Goal: Task Accomplishment & Management: Use online tool/utility

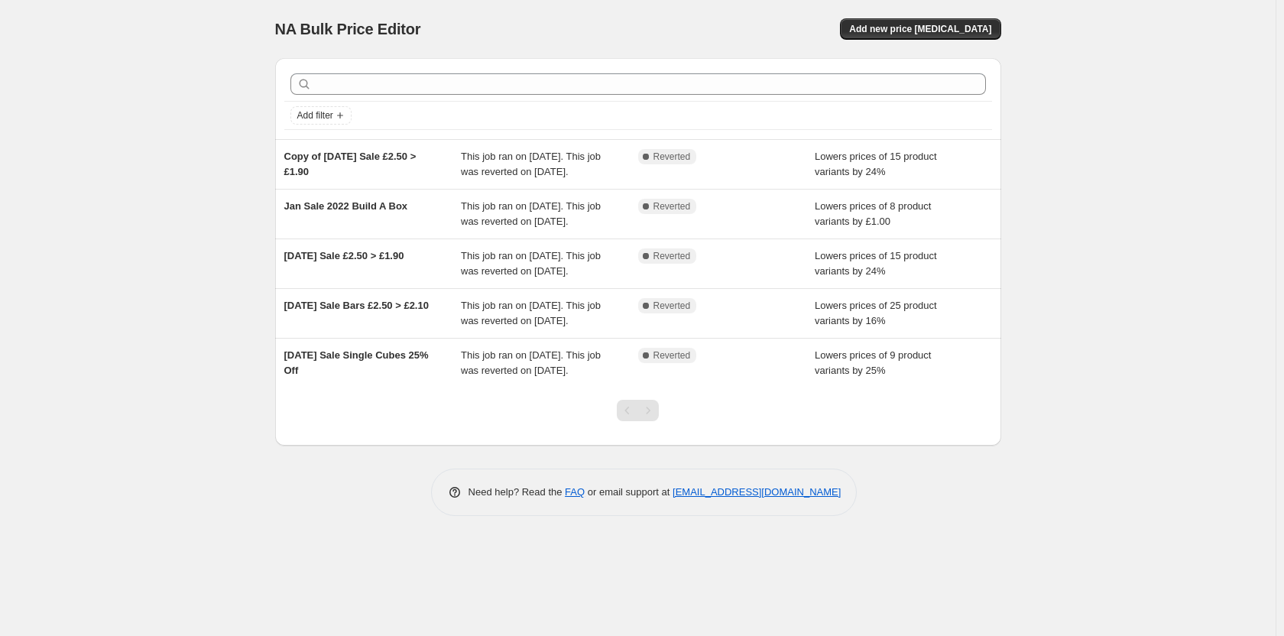
click at [1124, 131] on div "NA Bulk Price Editor. This page is ready NA Bulk Price Editor Add new price cha…" at bounding box center [638, 318] width 1276 height 636
click at [196, 411] on div "NA Bulk Price Editor. This page is ready NA Bulk Price Editor Add new price cha…" at bounding box center [638, 318] width 1276 height 636
click at [194, 381] on div "NA Bulk Price Editor. This page is ready NA Bulk Price Editor Add new price cha…" at bounding box center [638, 318] width 1276 height 636
click at [903, 21] on button "Add new price [MEDICAL_DATA]" at bounding box center [920, 28] width 161 height 21
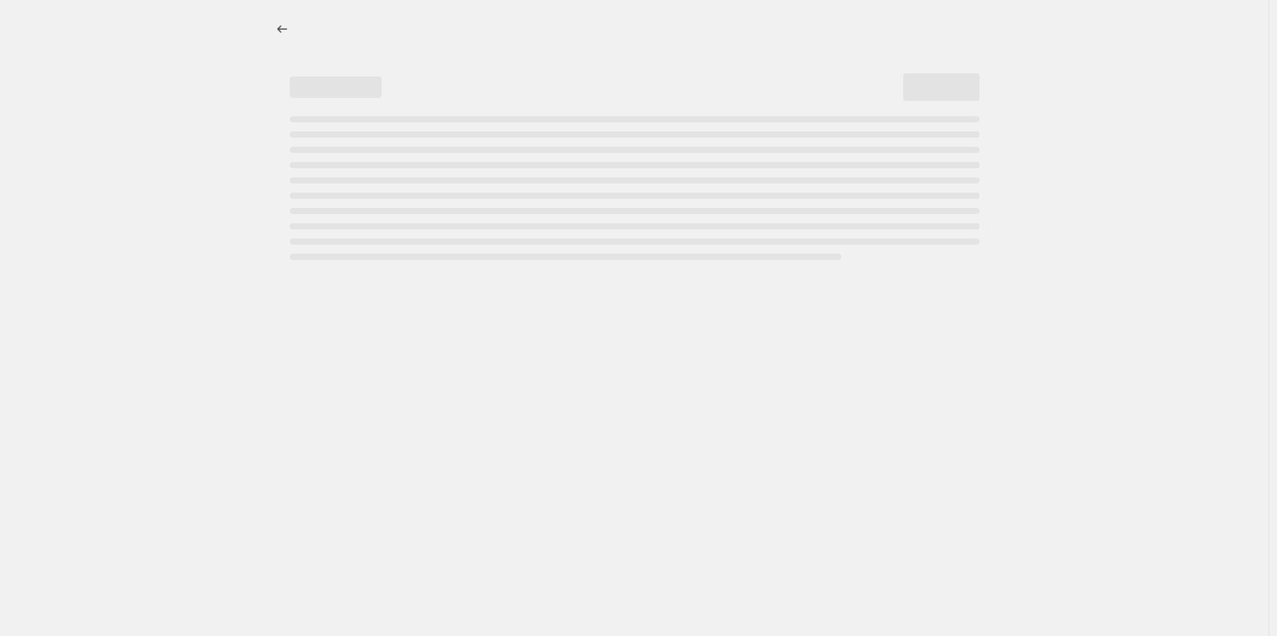
select select "percentage"
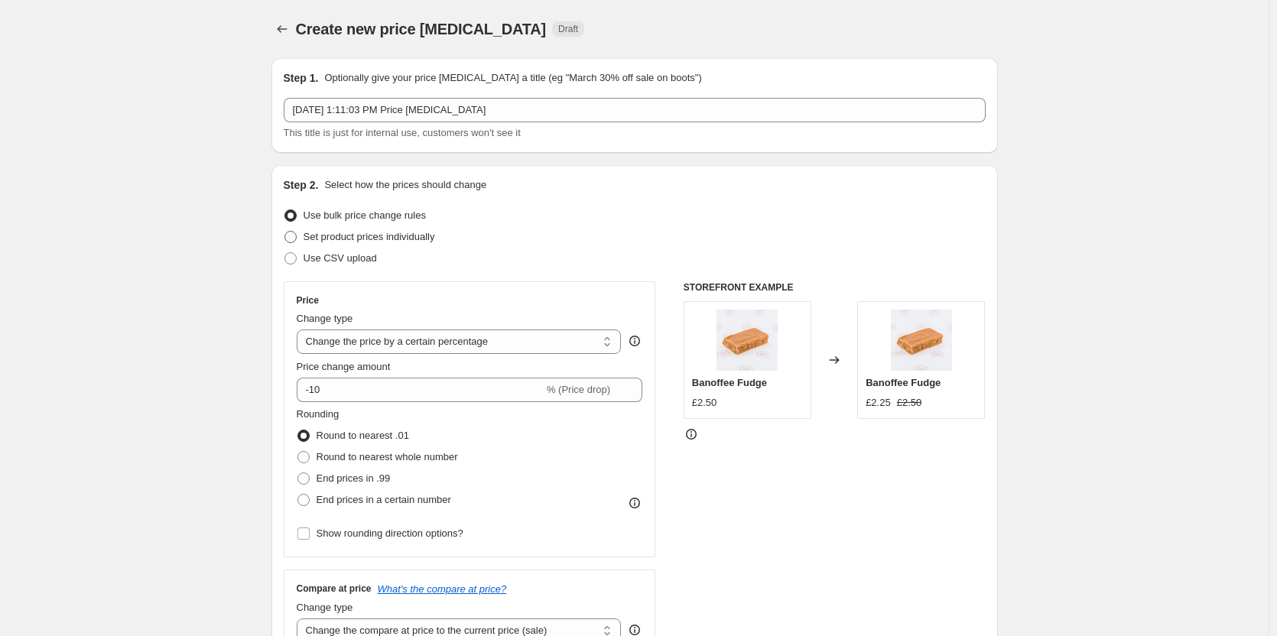
click at [297, 233] on span at bounding box center [290, 237] width 12 height 12
click at [285, 232] on input "Set product prices individually" at bounding box center [284, 231] width 1 height 1
radio input "true"
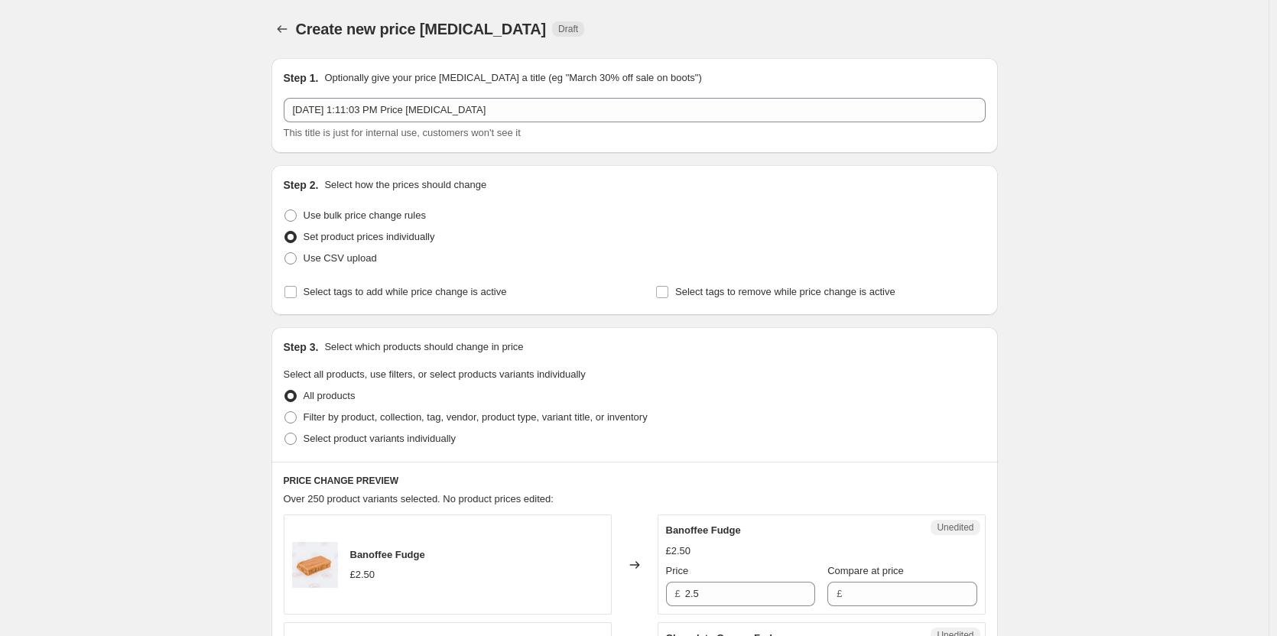
scroll to position [76, 0]
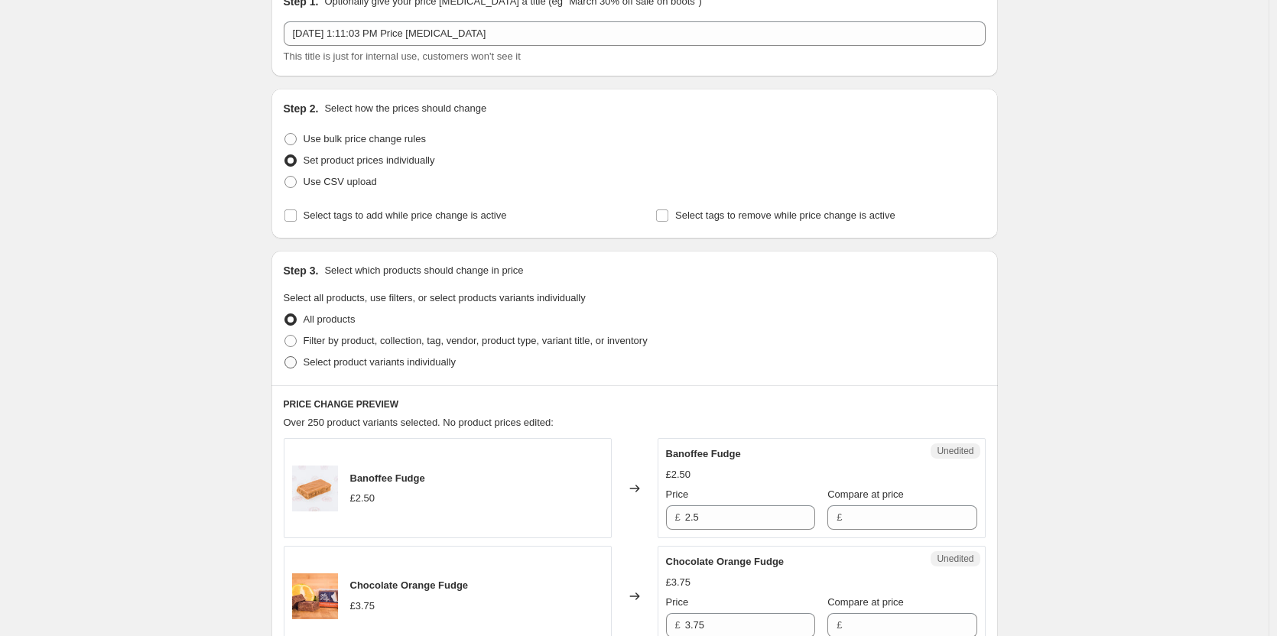
click at [297, 359] on span at bounding box center [290, 362] width 12 height 12
click at [285, 357] on input "Select product variants individually" at bounding box center [284, 356] width 1 height 1
radio input "true"
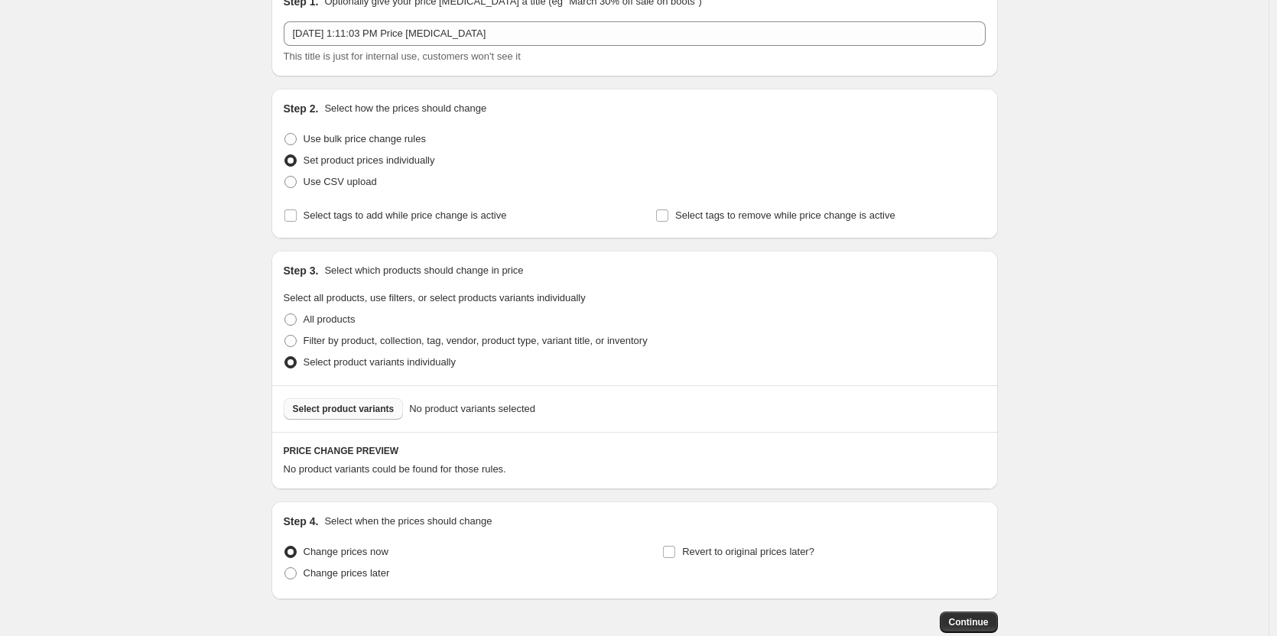
click at [356, 407] on span "Select product variants" at bounding box center [344, 409] width 102 height 12
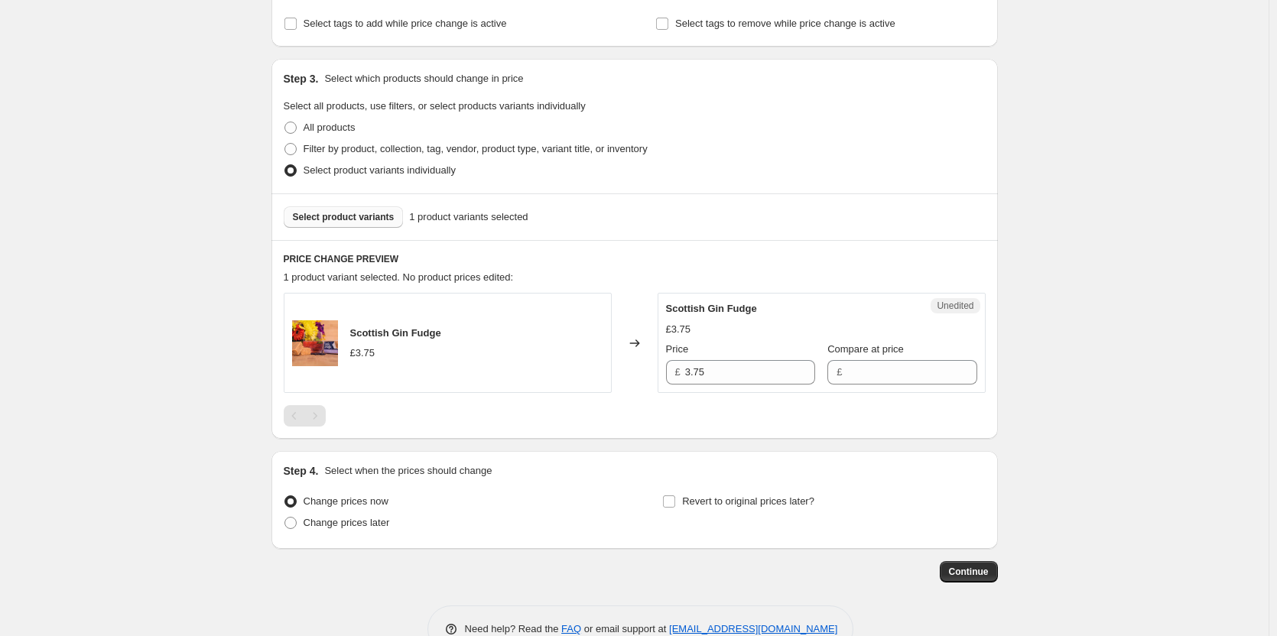
scroll to position [308, 0]
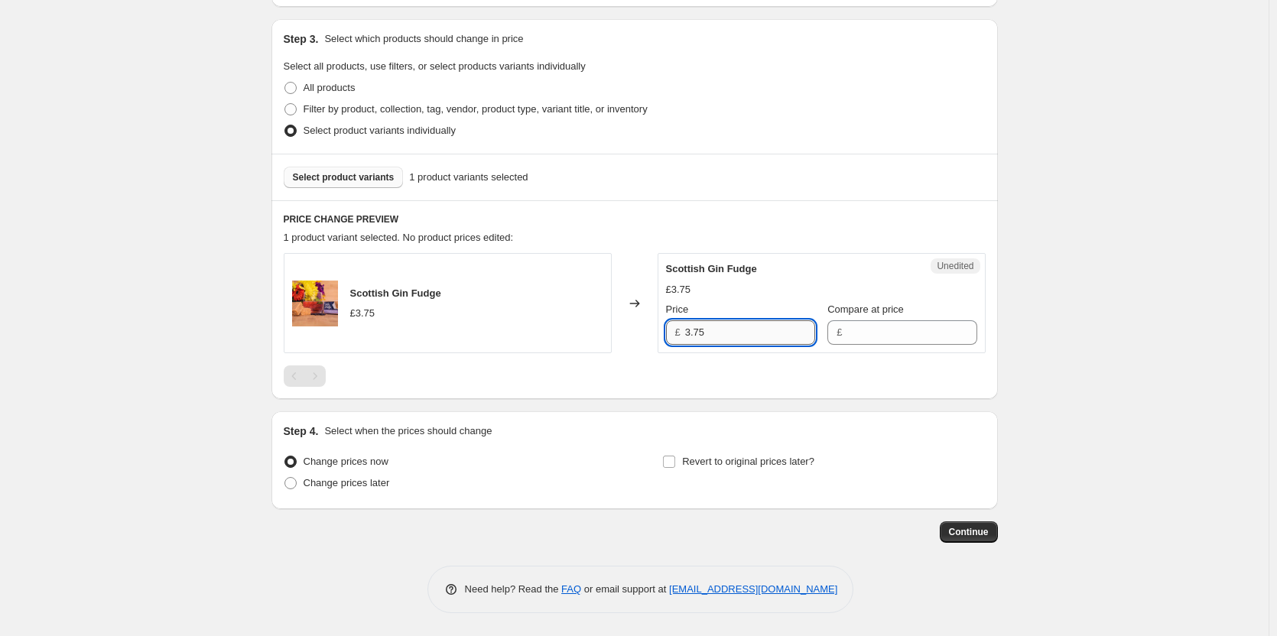
click at [736, 334] on input "3.75" at bounding box center [750, 332] width 130 height 24
click at [875, 336] on input "Compare at price" at bounding box center [911, 332] width 130 height 24
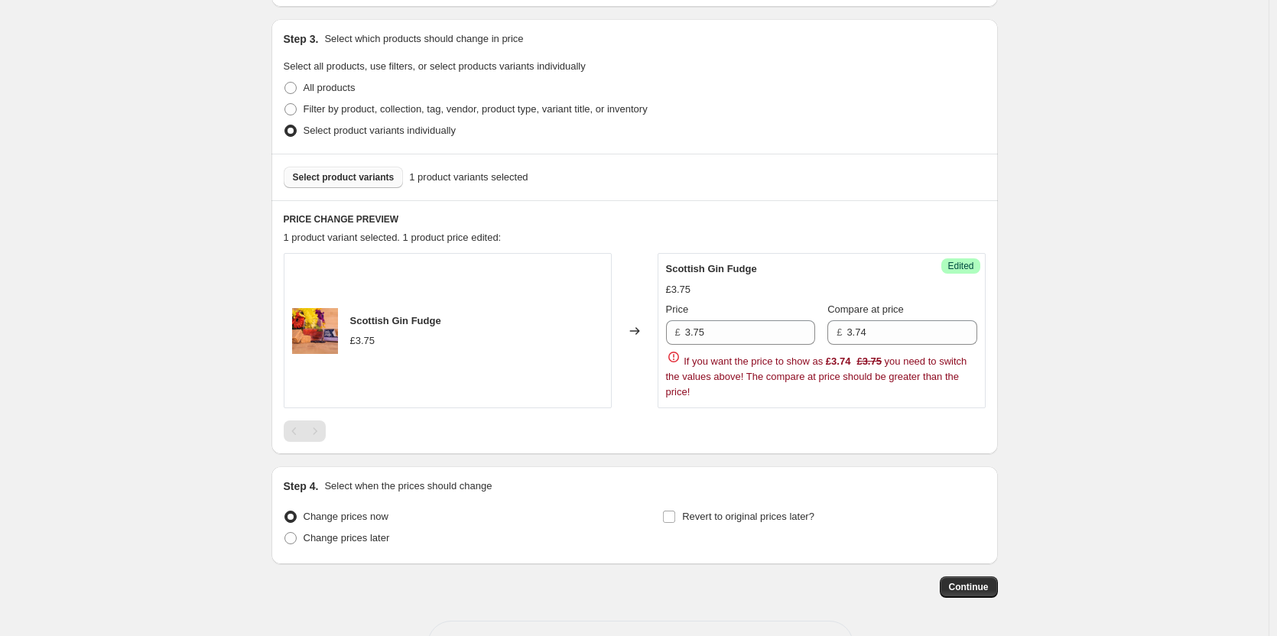
click at [1034, 316] on div "Create new price change job. This page is ready Create new price change job Dra…" at bounding box center [634, 191] width 1268 height 999
click at [752, 336] on input "3.75" at bounding box center [750, 332] width 130 height 24
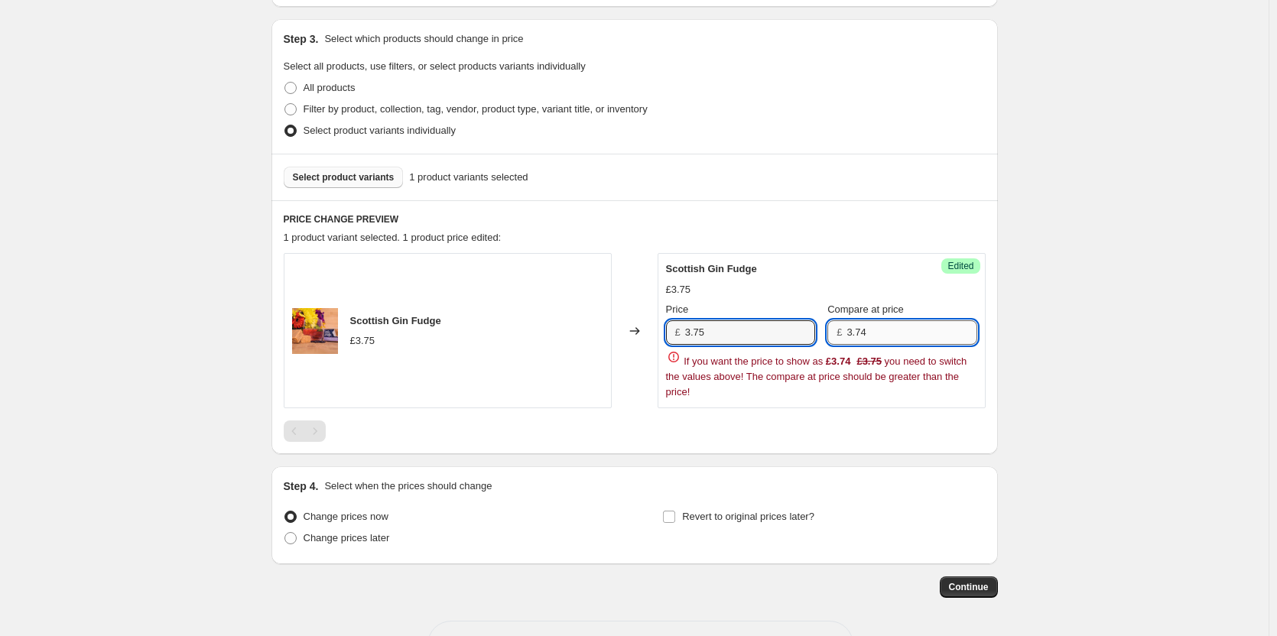
click at [858, 337] on input "3.74" at bounding box center [911, 332] width 130 height 24
click at [867, 334] on input "3.74" at bounding box center [911, 332] width 130 height 24
type input "3.75"
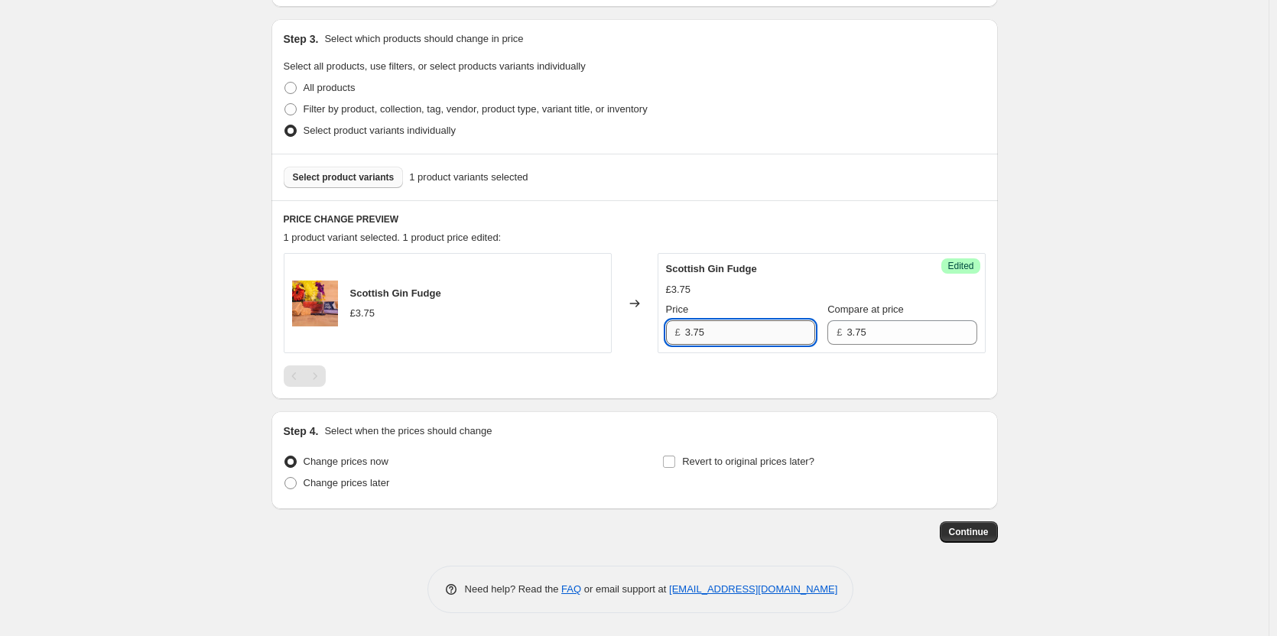
click at [741, 324] on input "3.75" at bounding box center [750, 332] width 130 height 24
drag, startPoint x: 738, startPoint y: 336, endPoint x: 657, endPoint y: 325, distance: 81.1
click at [657, 325] on div "Scottish Gin Fudge £3.75 Changed to Success Edited Scottish Gin Fudge £3.75 Pri…" at bounding box center [635, 303] width 702 height 100
type input "3.74"
click at [1195, 312] on div "Create new price change job. This page is ready Create new price change job Dra…" at bounding box center [634, 164] width 1268 height 944
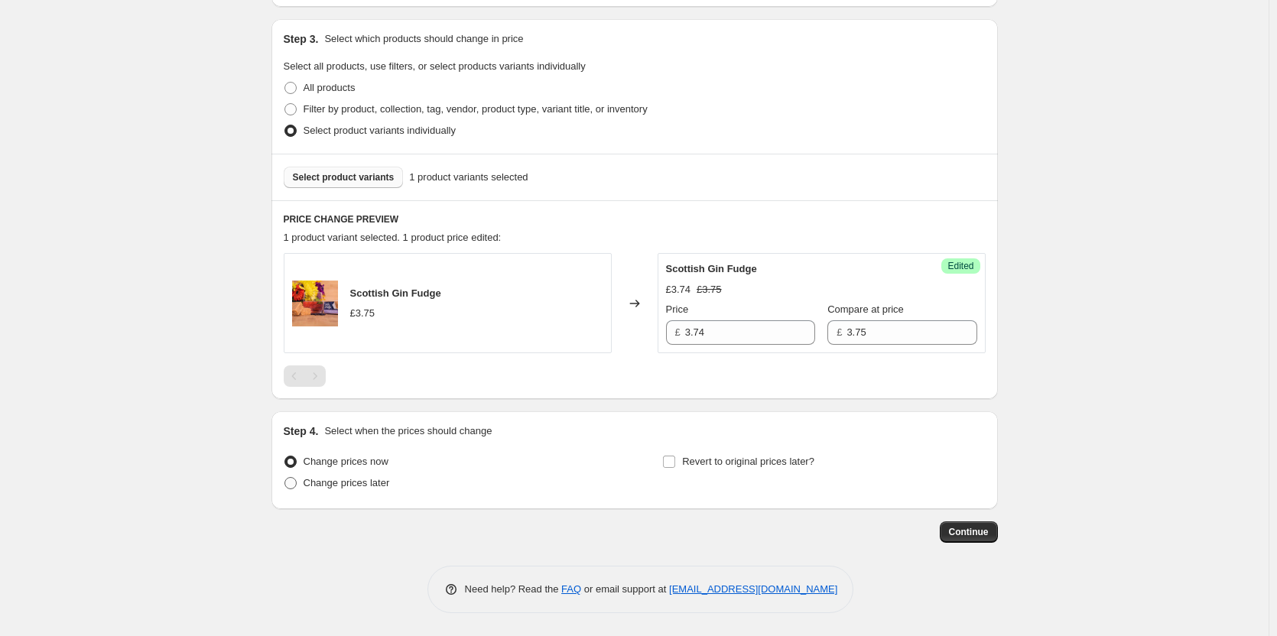
click at [297, 484] on span at bounding box center [290, 483] width 12 height 12
click at [285, 478] on input "Change prices later" at bounding box center [284, 477] width 1 height 1
radio input "true"
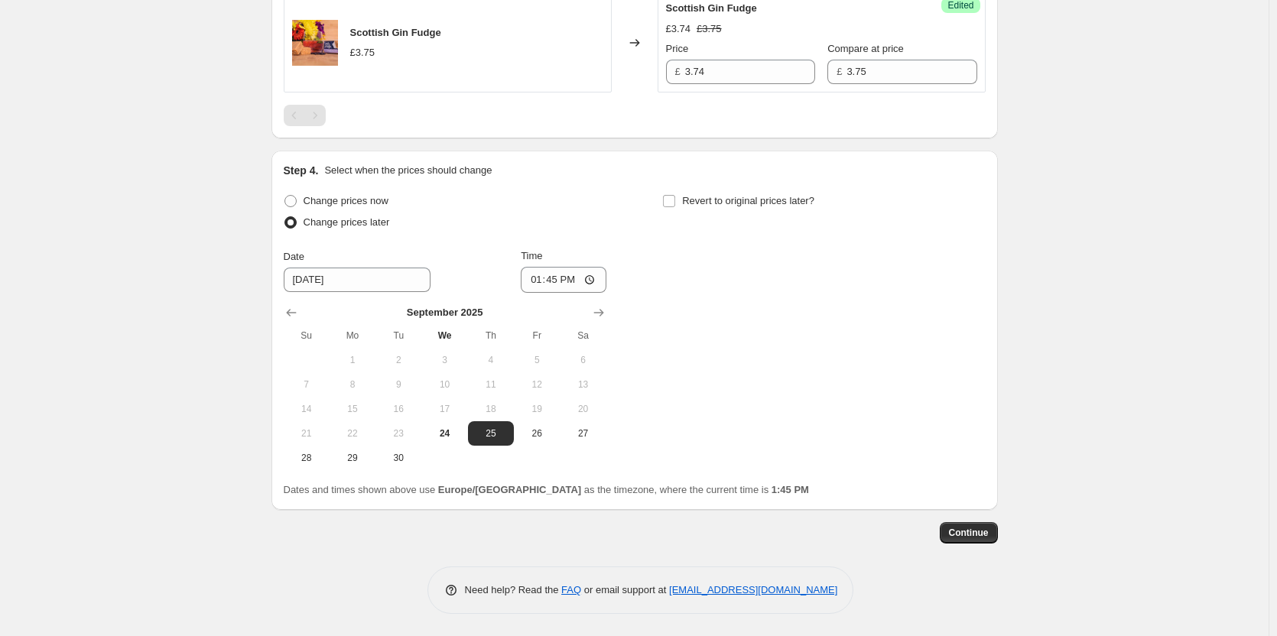
scroll to position [569, 0]
click at [449, 436] on span "24" at bounding box center [444, 433] width 34 height 12
type input "9/24/2025"
click at [558, 282] on input "13:45" at bounding box center [564, 279] width 86 height 26
type input "13:50"
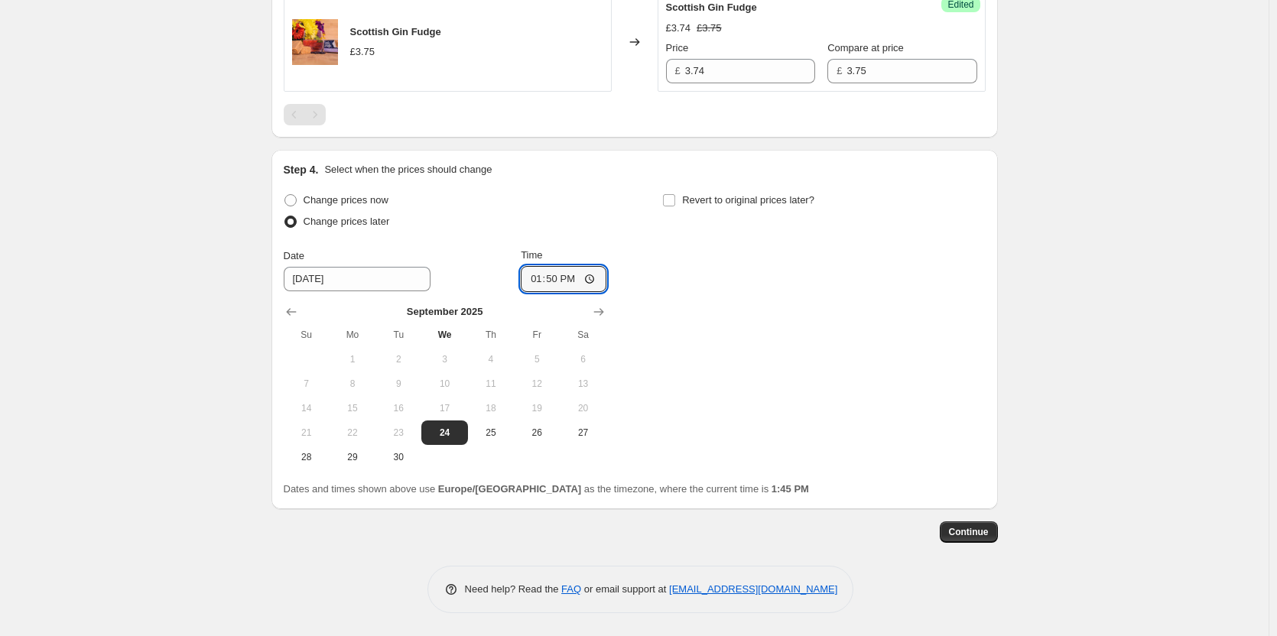
click at [1063, 391] on div "Create new price change job. This page is ready Create new price change job Dra…" at bounding box center [634, 34] width 1268 height 1206
click at [954, 533] on span "Continue" at bounding box center [969, 532] width 40 height 12
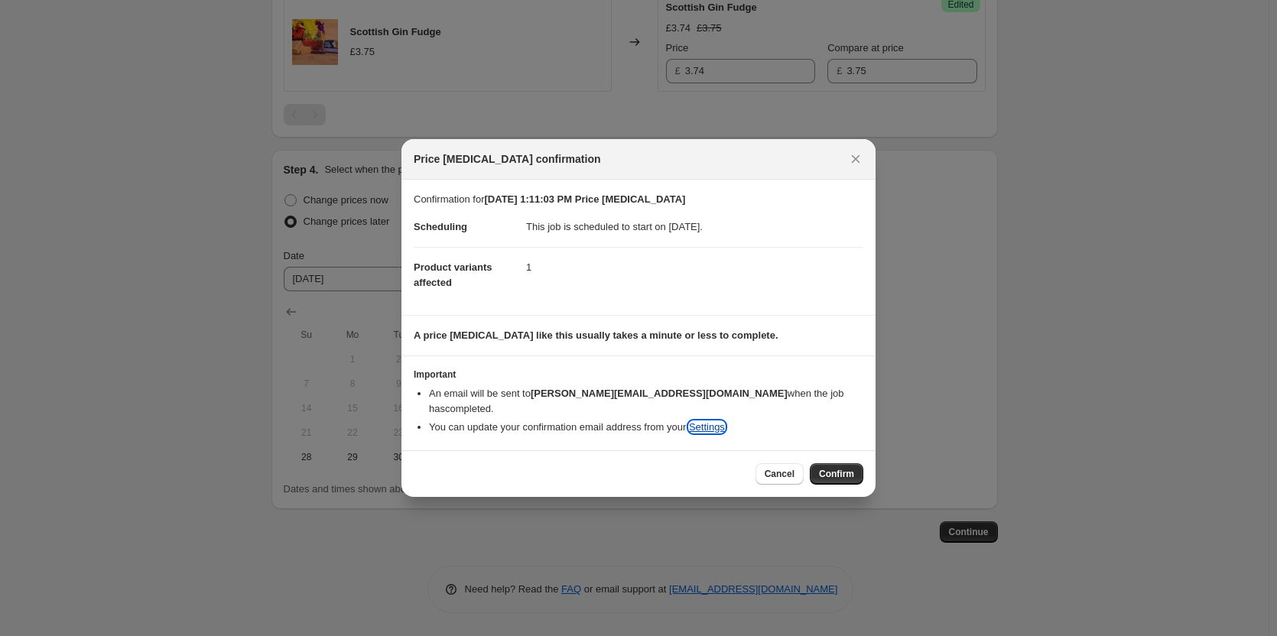
click at [707, 421] on link "Settings" at bounding box center [707, 426] width 36 height 11
click at [848, 158] on button "Close" at bounding box center [855, 158] width 21 height 21
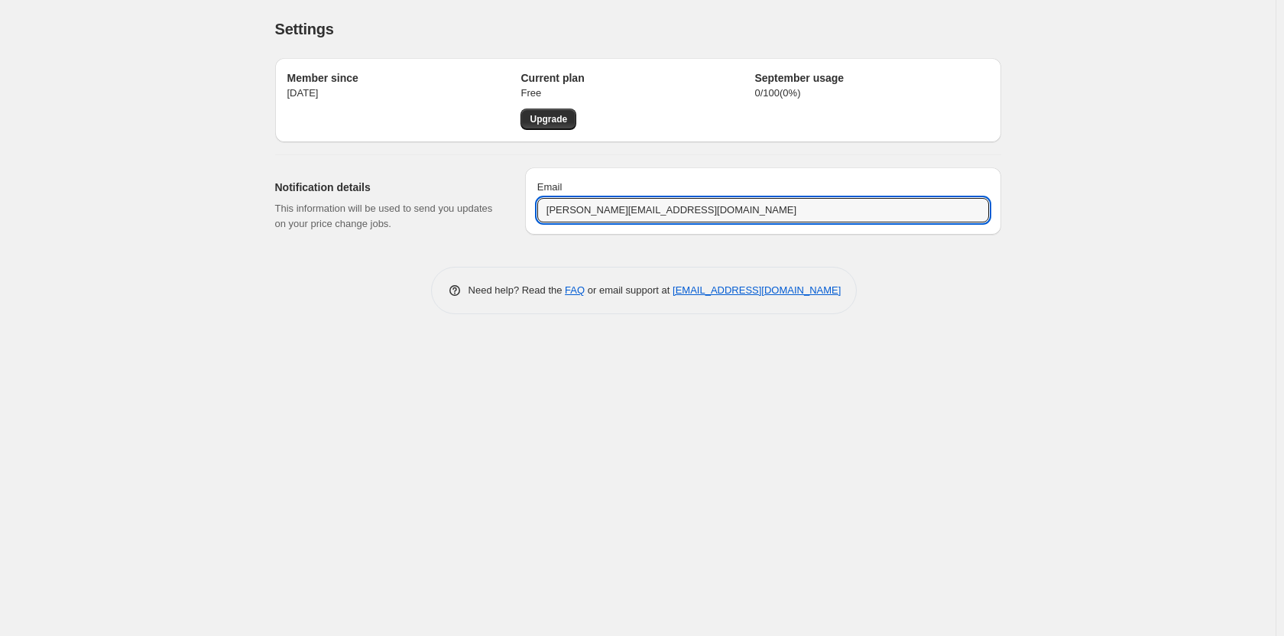
drag, startPoint x: 742, startPoint y: 213, endPoint x: 290, endPoint y: 212, distance: 452.5
click at [290, 212] on div "Notification details This information will be used to send you updates on your …" at bounding box center [632, 199] width 738 height 89
type input "adam@ochilfudge.co.uk"
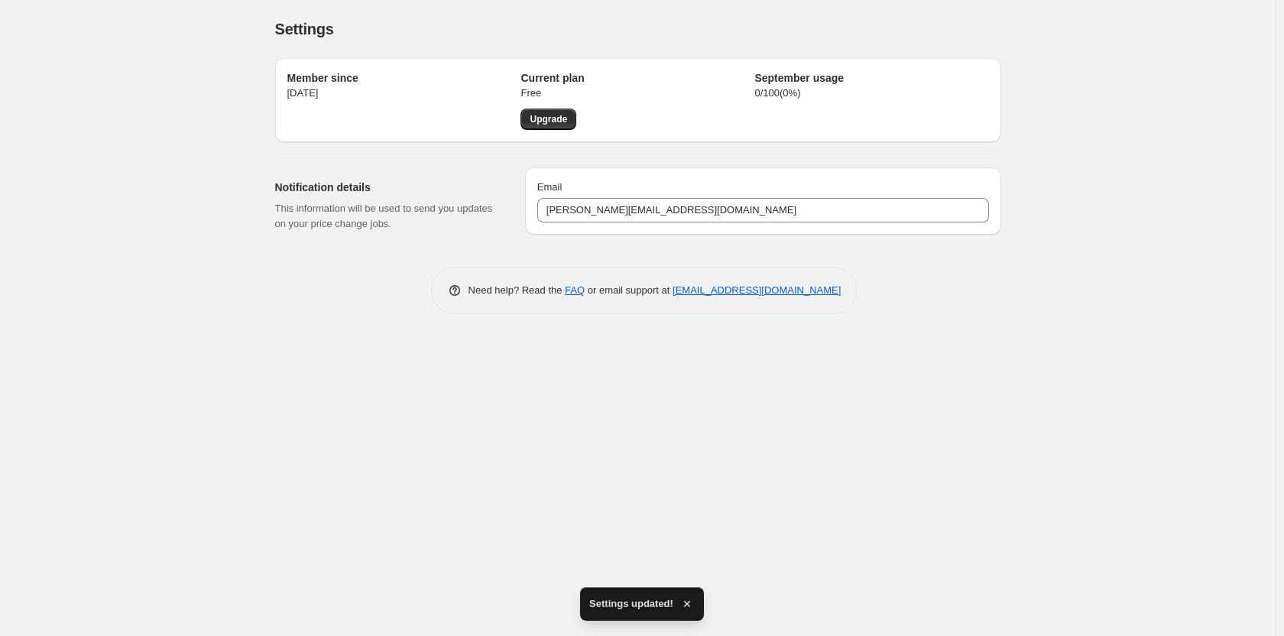
click at [1097, 278] on div "Settings. This page is ready Settings Member since Jan 6, 2022 Current plan Fre…" at bounding box center [638, 318] width 1276 height 636
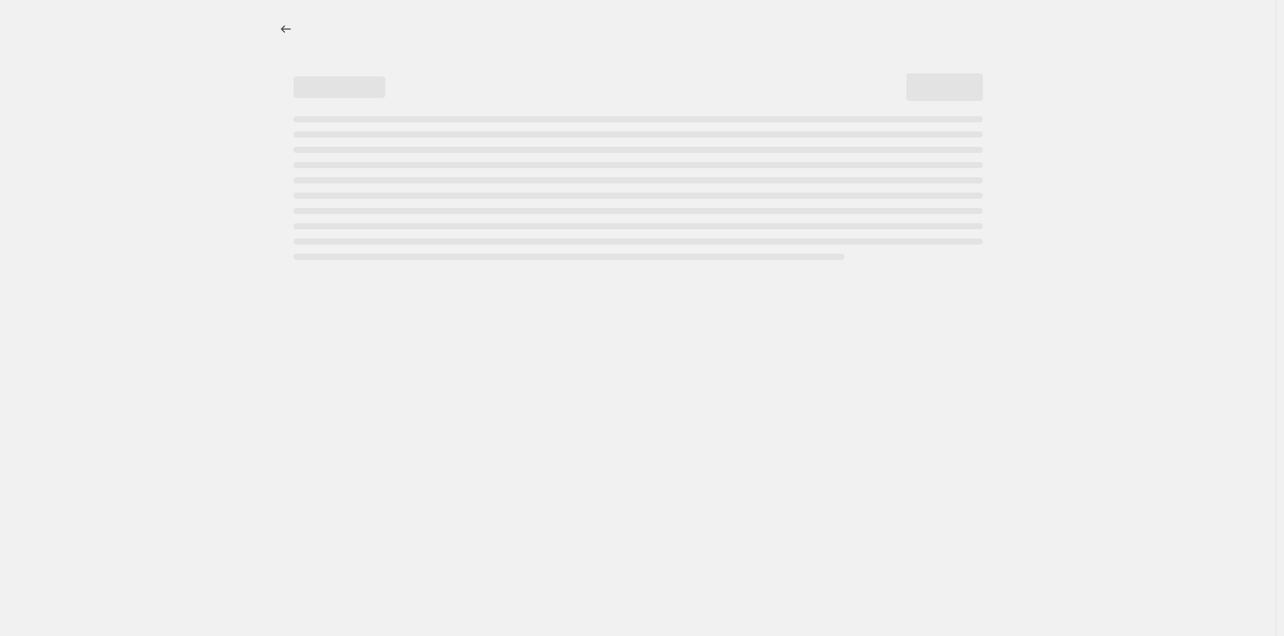
select select "percentage"
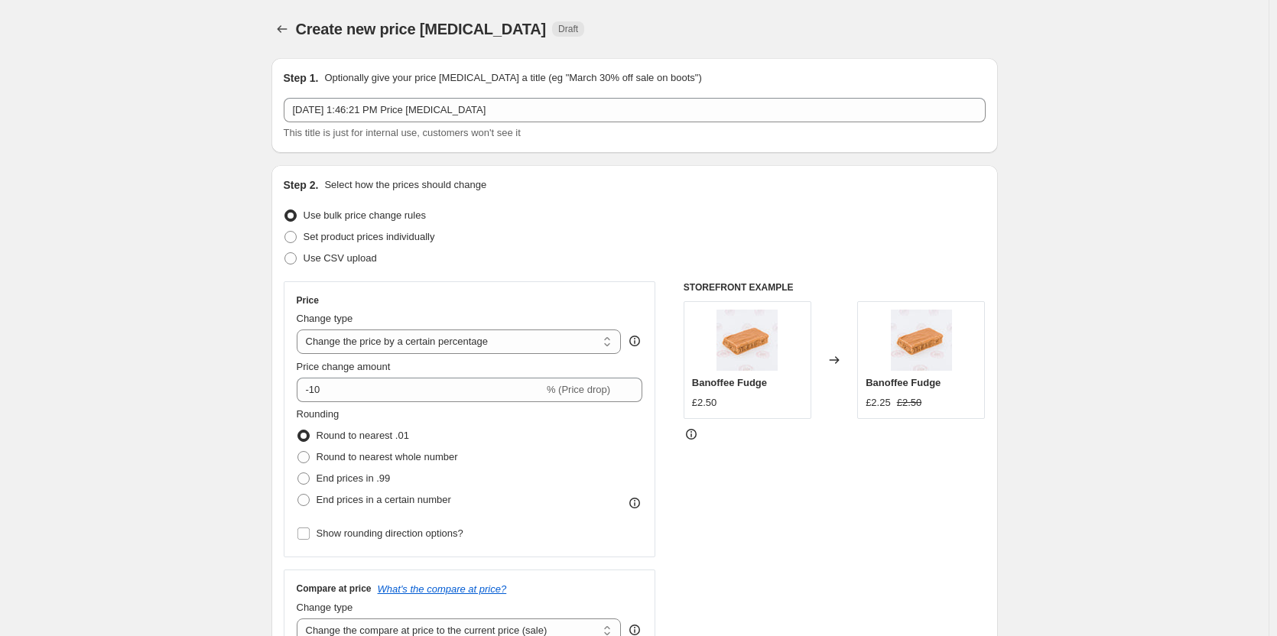
click at [286, 240] on div "Step 2. Select how the prices should change Use bulk price change rules Set pro…" at bounding box center [634, 433] width 726 height 537
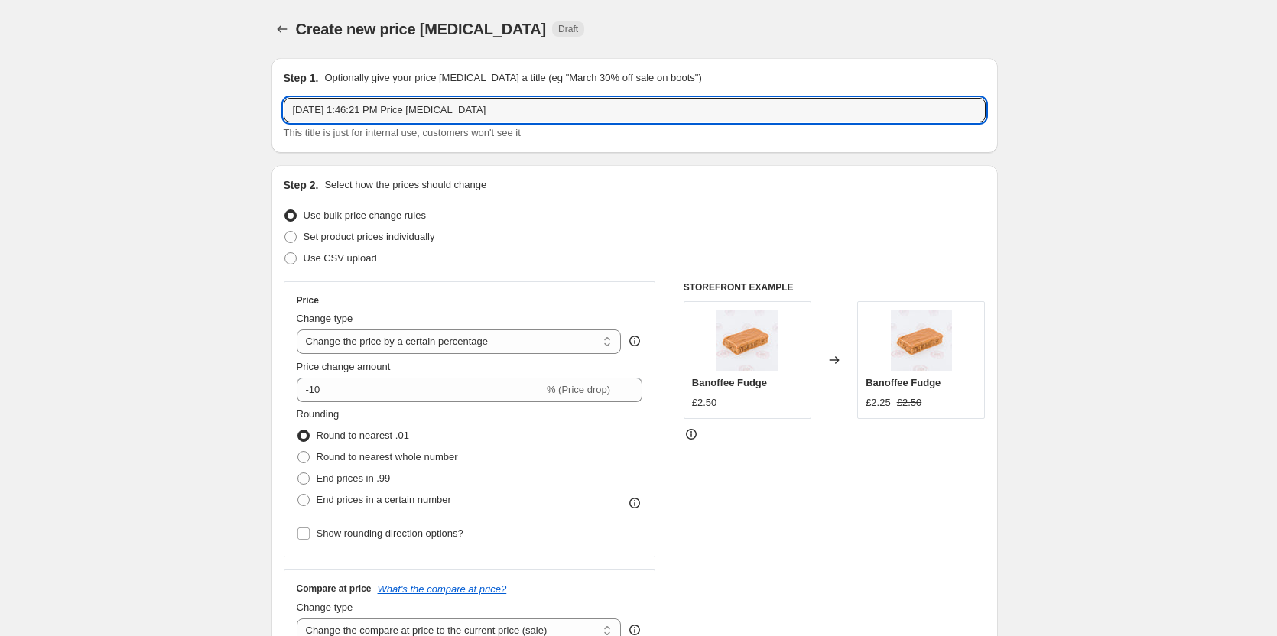
drag, startPoint x: 525, startPoint y: 119, endPoint x: 168, endPoint y: 119, distance: 357.0
type input "Testing price Change for September Sale"
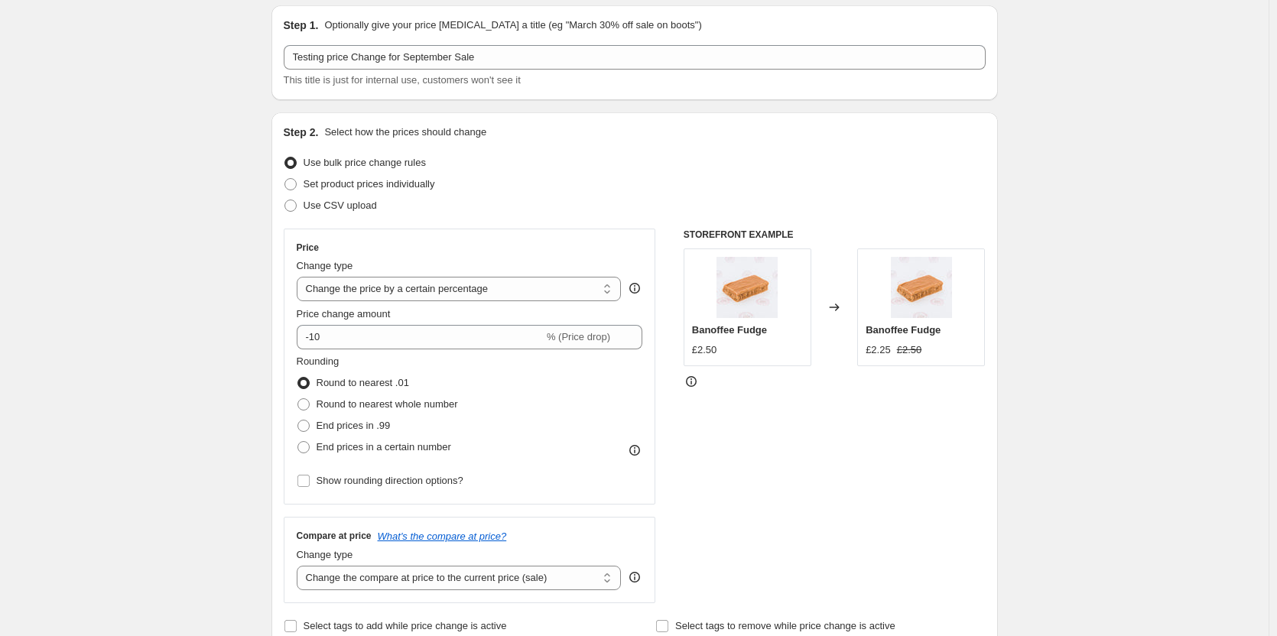
scroll to position [76, 0]
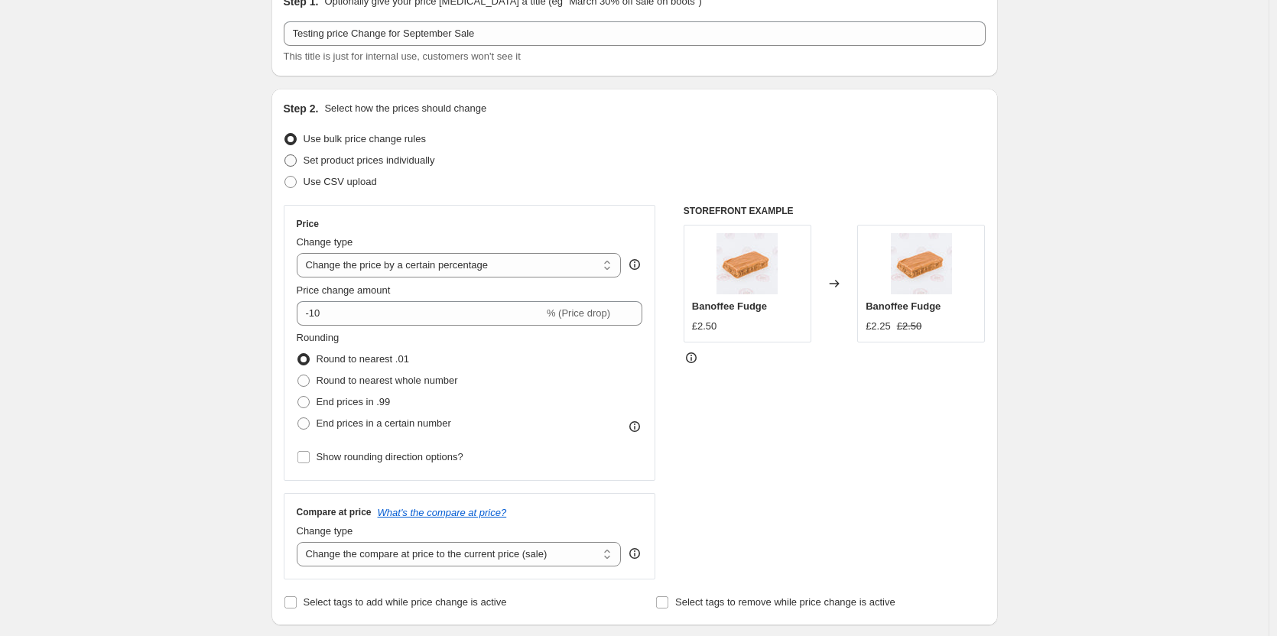
click at [295, 160] on span at bounding box center [290, 160] width 12 height 12
click at [285, 155] on input "Set product prices individually" at bounding box center [284, 154] width 1 height 1
radio input "true"
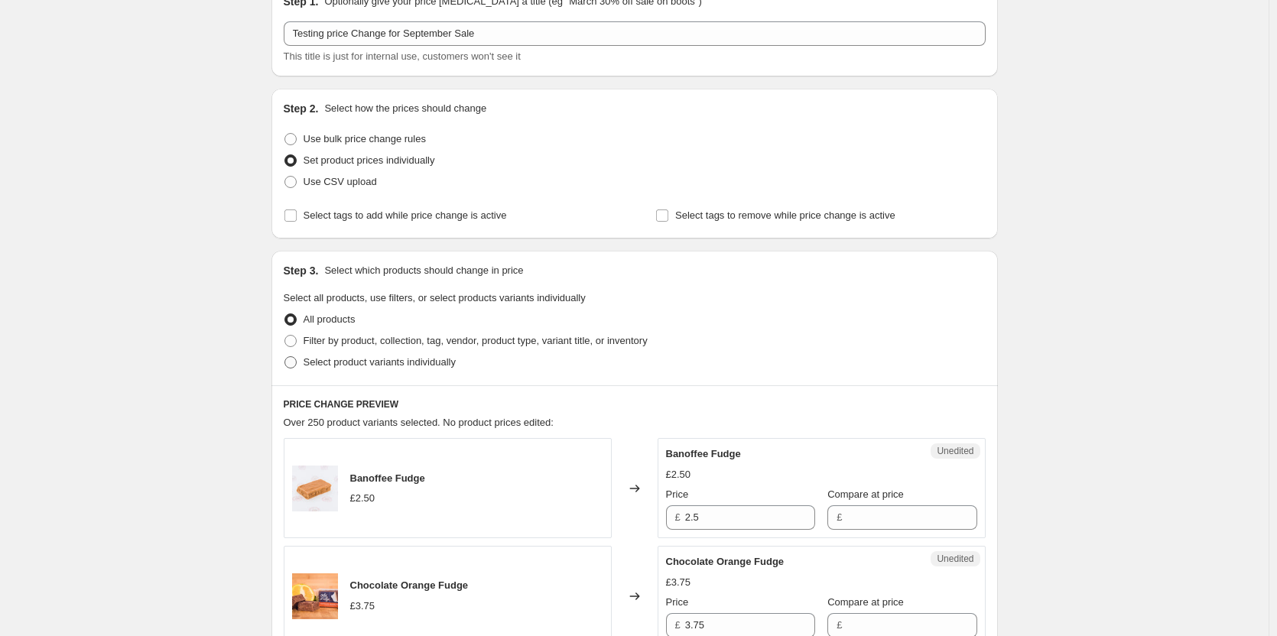
click at [297, 364] on span at bounding box center [291, 362] width 14 height 14
click at [285, 357] on input "Select product variants individually" at bounding box center [284, 356] width 1 height 1
radio input "true"
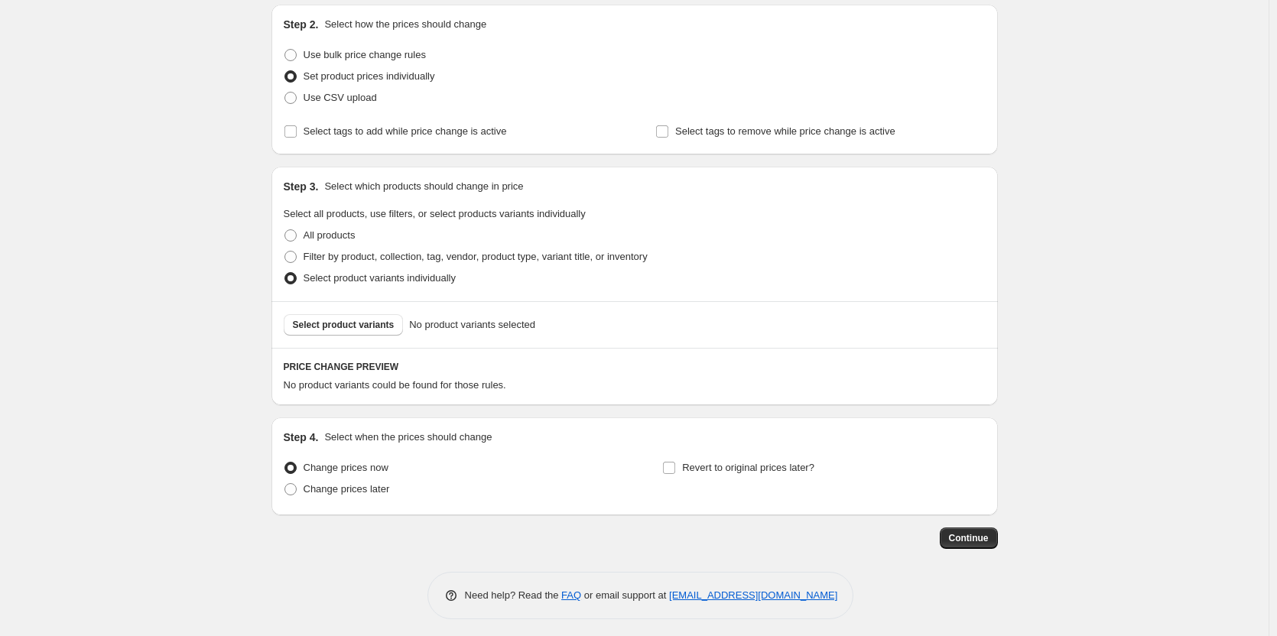
scroll to position [167, 0]
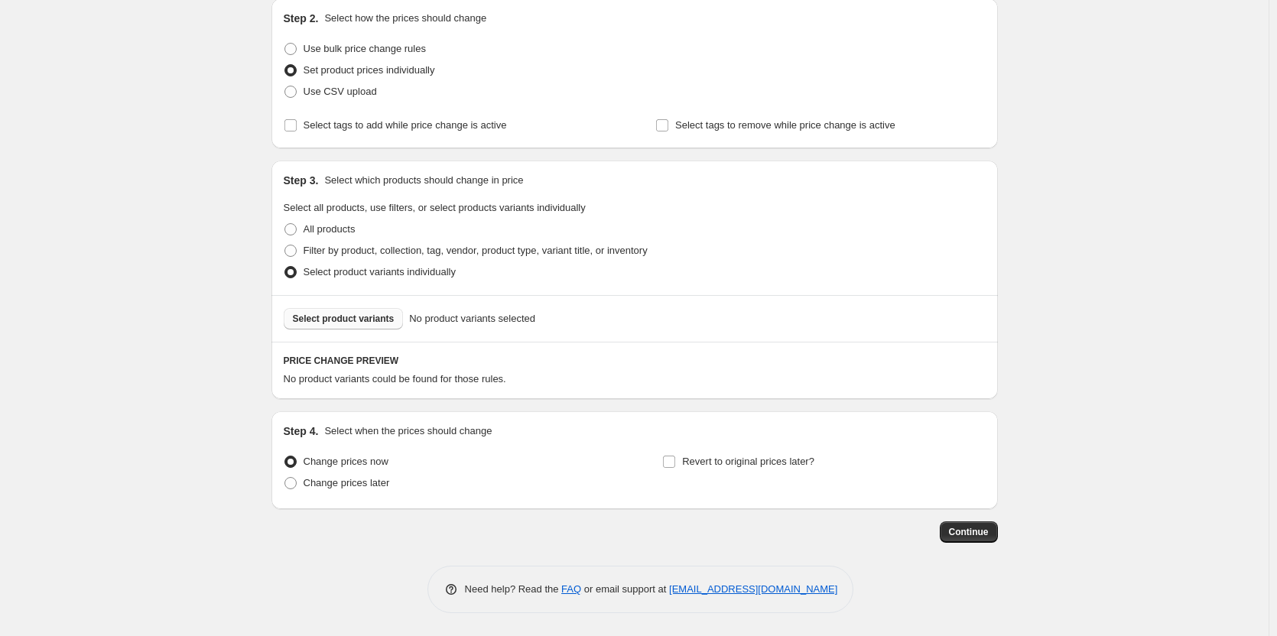
click at [327, 322] on span "Select product variants" at bounding box center [344, 319] width 102 height 12
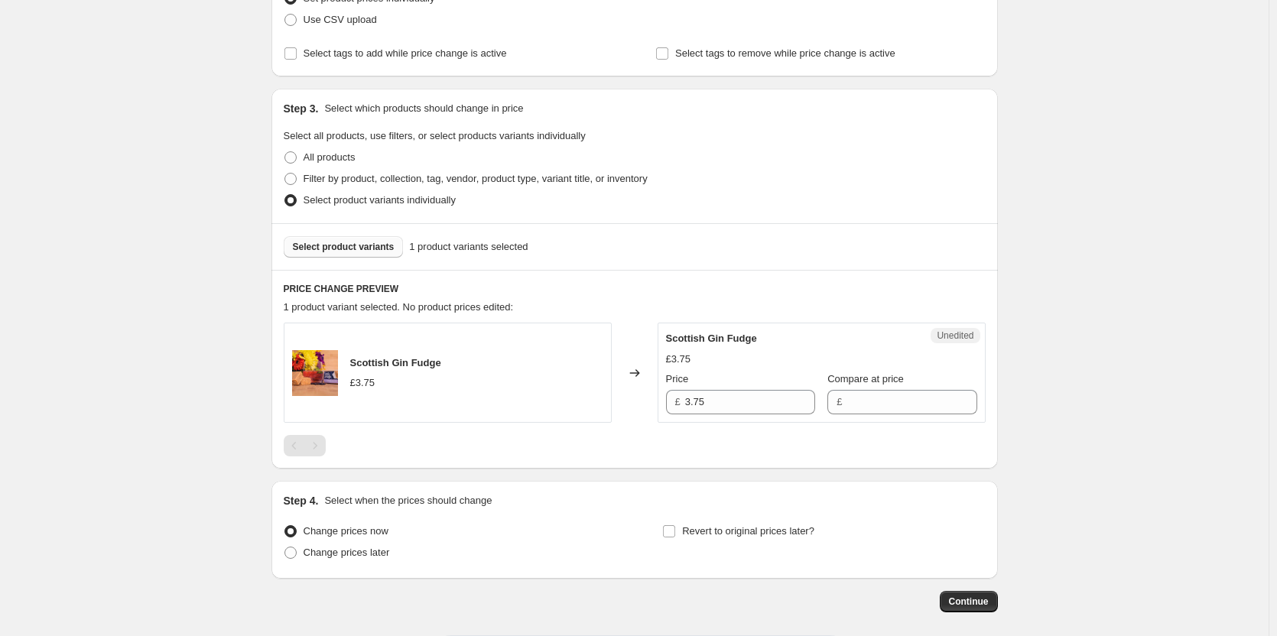
scroll to position [308, 0]
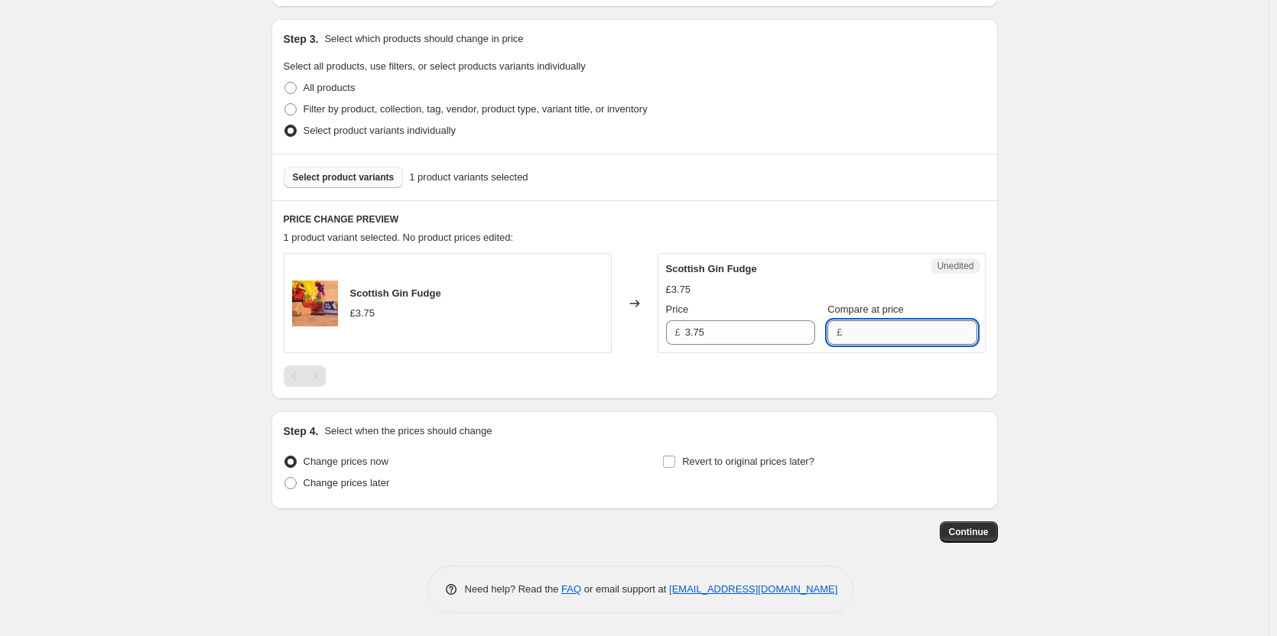
click at [859, 336] on input "Compare at price" at bounding box center [911, 332] width 130 height 24
type input "3.75"
click at [1127, 331] on div "Create new price change job. This page is ready Create new price change job Dra…" at bounding box center [634, 164] width 1268 height 944
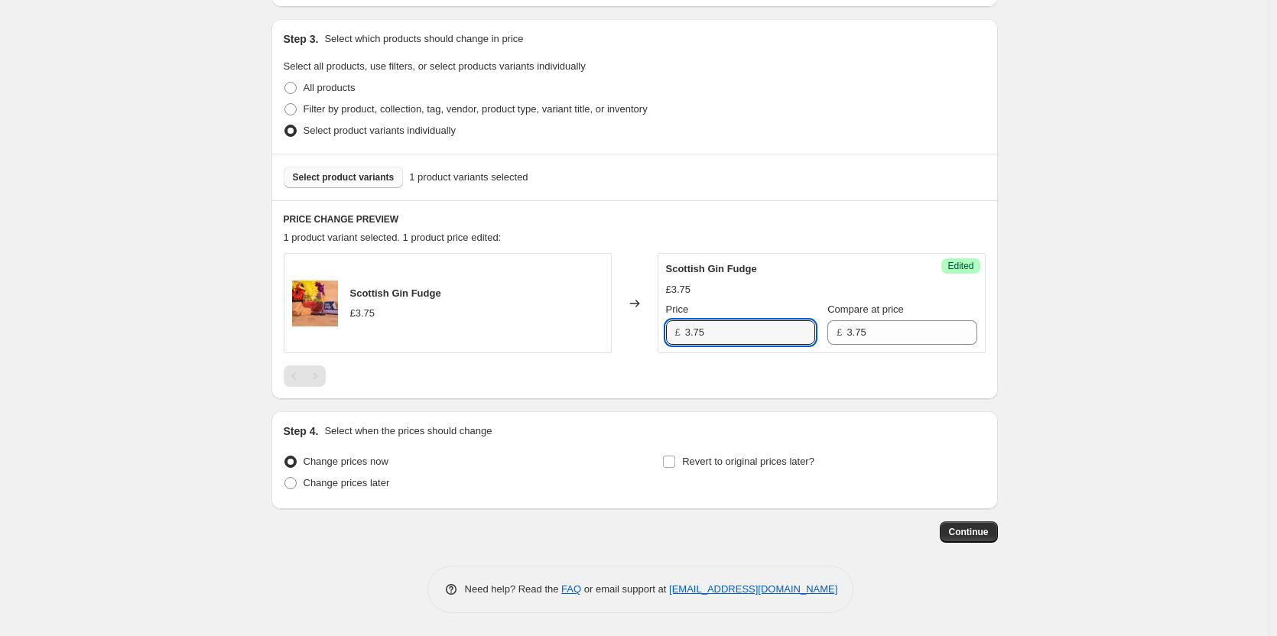
drag, startPoint x: 721, startPoint y: 331, endPoint x: 672, endPoint y: 331, distance: 48.9
click at [673, 331] on div "£ 3.75" at bounding box center [740, 332] width 149 height 24
type input "3.74"
drag, startPoint x: 1034, startPoint y: 347, endPoint x: 997, endPoint y: 336, distance: 38.2
click at [1034, 346] on div "Create new price change job. This page is ready Create new price change job Dra…" at bounding box center [634, 164] width 1268 height 944
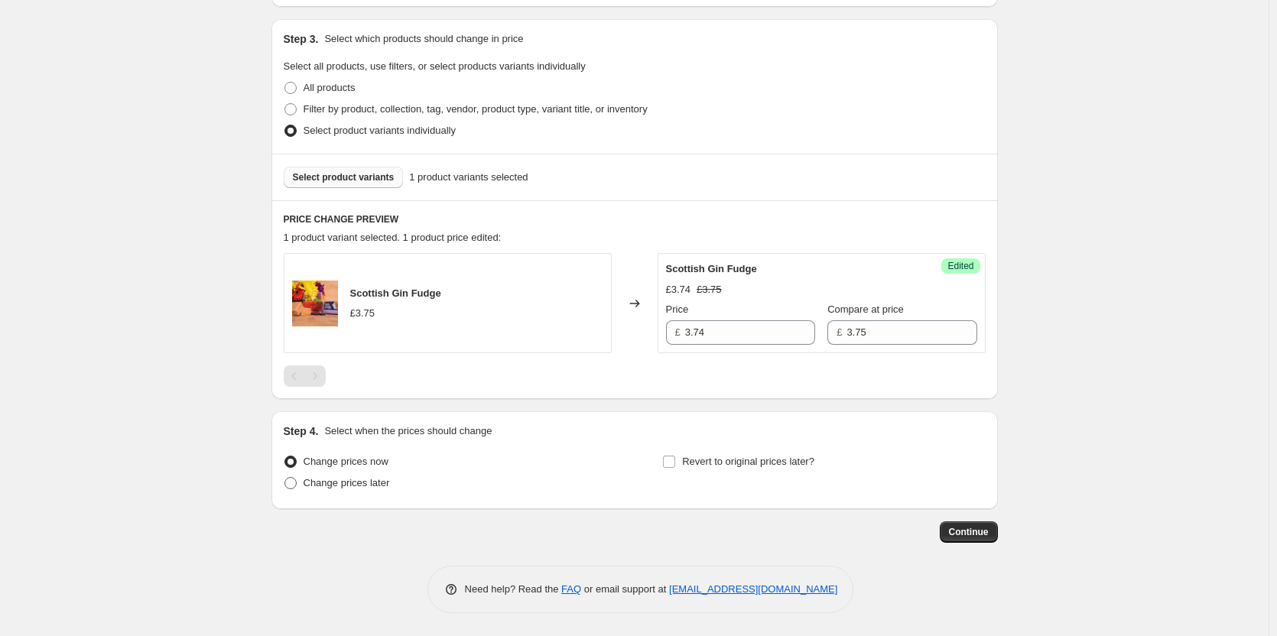
click at [375, 487] on span "Change prices later" at bounding box center [346, 482] width 86 height 11
click at [285, 478] on input "Change prices later" at bounding box center [284, 477] width 1 height 1
radio input "true"
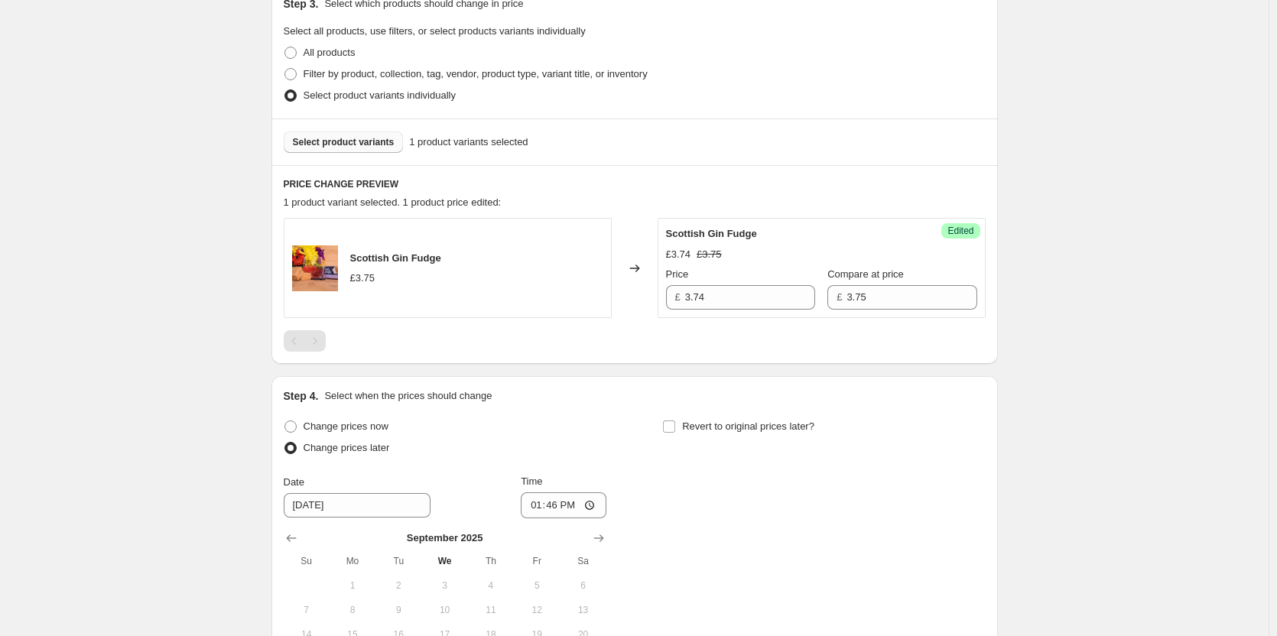
scroll to position [569, 0]
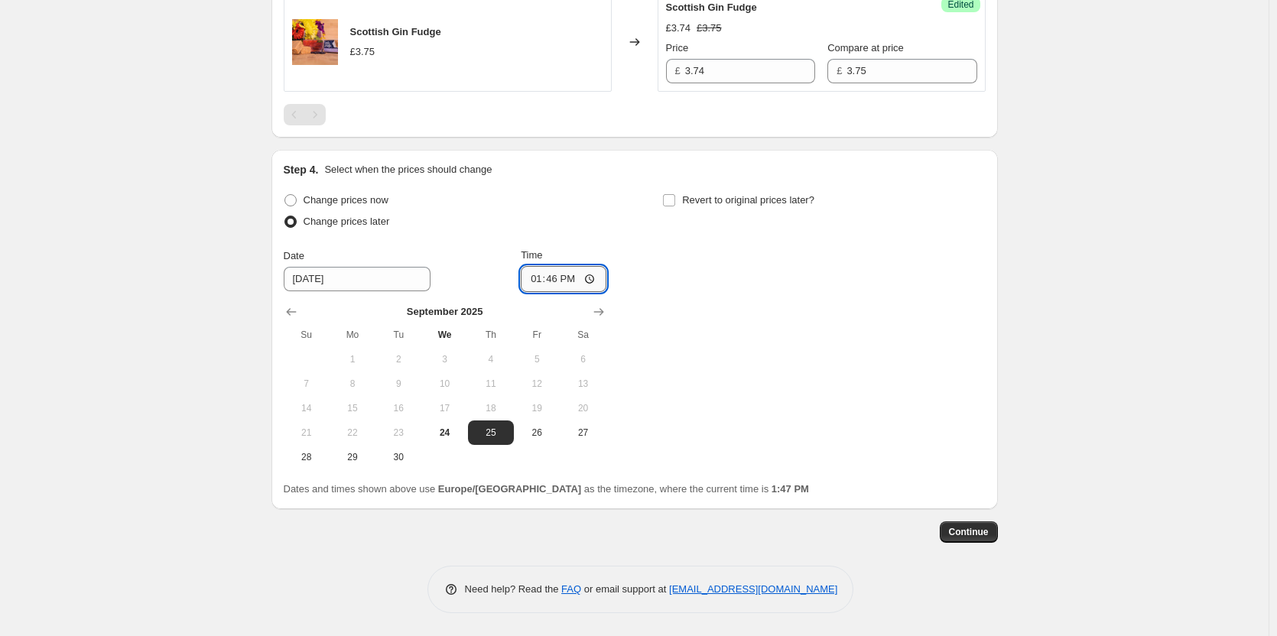
click at [548, 274] on input "13:46" at bounding box center [564, 279] width 86 height 26
click at [574, 274] on input "13:46" at bounding box center [564, 279] width 86 height 26
type input "13:52"
click at [1142, 373] on div "Create new price change job. This page is ready Create new price change job Dra…" at bounding box center [634, 34] width 1268 height 1206
click at [978, 535] on span "Continue" at bounding box center [969, 532] width 40 height 12
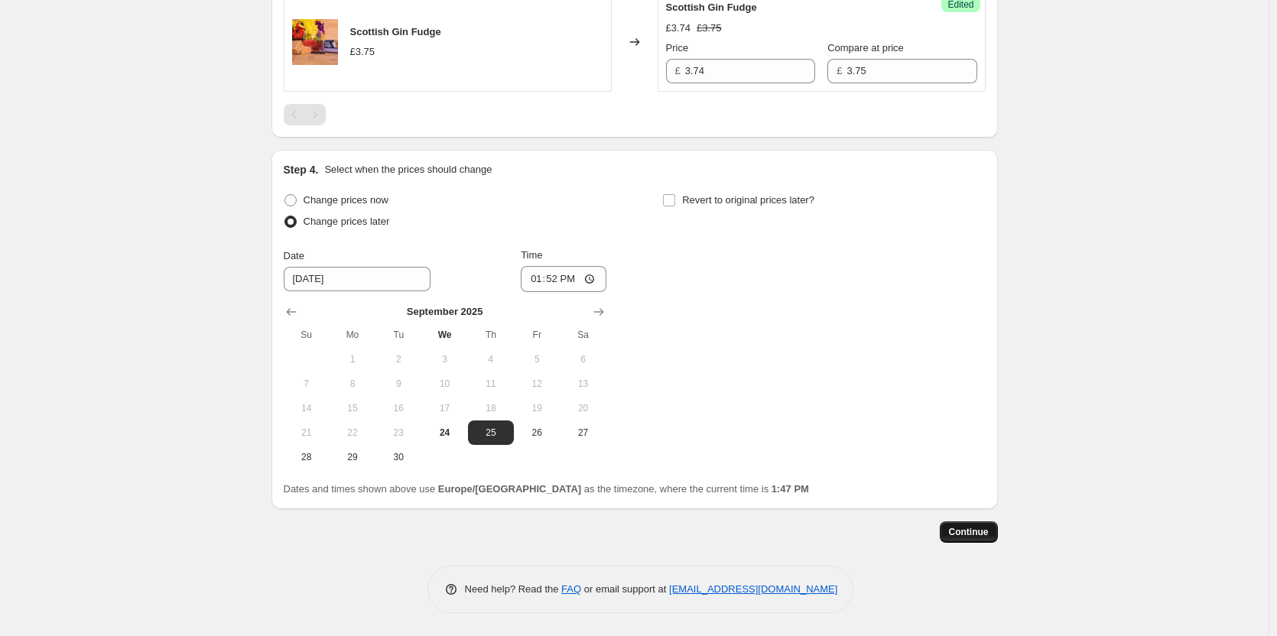
scroll to position [0, 0]
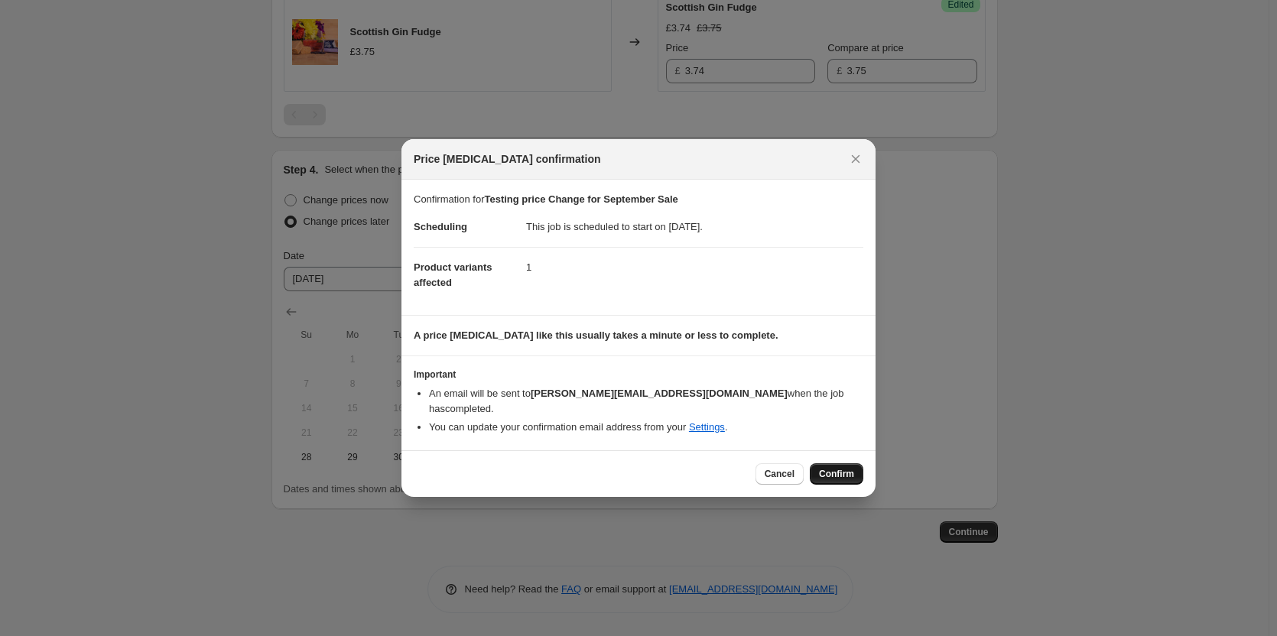
drag, startPoint x: 848, startPoint y: 451, endPoint x: 845, endPoint y: 466, distance: 15.5
click at [845, 466] on div "Cancel Confirm" at bounding box center [638, 473] width 474 height 47
click at [845, 468] on span "Confirm" at bounding box center [836, 474] width 35 height 12
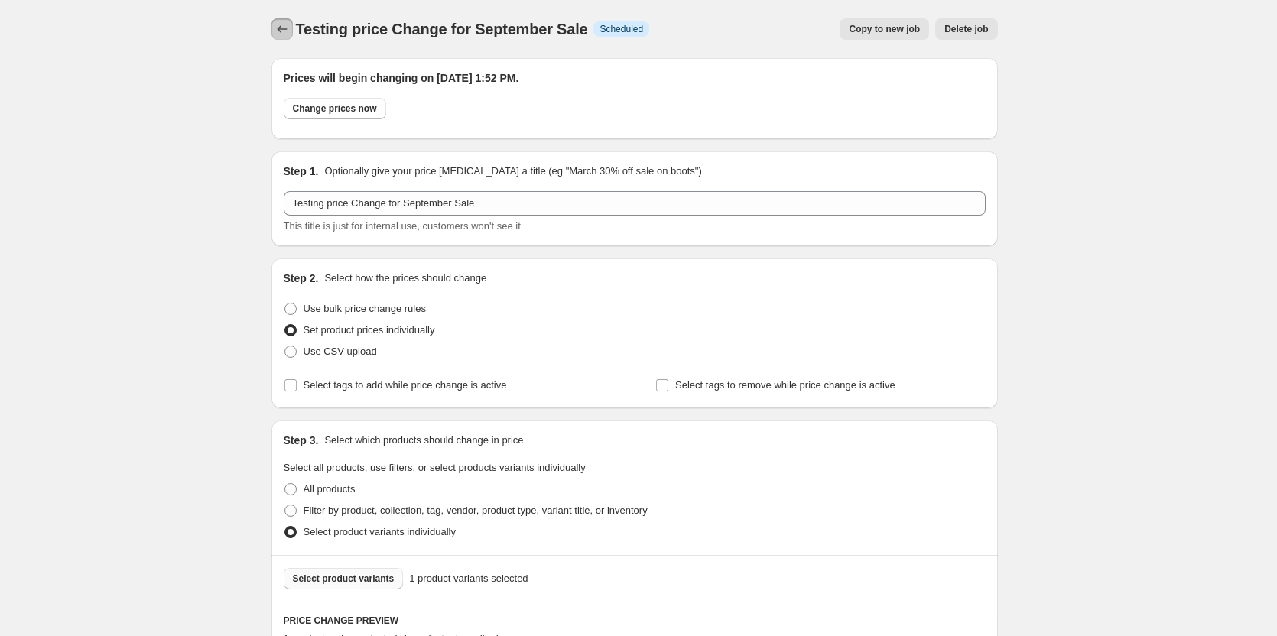
click at [289, 30] on icon "Price change jobs" at bounding box center [281, 28] width 15 height 15
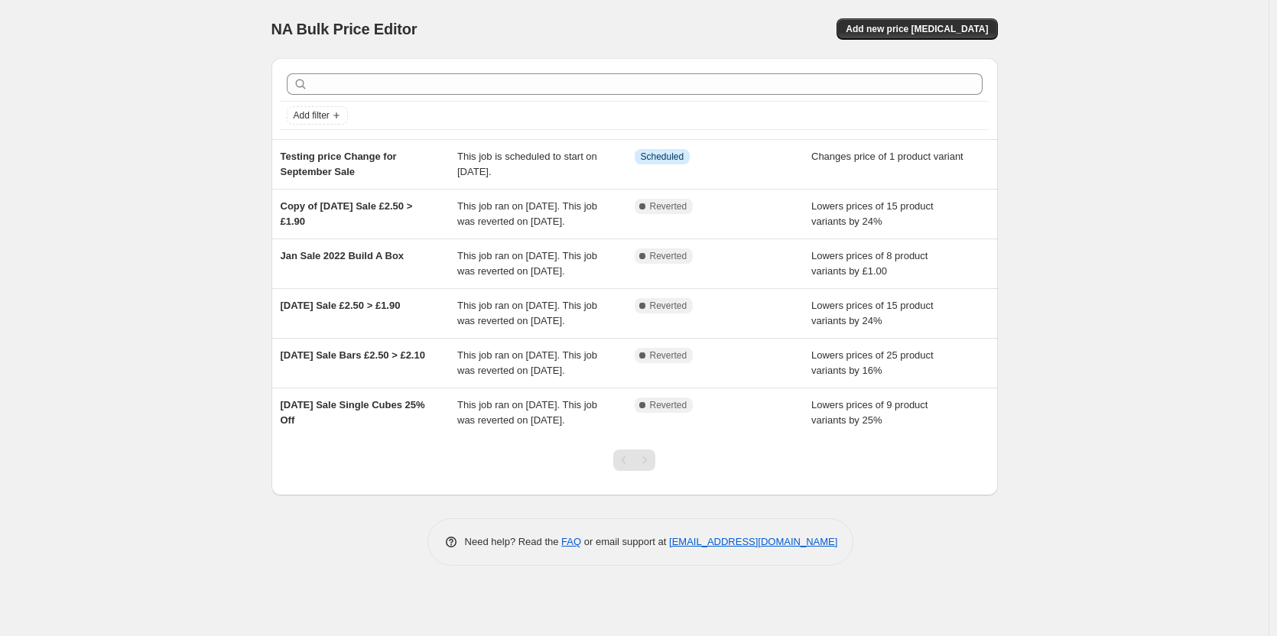
click at [153, 206] on div "NA Bulk Price Editor. This page is ready NA Bulk Price Editor Add new price cha…" at bounding box center [634, 318] width 1268 height 636
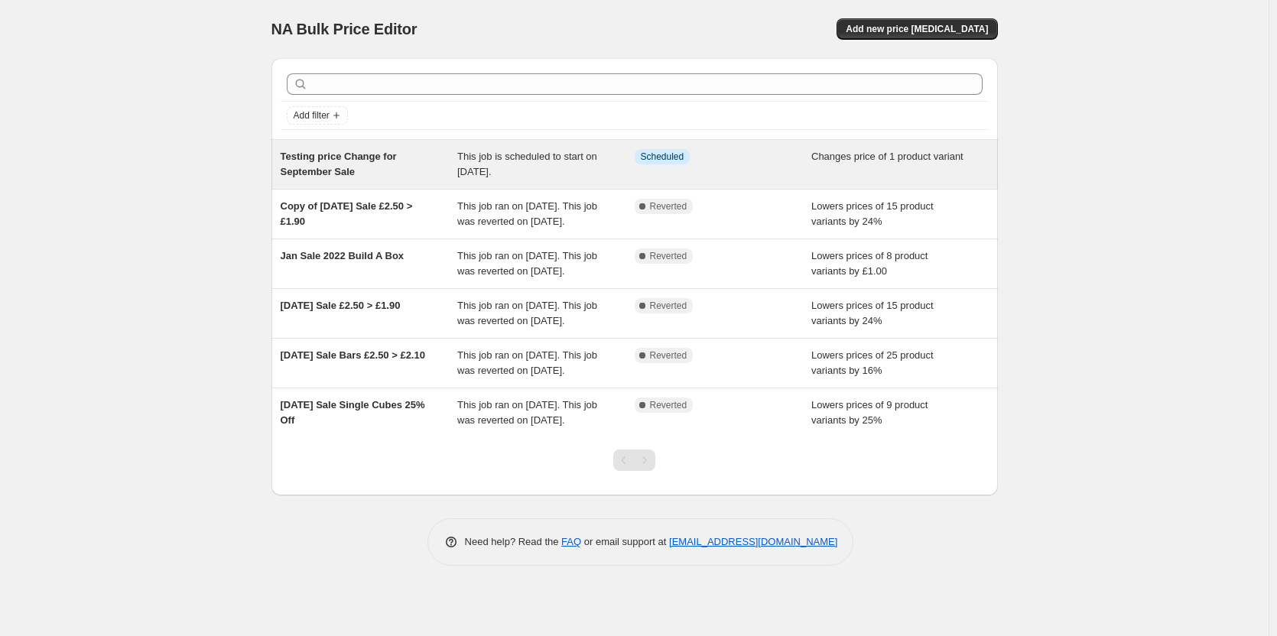
click at [663, 148] on div "Testing price Change for September Sale This job is scheduled to start on [DATE…" at bounding box center [634, 164] width 726 height 49
click at [492, 169] on span "This job is scheduled to start on [DATE]." at bounding box center [527, 164] width 140 height 27
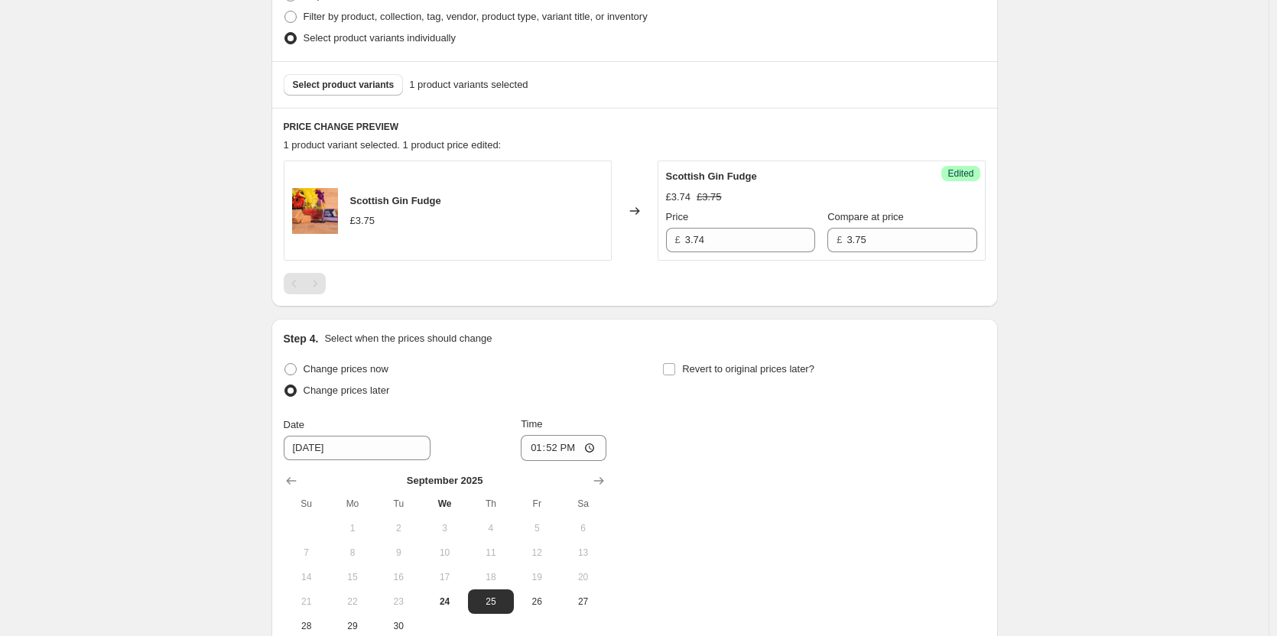
scroll to position [663, 0]
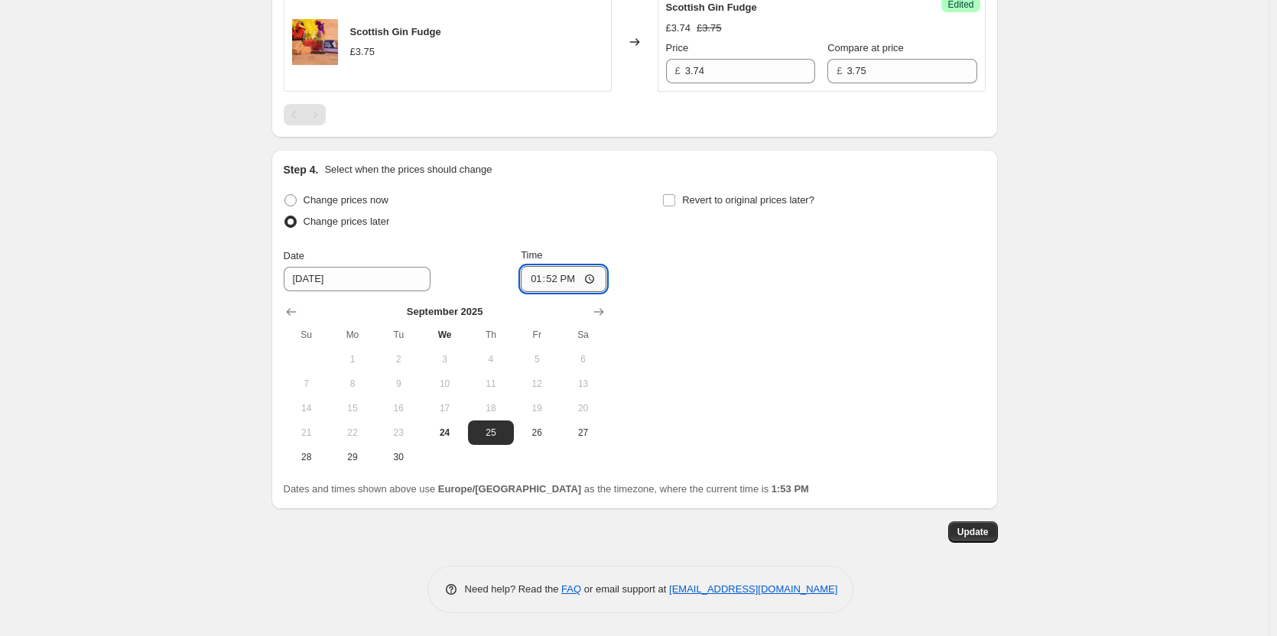
click at [597, 275] on input "13:52" at bounding box center [564, 279] width 86 height 26
click at [593, 281] on input "13:52" at bounding box center [564, 279] width 86 height 26
click at [732, 302] on div "Change prices now Change prices later Date 9/25/2025 Time 12:52 September 2025 …" at bounding box center [635, 330] width 702 height 280
click at [579, 277] on input "12:52" at bounding box center [564, 279] width 86 height 26
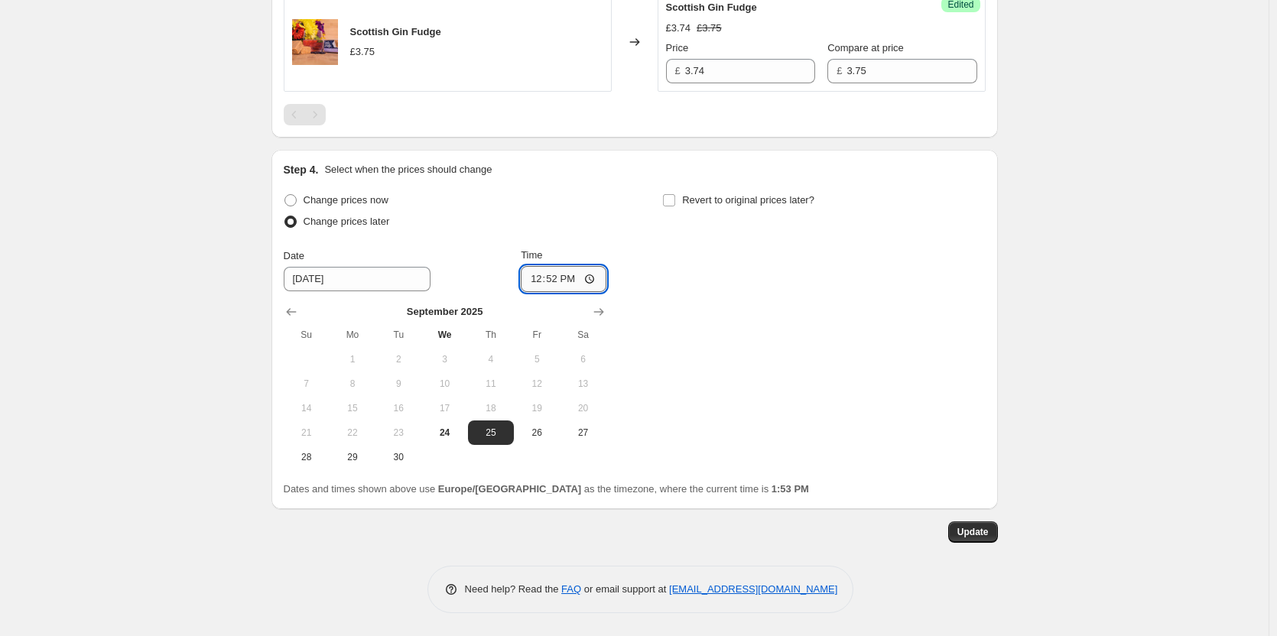
click at [569, 277] on input "12:52" at bounding box center [564, 279] width 86 height 26
click at [576, 275] on input "12:52" at bounding box center [564, 279] width 86 height 26
click at [574, 283] on input "12:52" at bounding box center [564, 279] width 86 height 26
type input "12:55"
click at [901, 401] on div "Change prices now Change prices later Date 9/25/2025 Time 12:55 September 2025 …" at bounding box center [635, 330] width 702 height 280
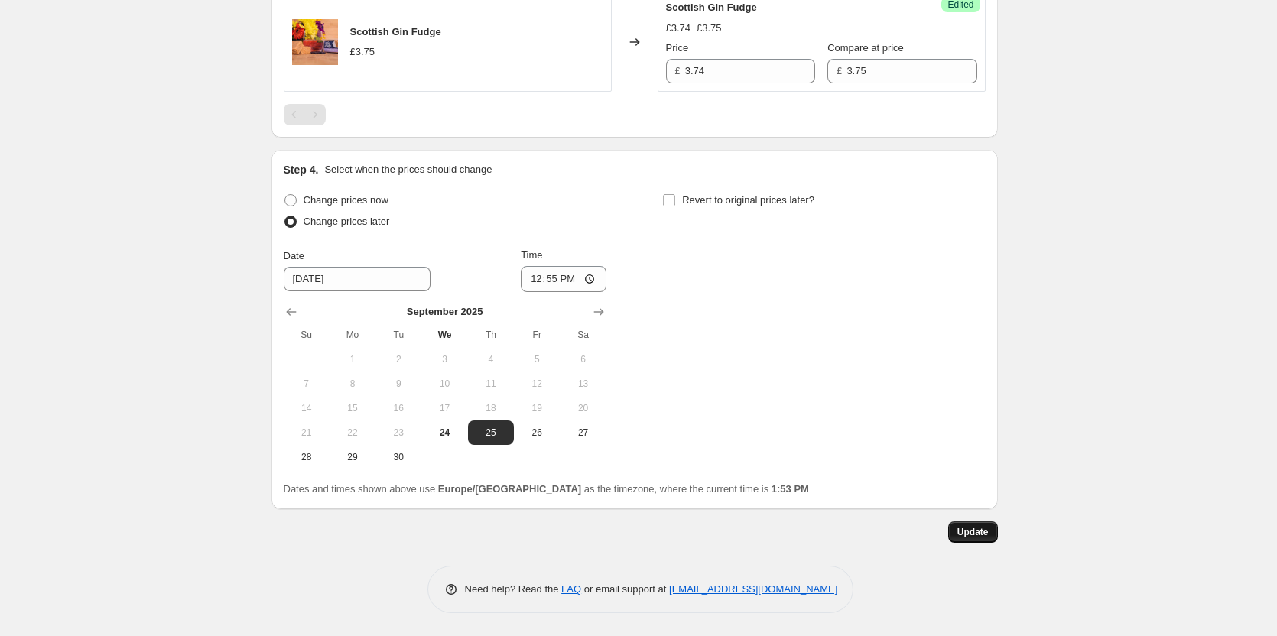
click at [970, 537] on span "Update" at bounding box center [972, 532] width 31 height 12
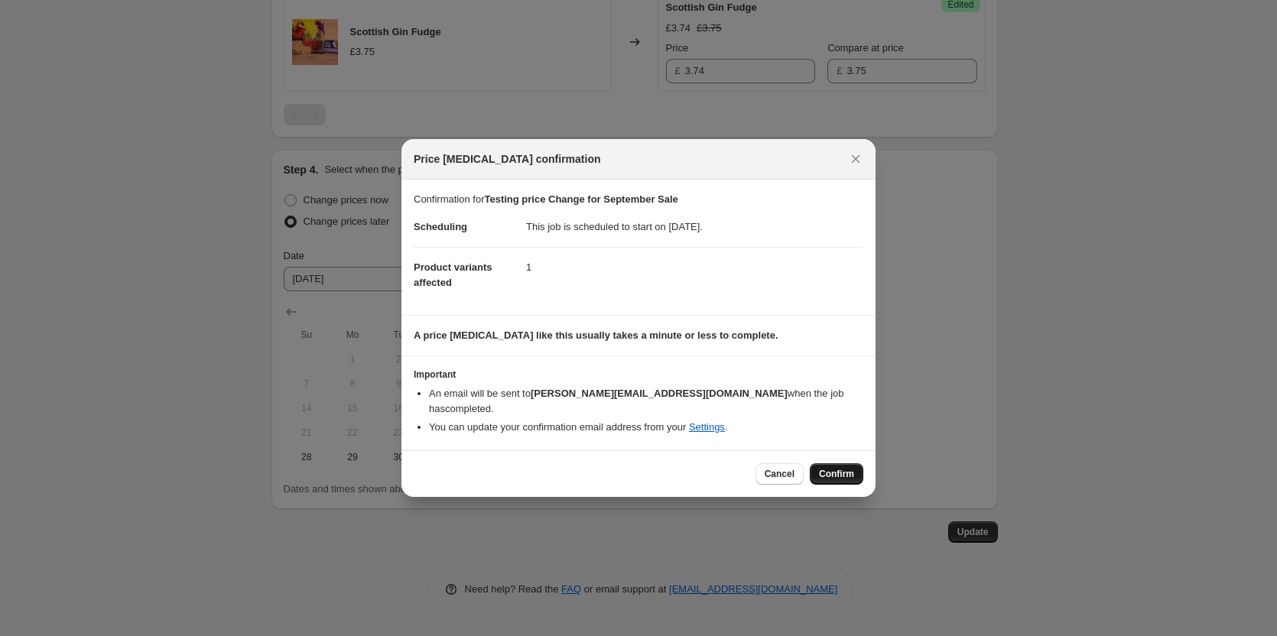
click at [835, 468] on span "Confirm" at bounding box center [836, 474] width 35 height 12
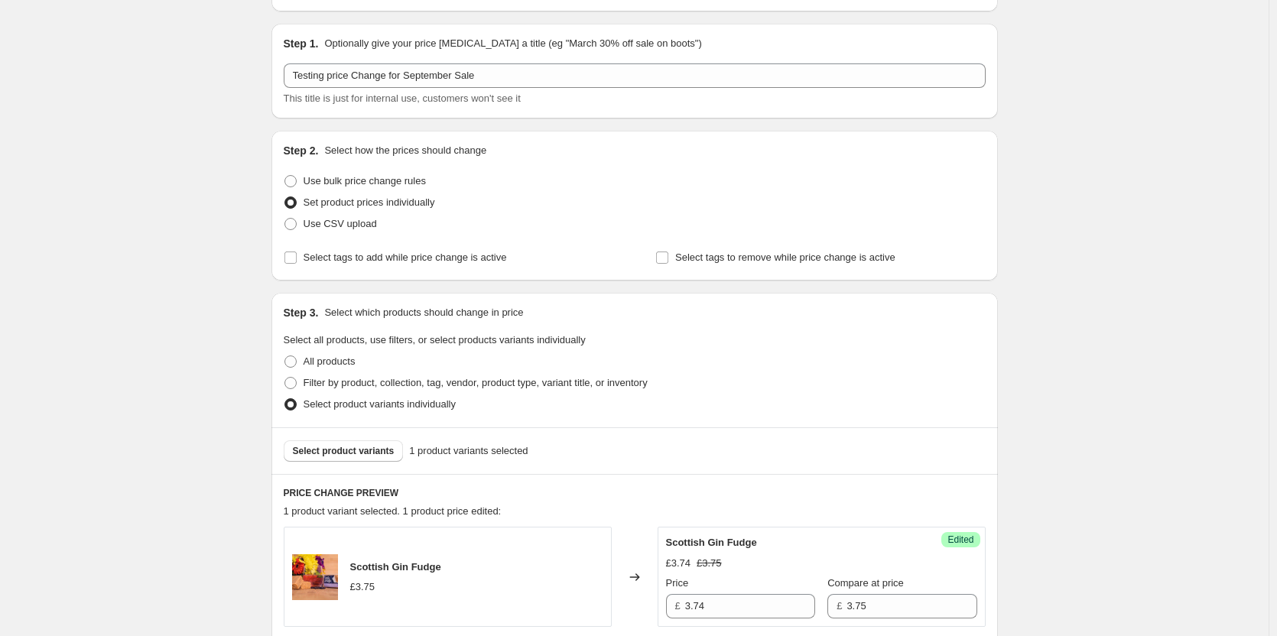
scroll to position [0, 0]
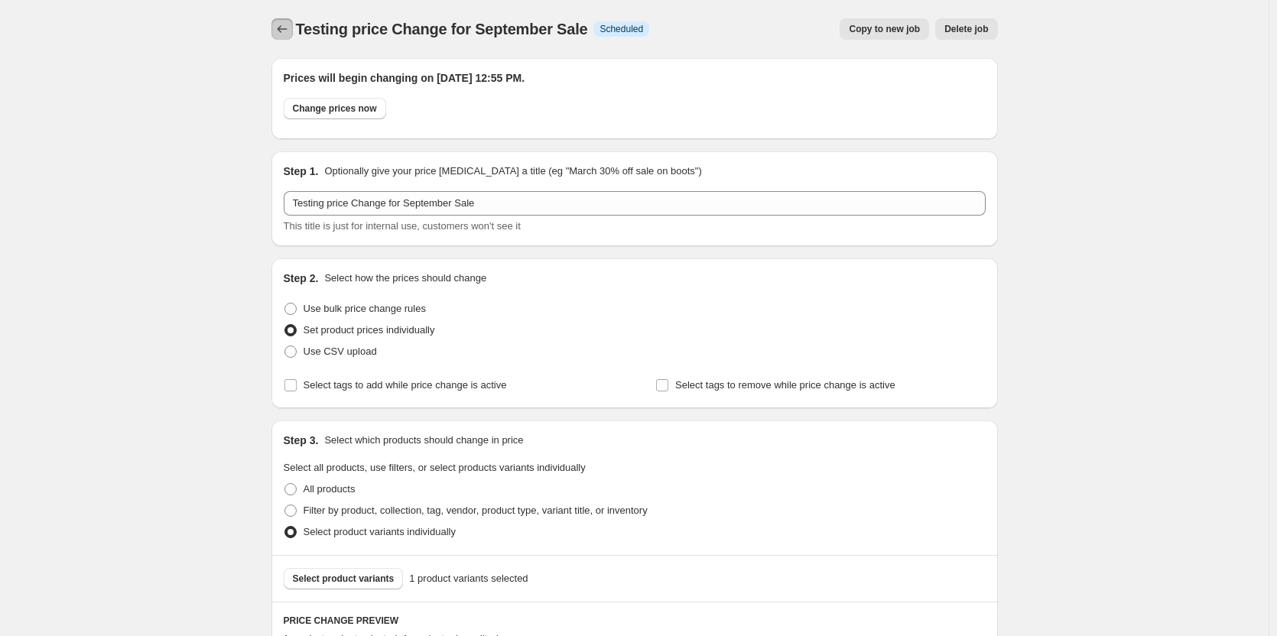
click at [287, 32] on icon "Price change jobs" at bounding box center [281, 28] width 15 height 15
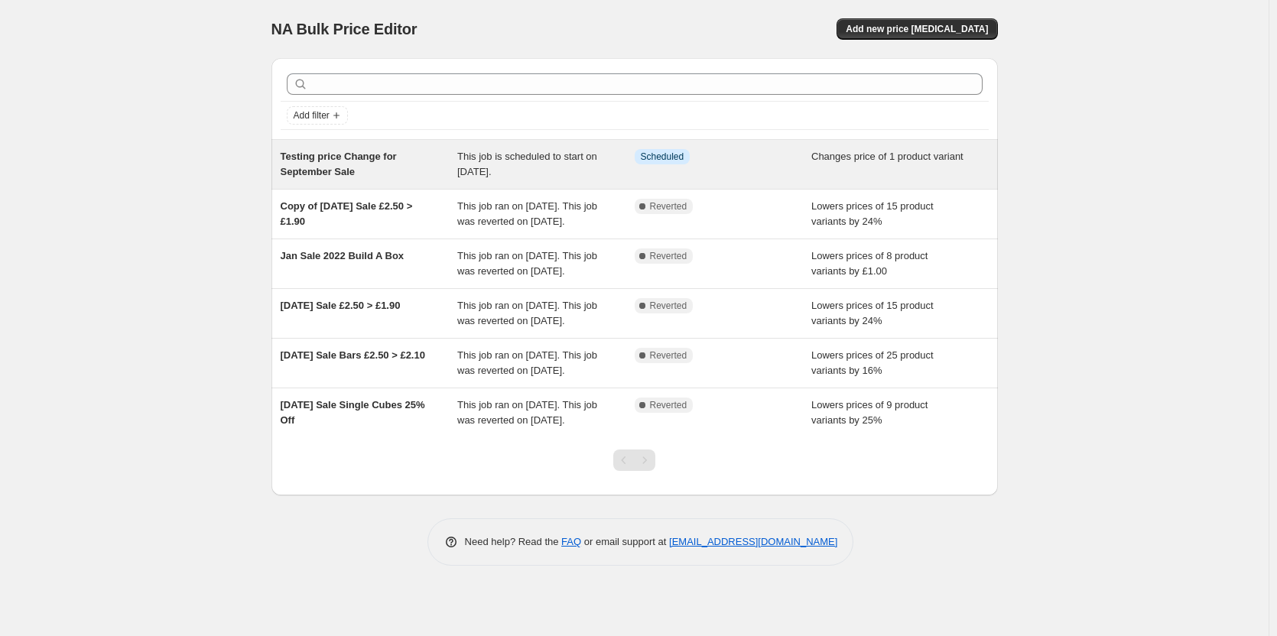
click at [549, 173] on span "This job is scheduled to start on [DATE]." at bounding box center [527, 164] width 140 height 27
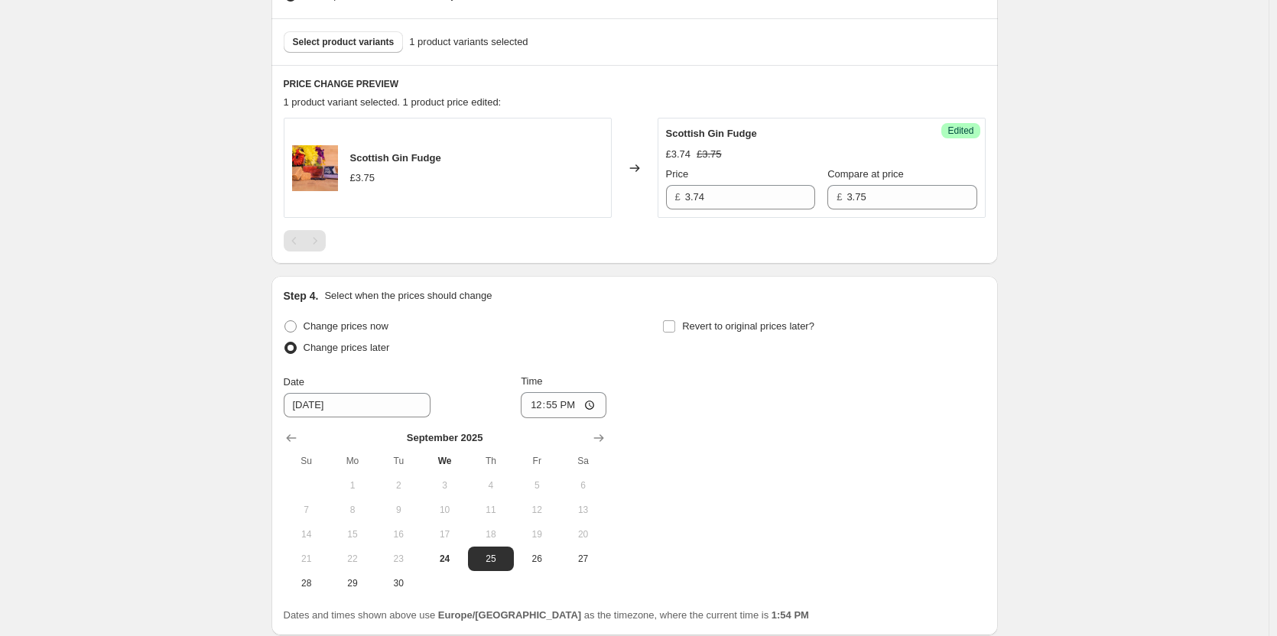
scroll to position [663, 0]
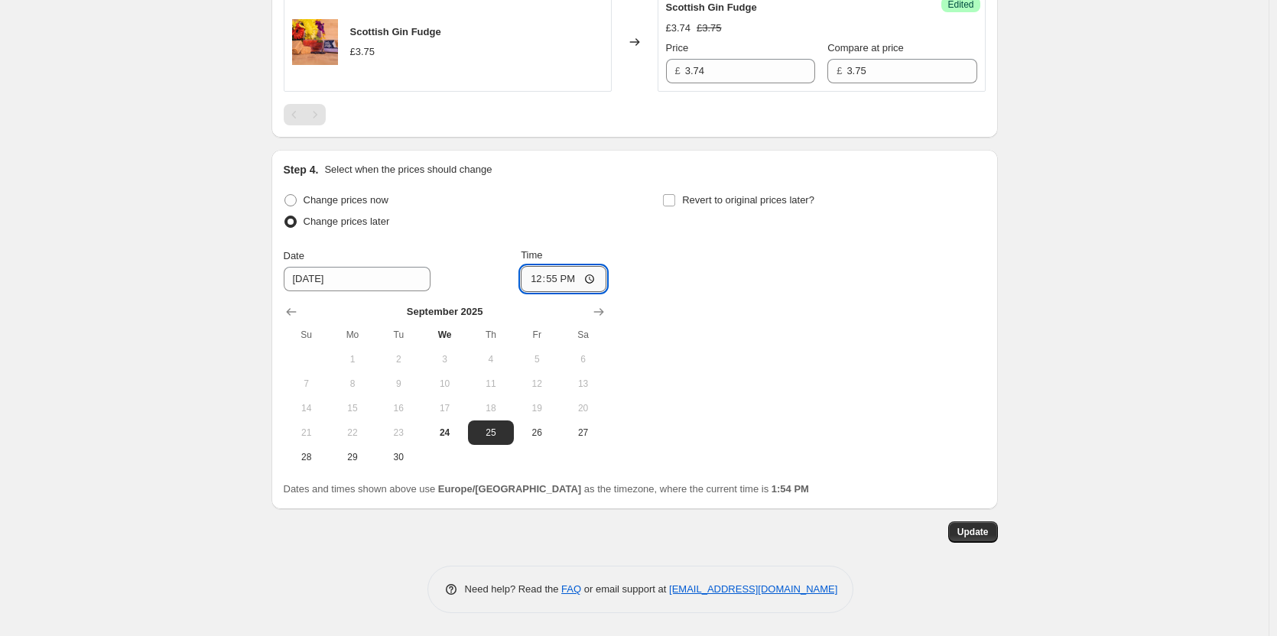
click at [559, 282] on input "12:55" at bounding box center [564, 279] width 86 height 26
type input "14:00"
click at [975, 539] on button "Update" at bounding box center [973, 531] width 50 height 21
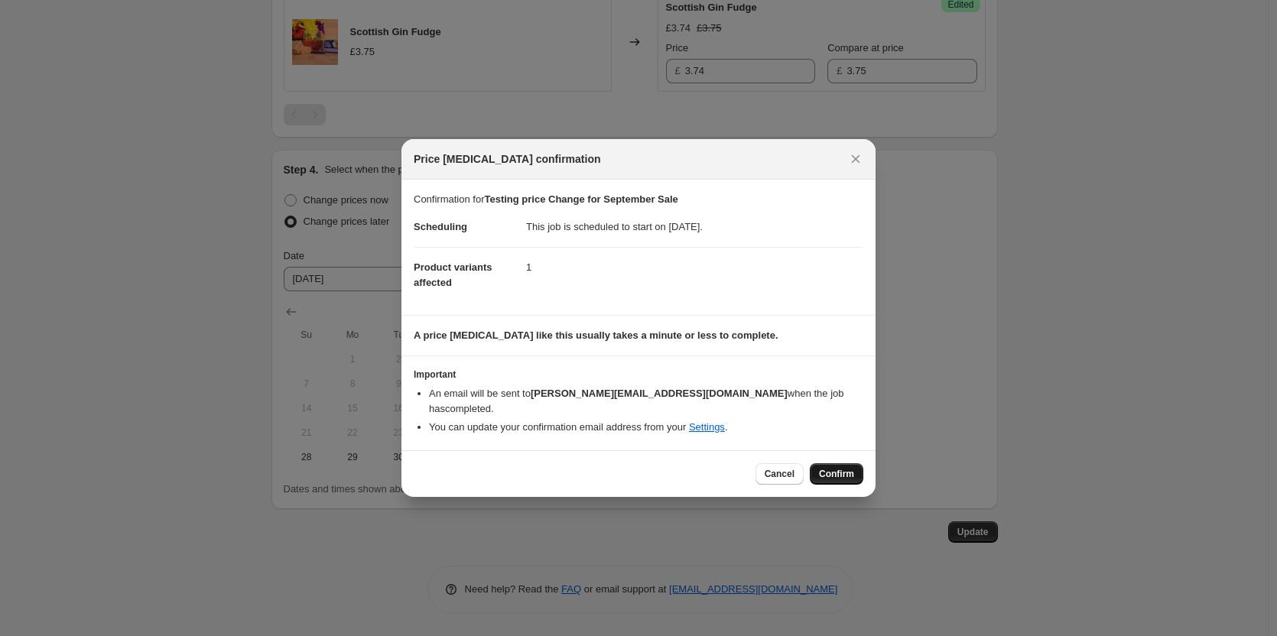
click at [836, 468] on span "Confirm" at bounding box center [836, 474] width 35 height 12
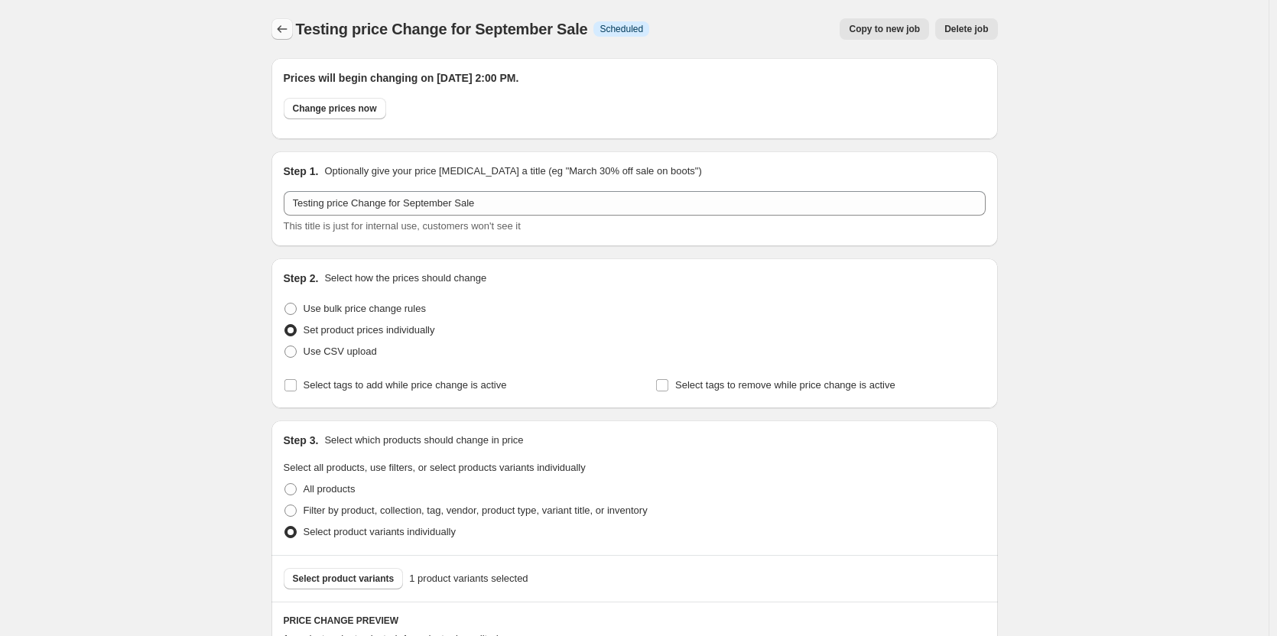
click at [284, 26] on icon "Price change jobs" at bounding box center [281, 28] width 15 height 15
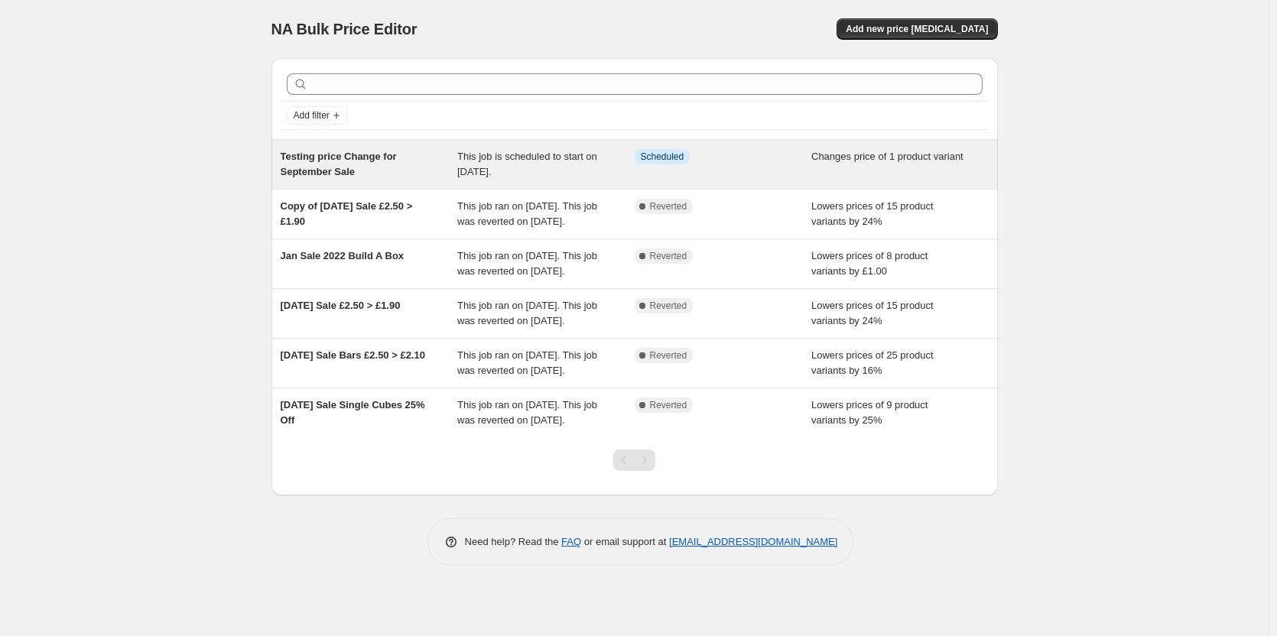
click at [316, 167] on span "Testing price Change for September Sale" at bounding box center [339, 164] width 116 height 27
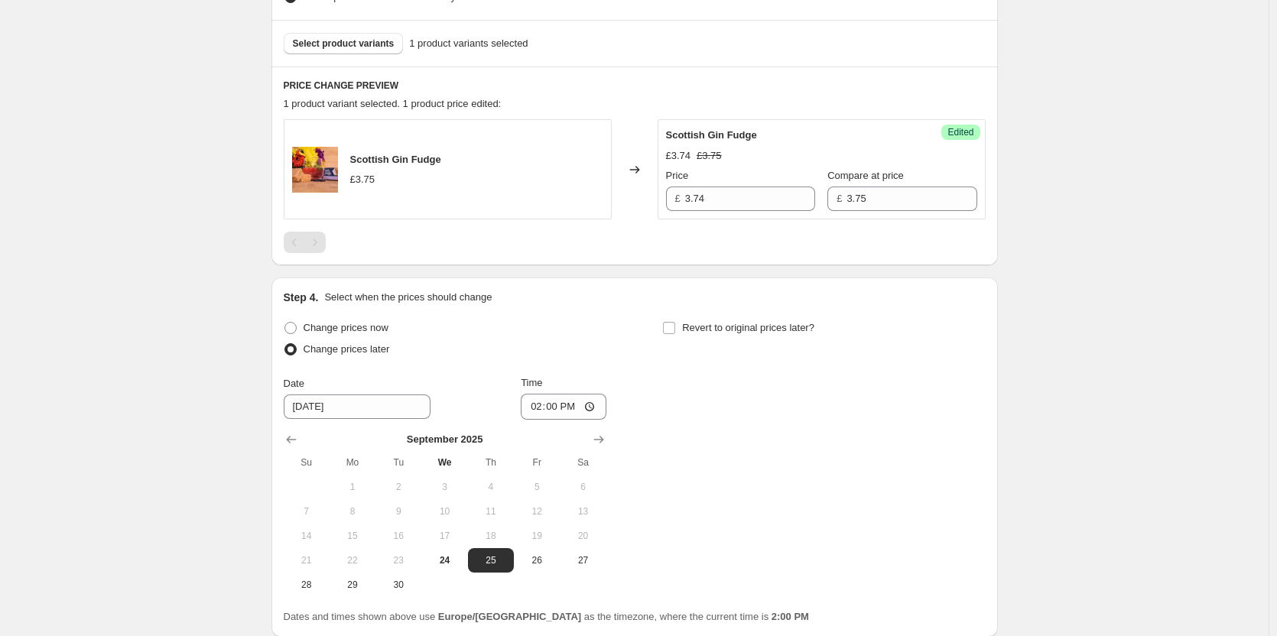
scroll to position [663, 0]
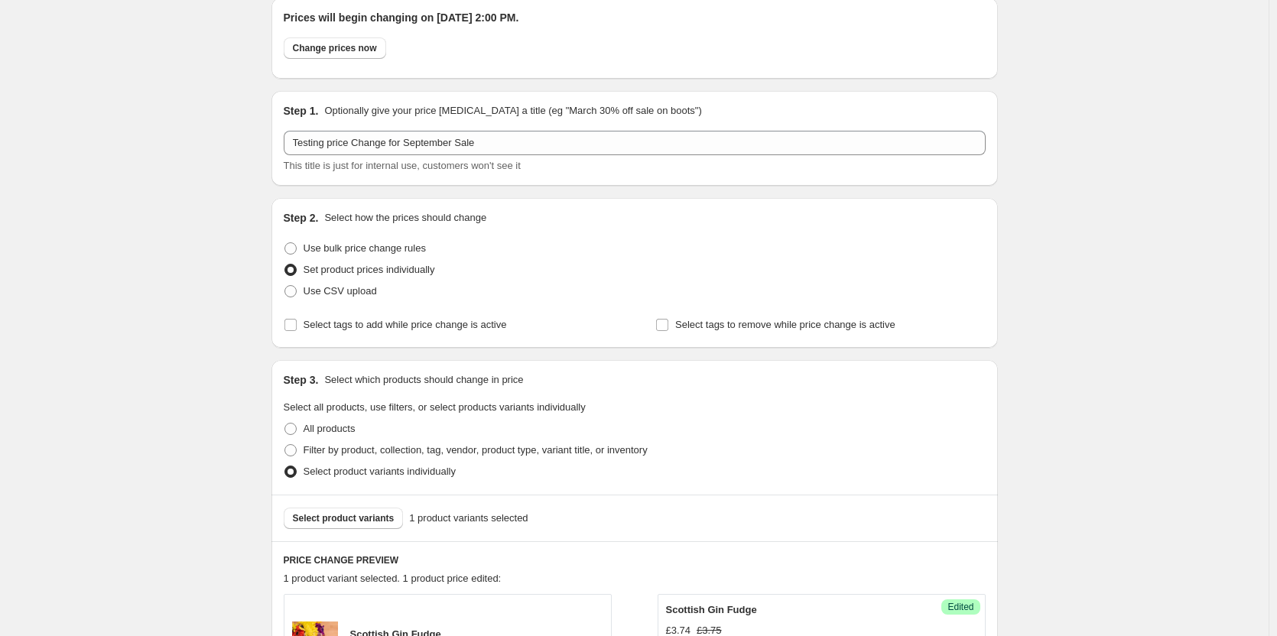
scroll to position [0, 0]
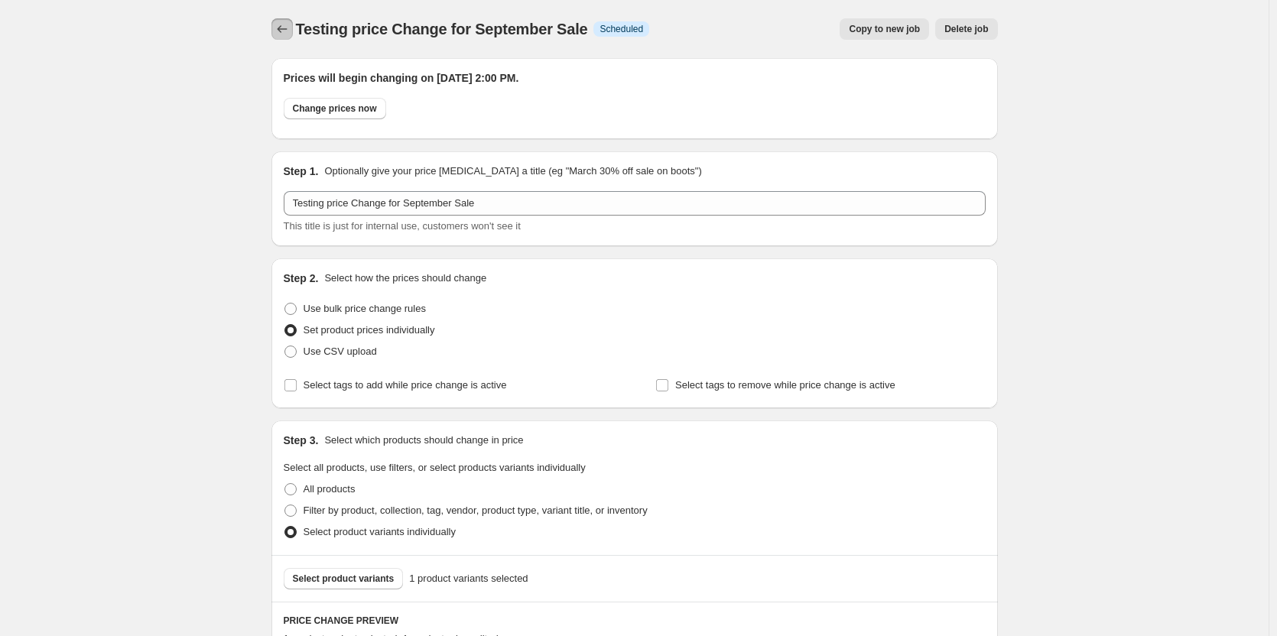
click at [288, 30] on icon "Price change jobs" at bounding box center [281, 28] width 15 height 15
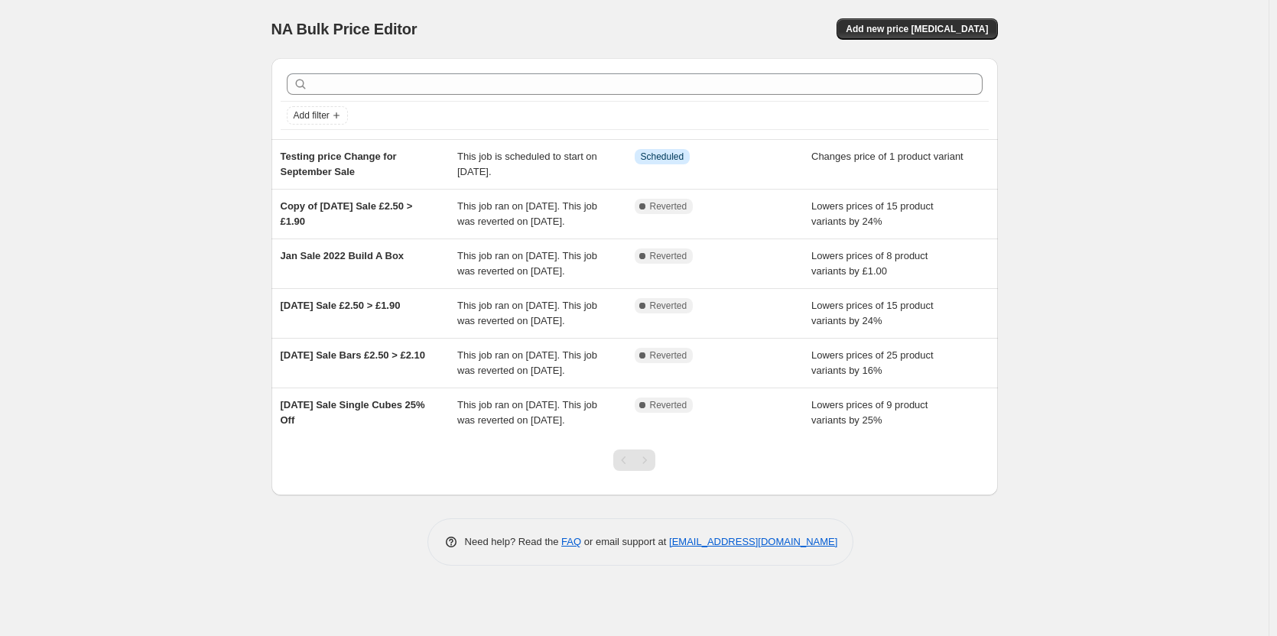
click at [196, 423] on div "NA Bulk Price Editor. This page is ready NA Bulk Price Editor Add new price [ME…" at bounding box center [634, 318] width 1268 height 636
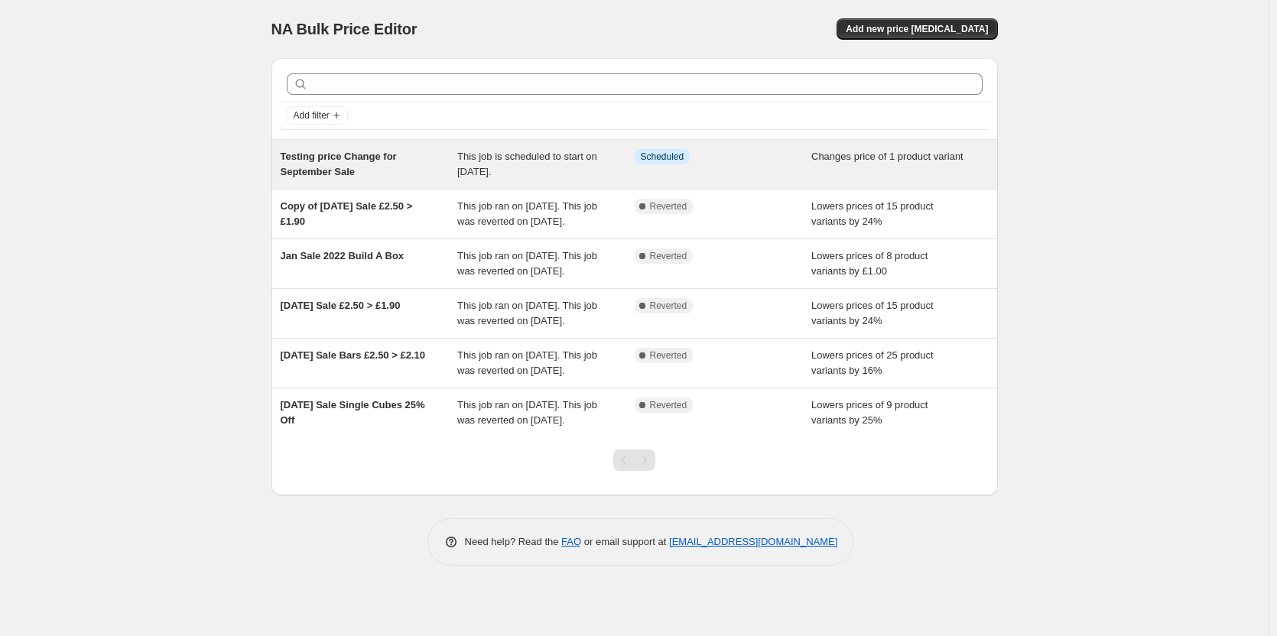
click at [602, 157] on div "This job is scheduled to start on [DATE]." at bounding box center [545, 164] width 177 height 31
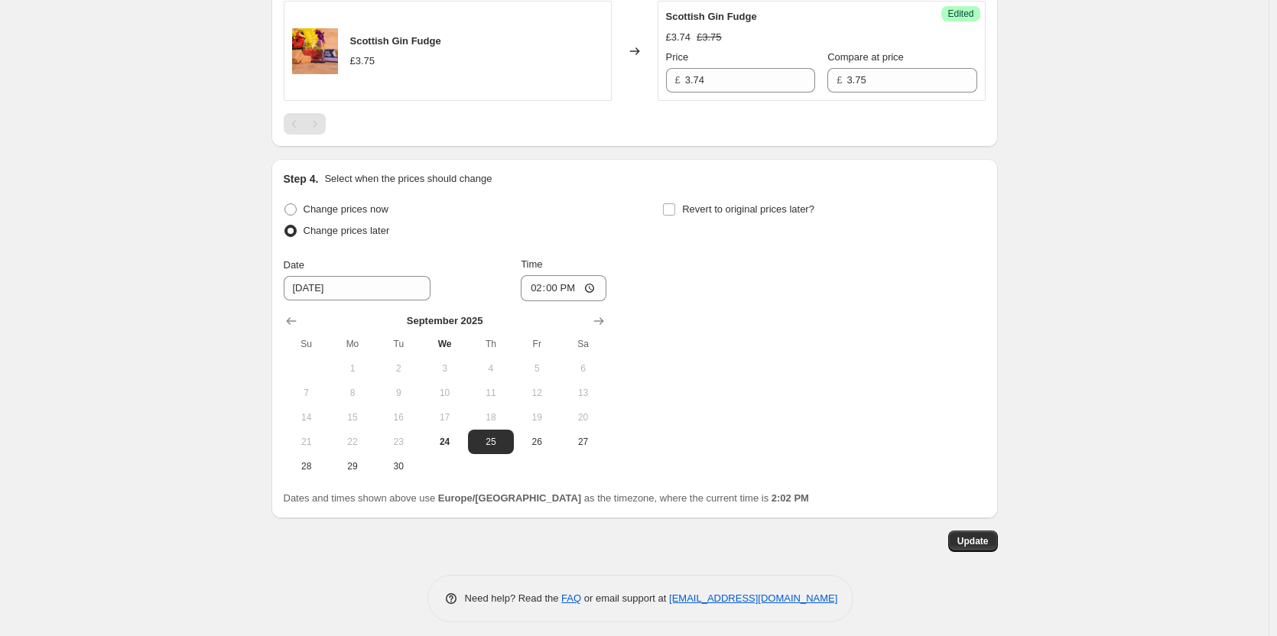
scroll to position [663, 0]
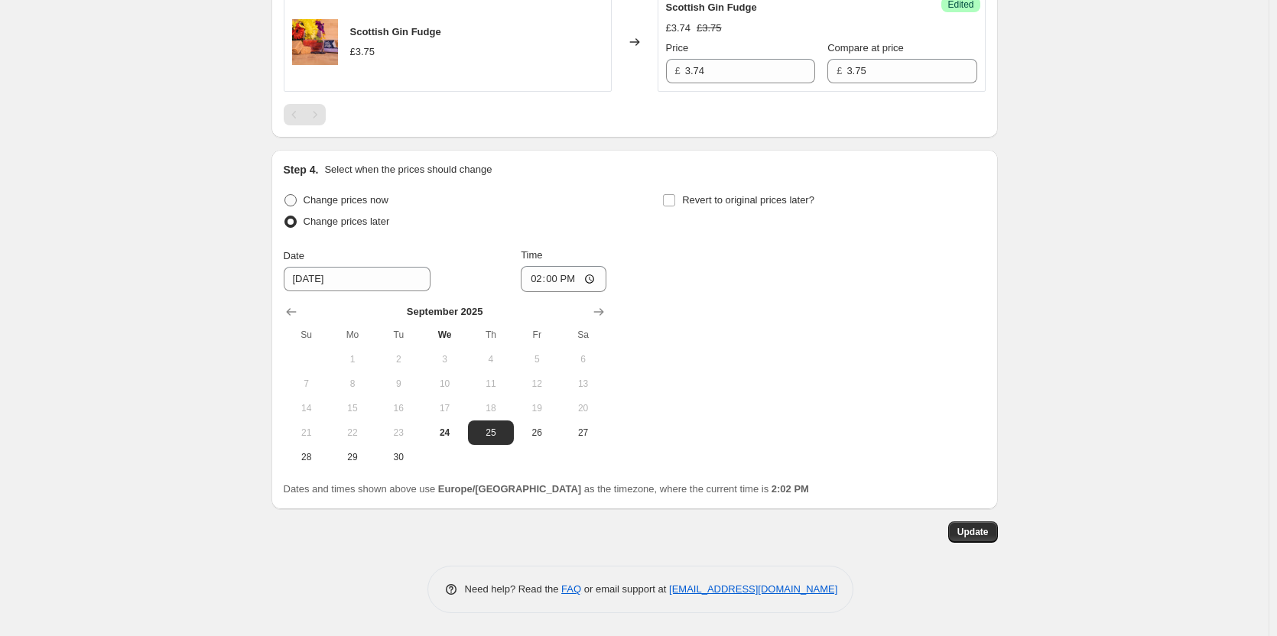
click at [363, 199] on span "Change prices now" at bounding box center [345, 199] width 85 height 11
click at [285, 195] on input "Change prices now" at bounding box center [284, 194] width 1 height 1
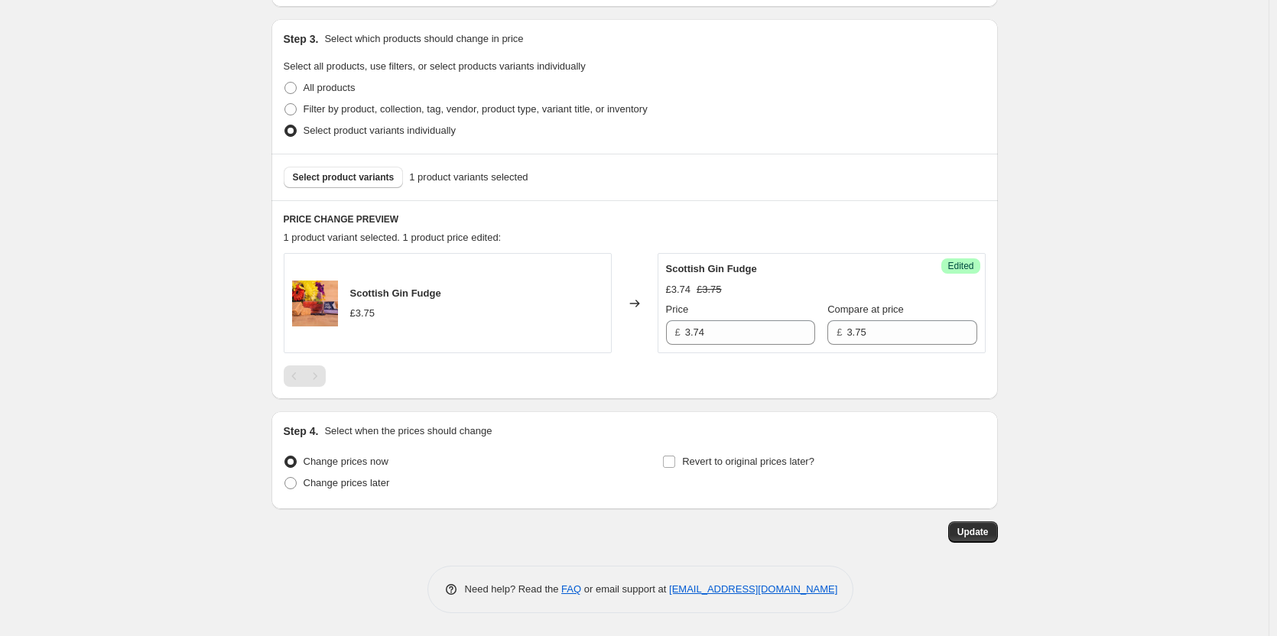
scroll to position [401, 0]
click at [980, 535] on span "Update" at bounding box center [972, 532] width 31 height 12
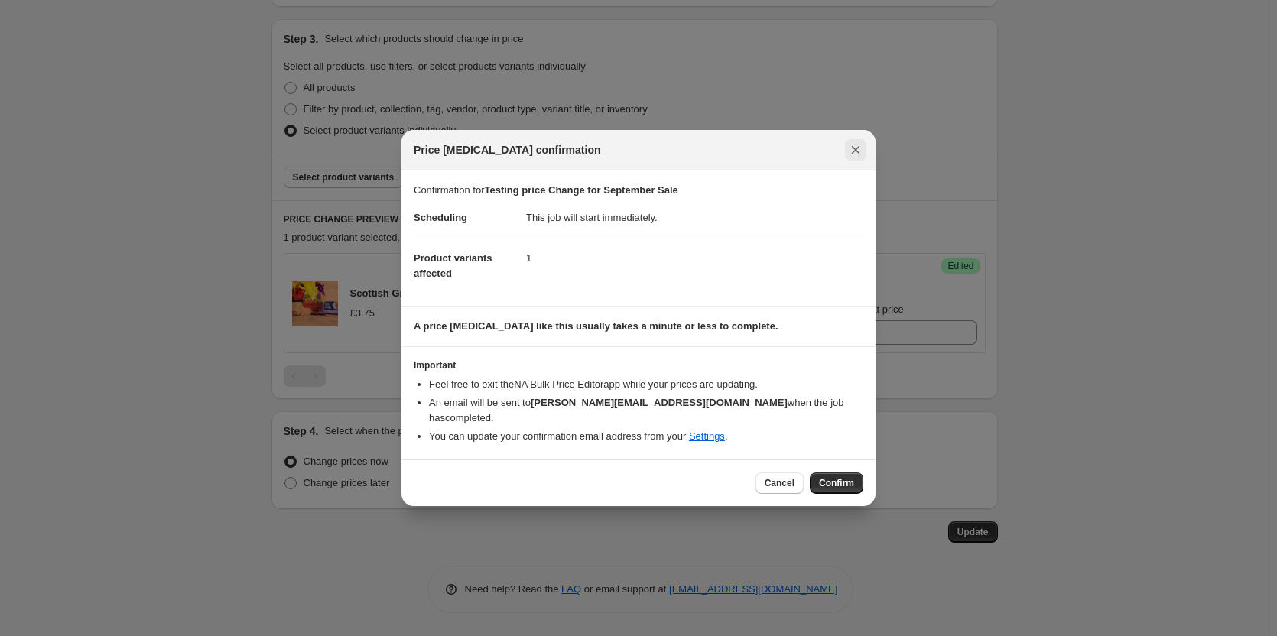
drag, startPoint x: 842, startPoint y: 478, endPoint x: 852, endPoint y: 151, distance: 327.3
click at [852, 151] on div "Price change job confirmation Confirmation for Testing price Change for Septemb…" at bounding box center [638, 317] width 474 height 375
click at [852, 151] on icon "Close" at bounding box center [855, 149] width 15 height 15
radio input "false"
radio input "true"
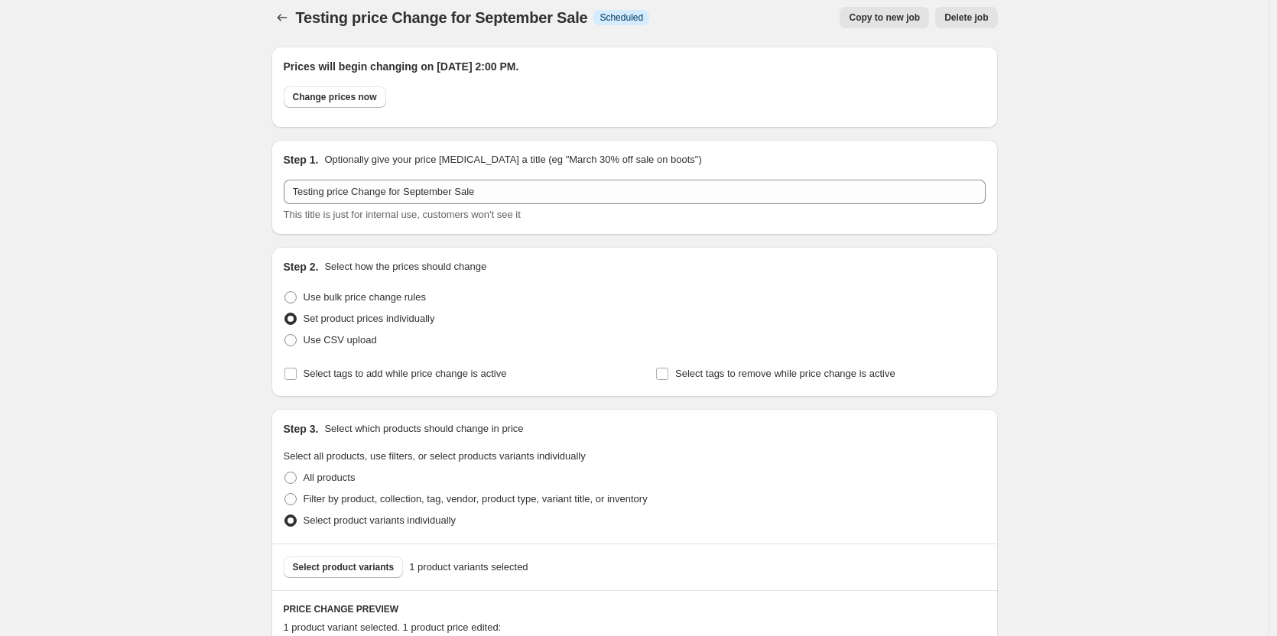
scroll to position [0, 0]
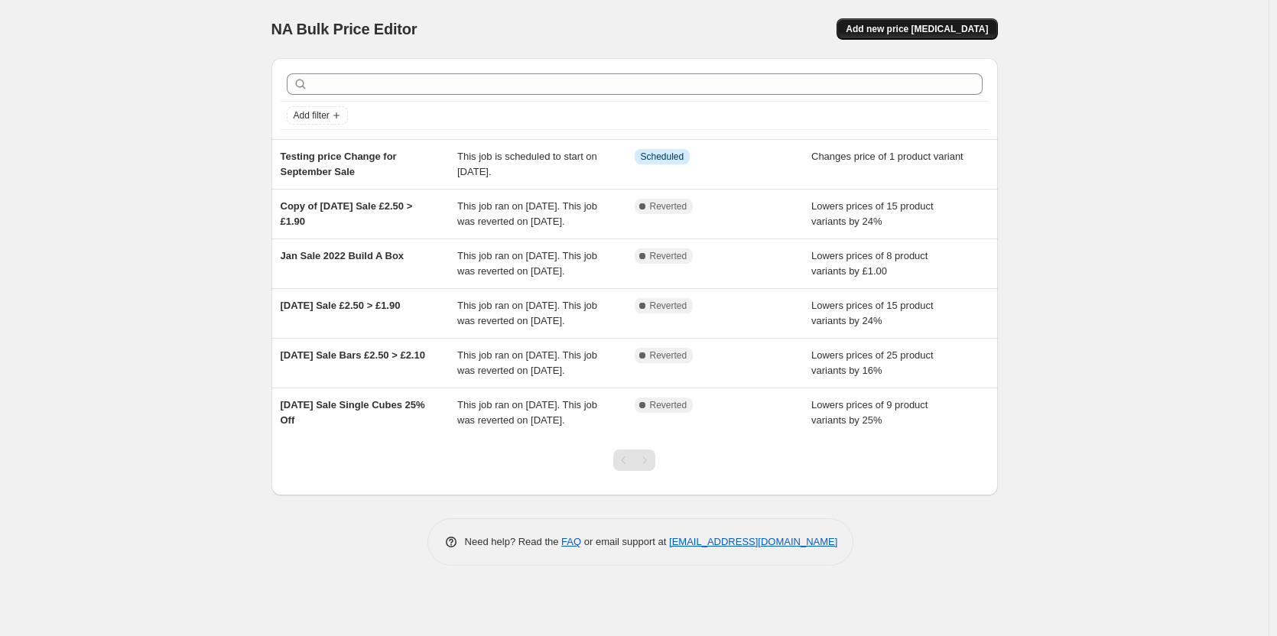
click at [952, 34] on span "Add new price [MEDICAL_DATA]" at bounding box center [916, 29] width 142 height 12
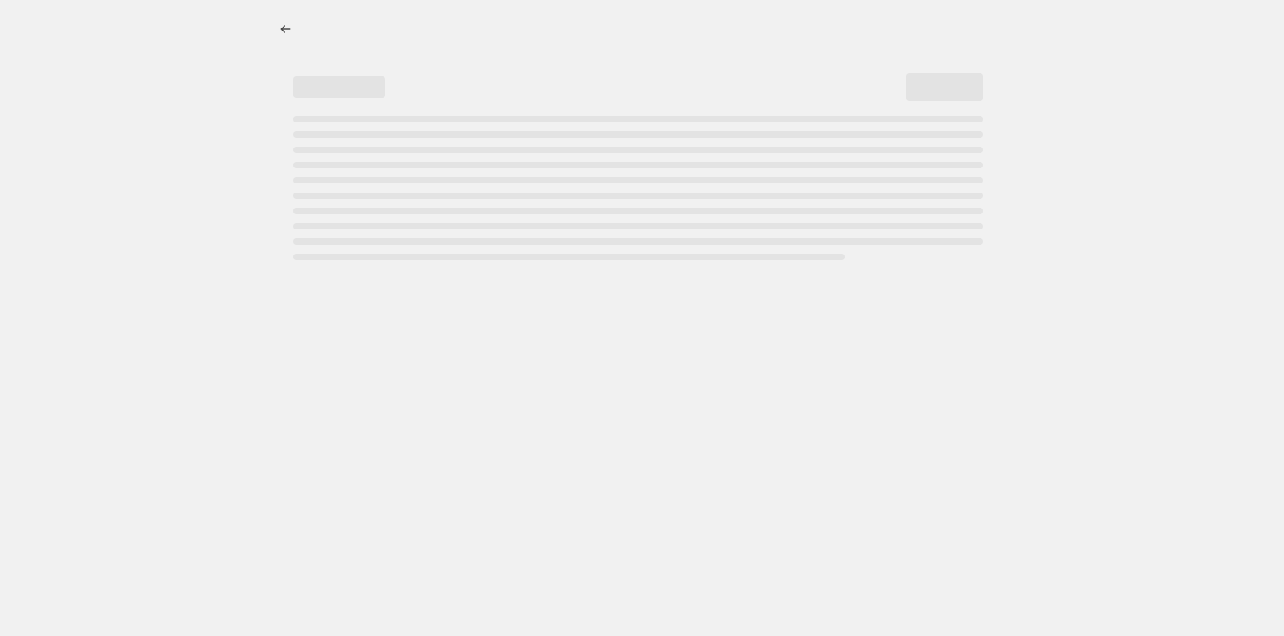
select select "percentage"
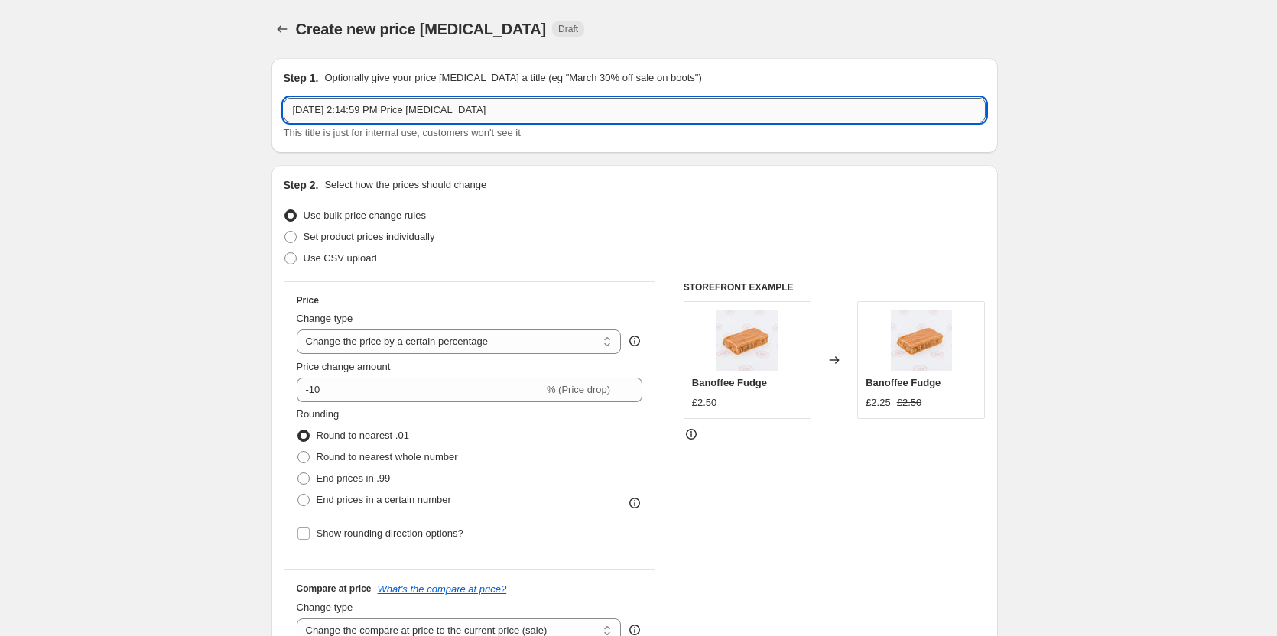
click at [351, 116] on input "Sep 24, 2025, 2:14:59 PM Price change job" at bounding box center [635, 110] width 702 height 24
type input "Testing price change #2 September Sale"
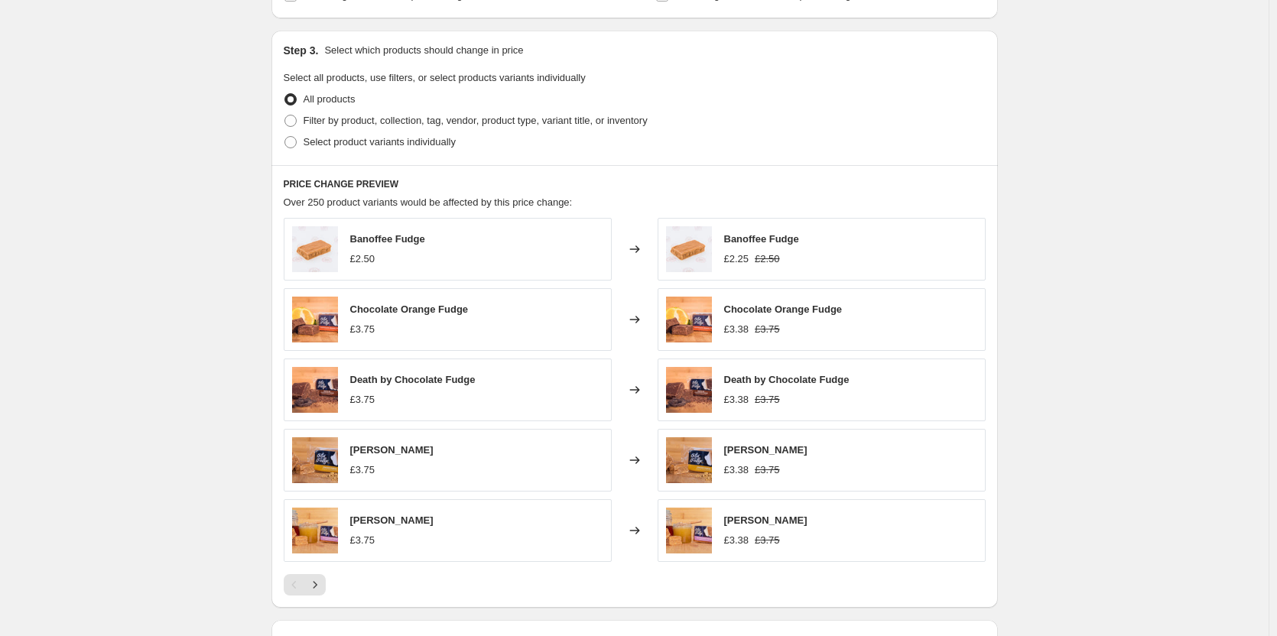
scroll to position [382, 0]
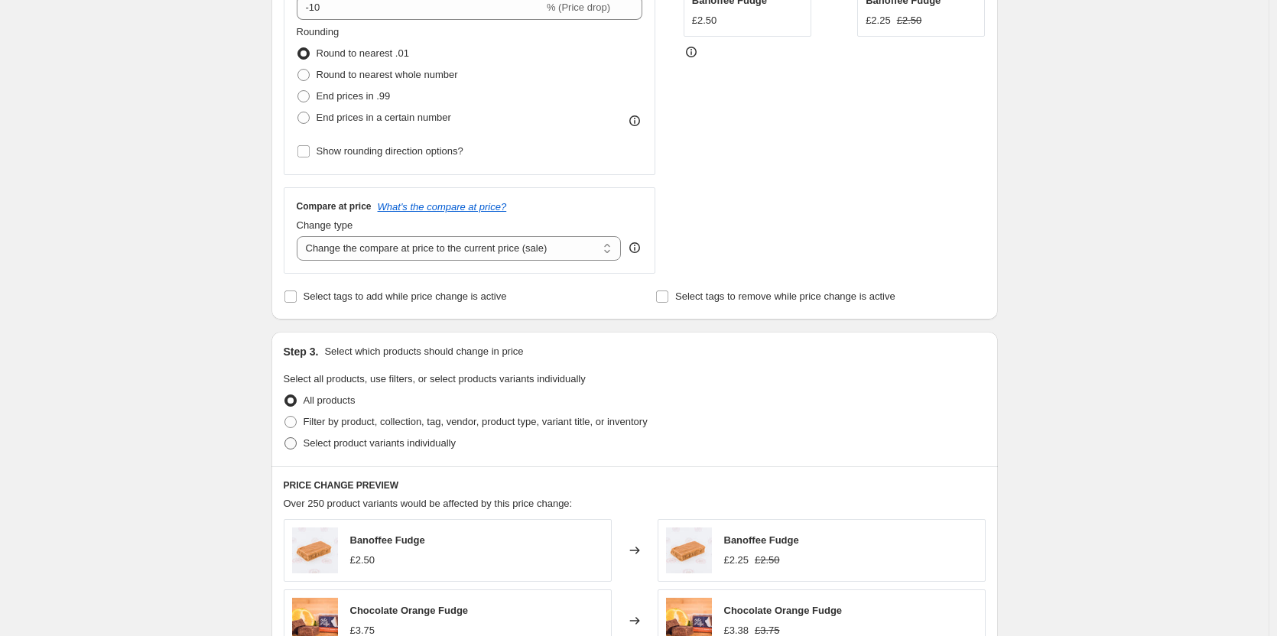
click at [303, 443] on label "Select product variants individually" at bounding box center [370, 443] width 172 height 21
click at [285, 438] on input "Select product variants individually" at bounding box center [284, 437] width 1 height 1
radio input "true"
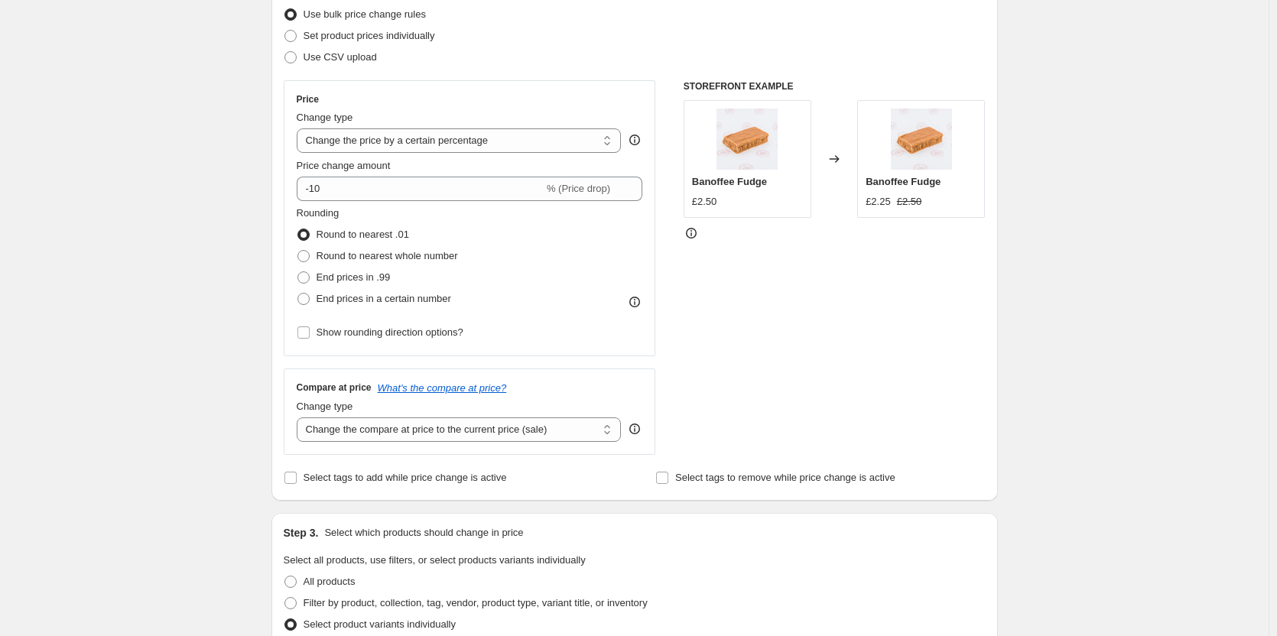
scroll to position [172, 0]
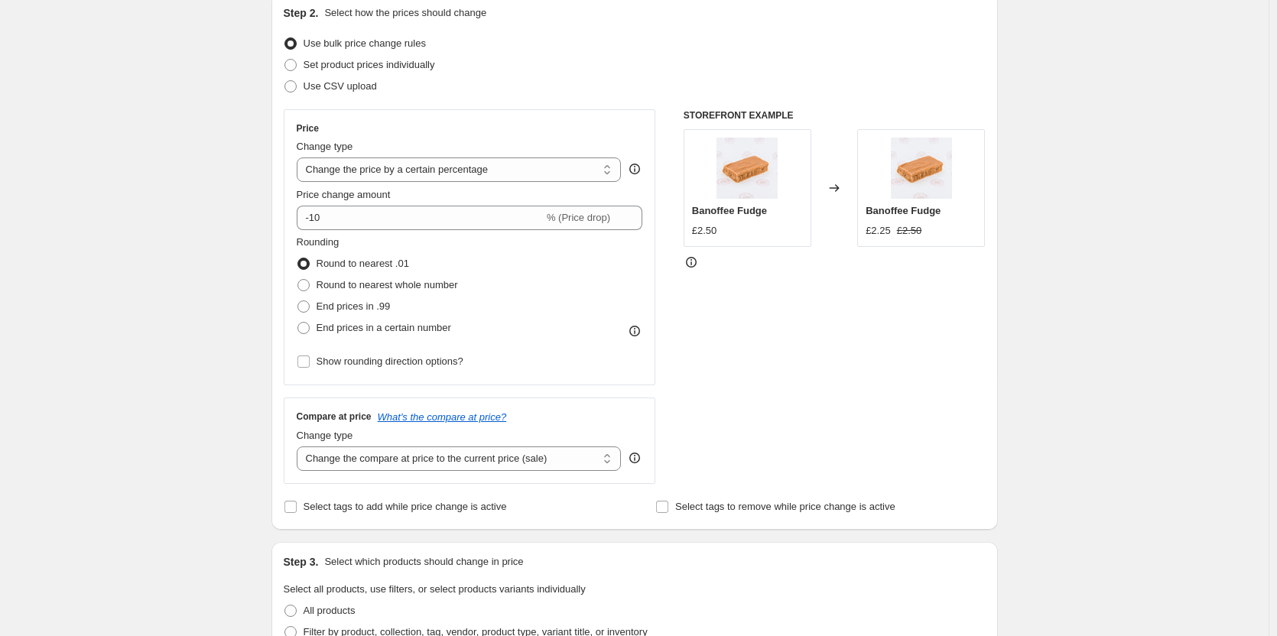
click at [229, 319] on div "Create new price change job. This page is ready Create new price change job Dra…" at bounding box center [634, 422] width 1268 height 1189
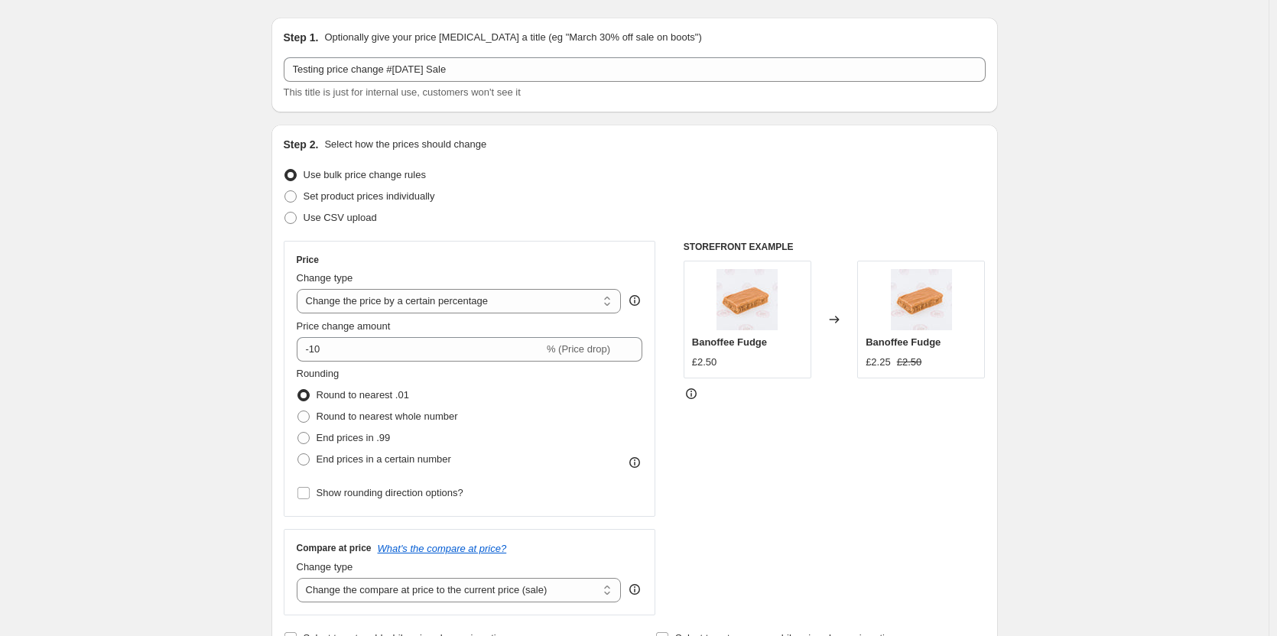
scroll to position [19, 0]
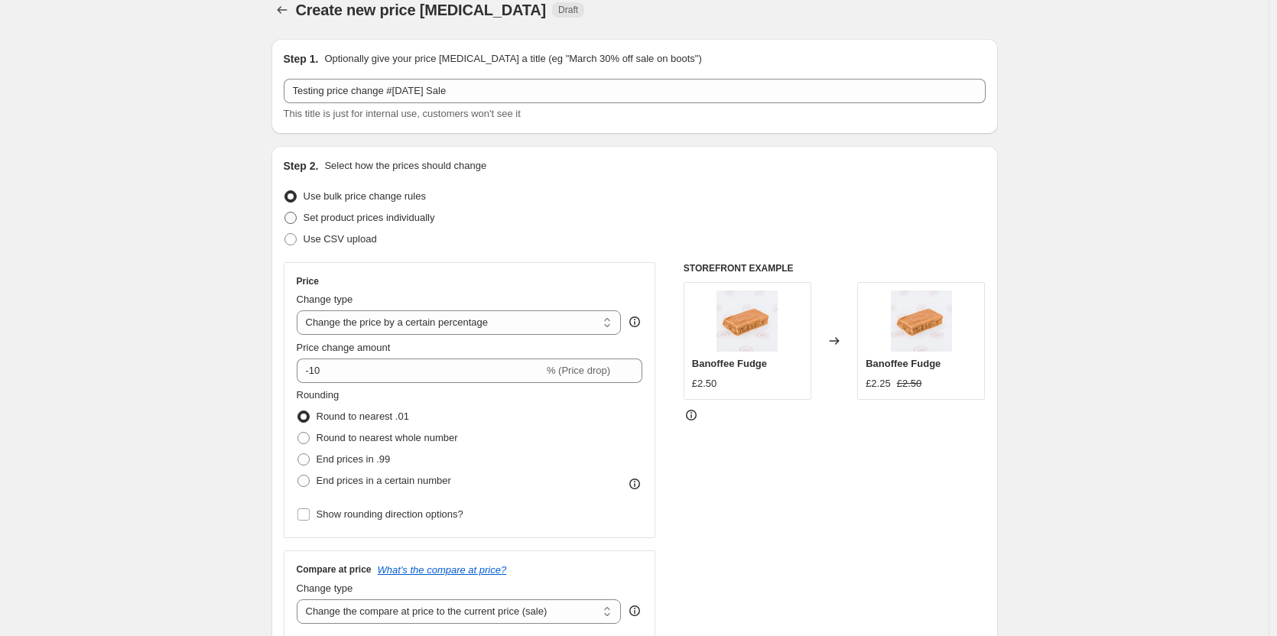
click at [297, 216] on span at bounding box center [290, 218] width 12 height 12
click at [285, 213] on input "Set product prices individually" at bounding box center [284, 212] width 1 height 1
radio input "true"
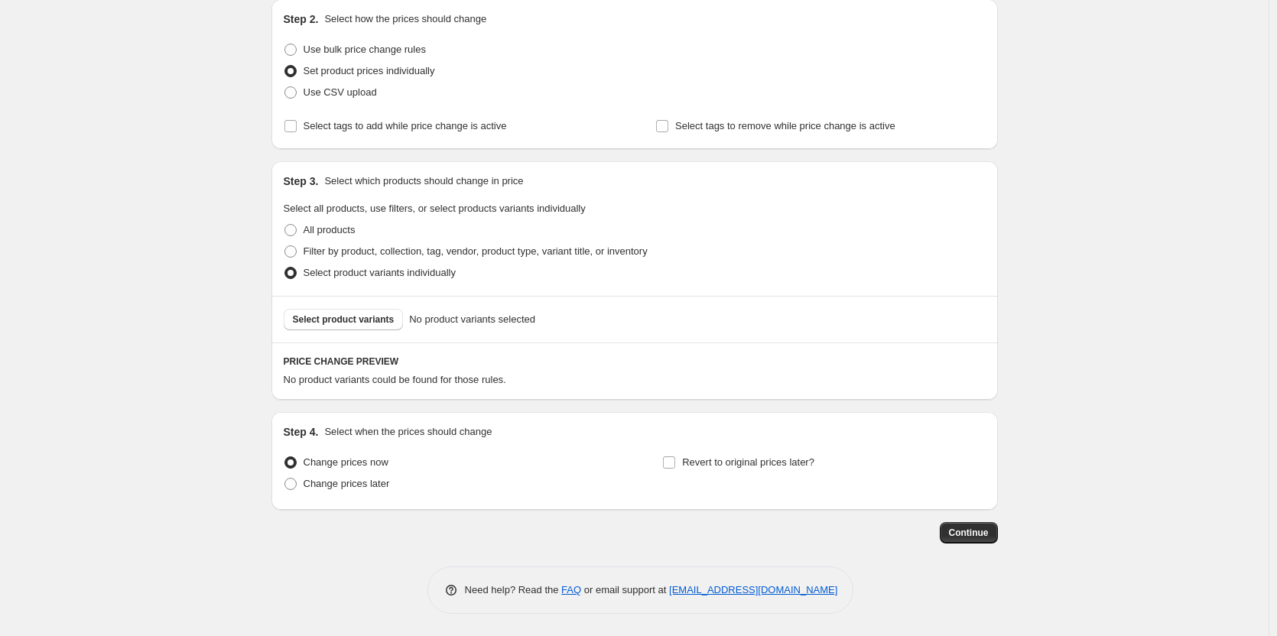
scroll to position [167, 0]
click at [311, 323] on span "Select product variants" at bounding box center [344, 319] width 102 height 12
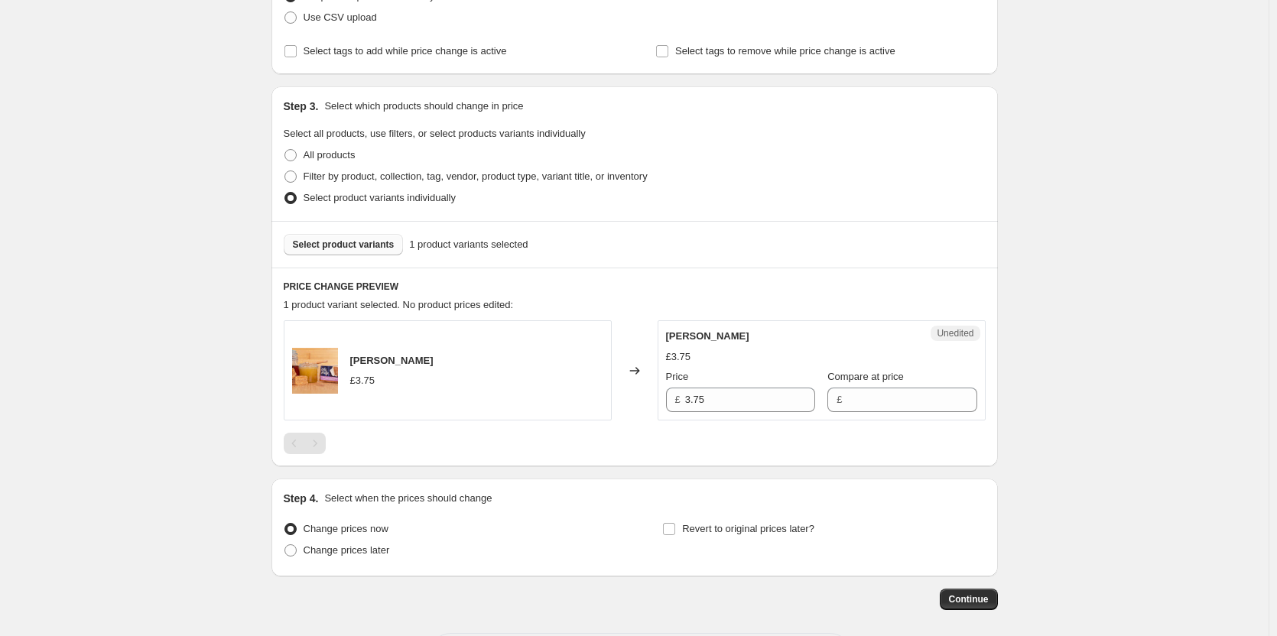
scroll to position [308, 0]
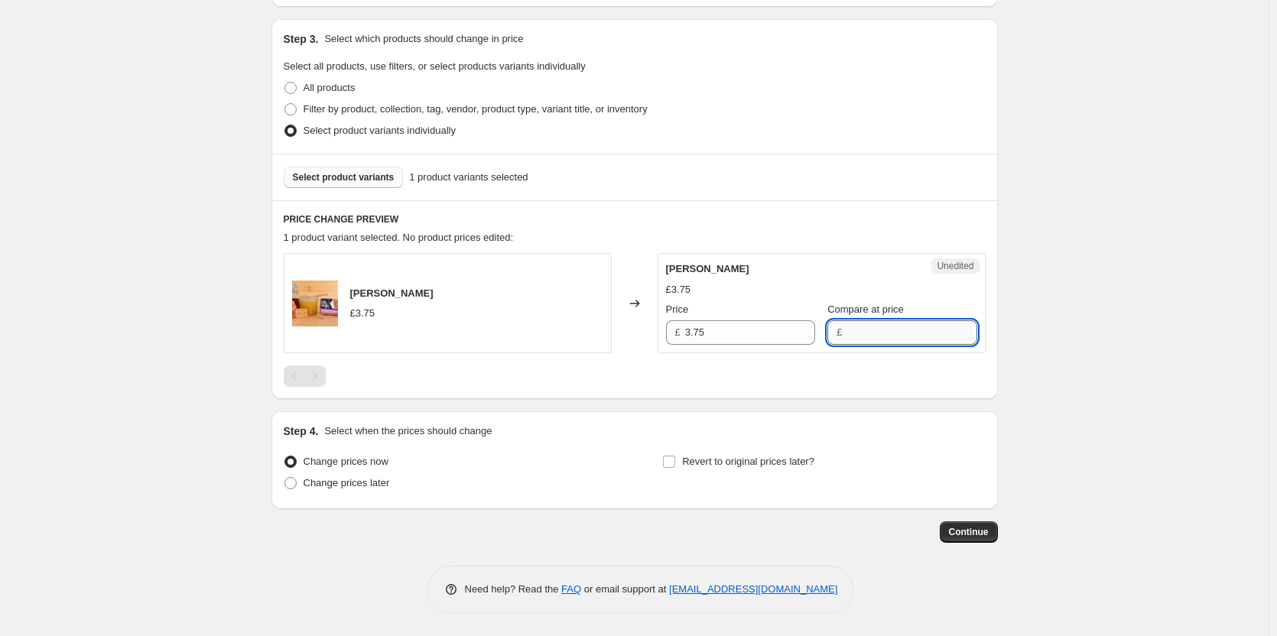
click at [874, 340] on input "Compare at price" at bounding box center [911, 332] width 130 height 24
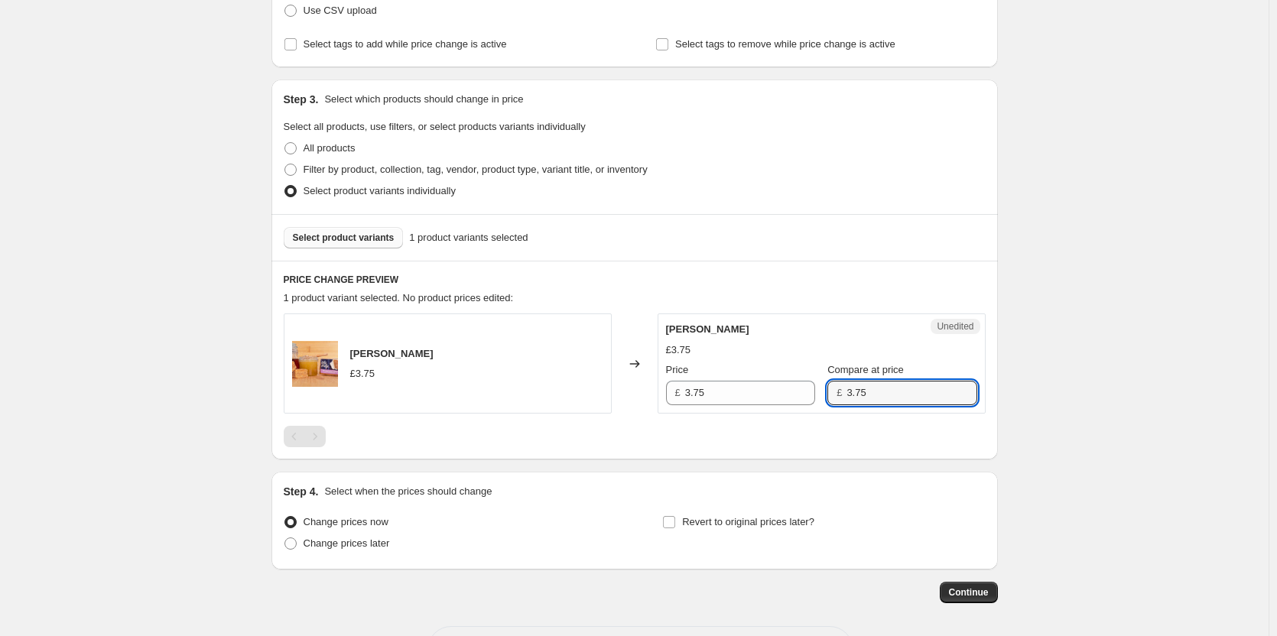
scroll to position [232, 0]
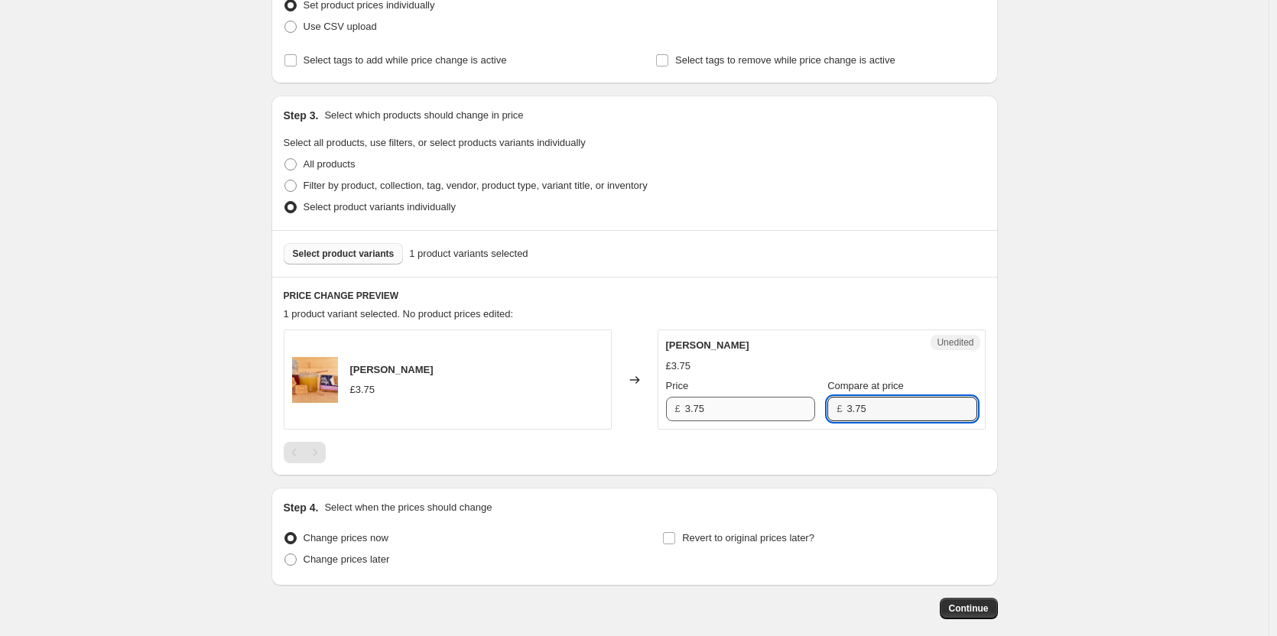
type input "3.75"
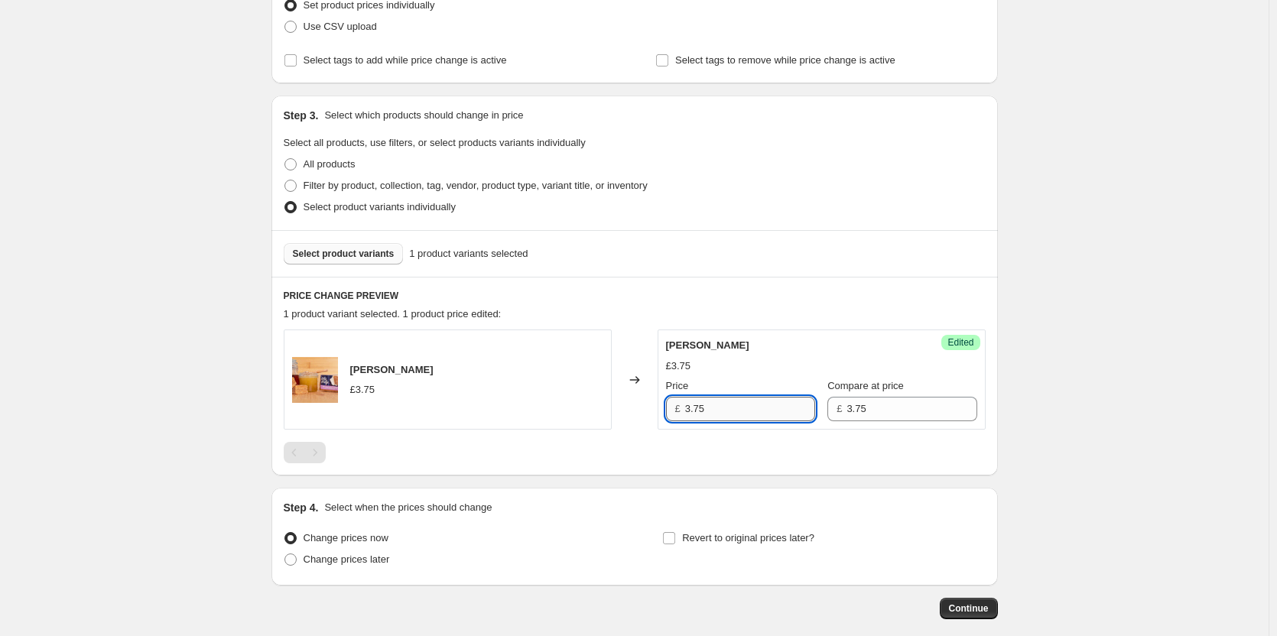
click at [732, 402] on input "3.75" at bounding box center [750, 409] width 130 height 24
type input "3.70"
click at [1033, 391] on div "Create new price change job. This page is ready Create new price change job Dra…" at bounding box center [634, 240] width 1268 height 944
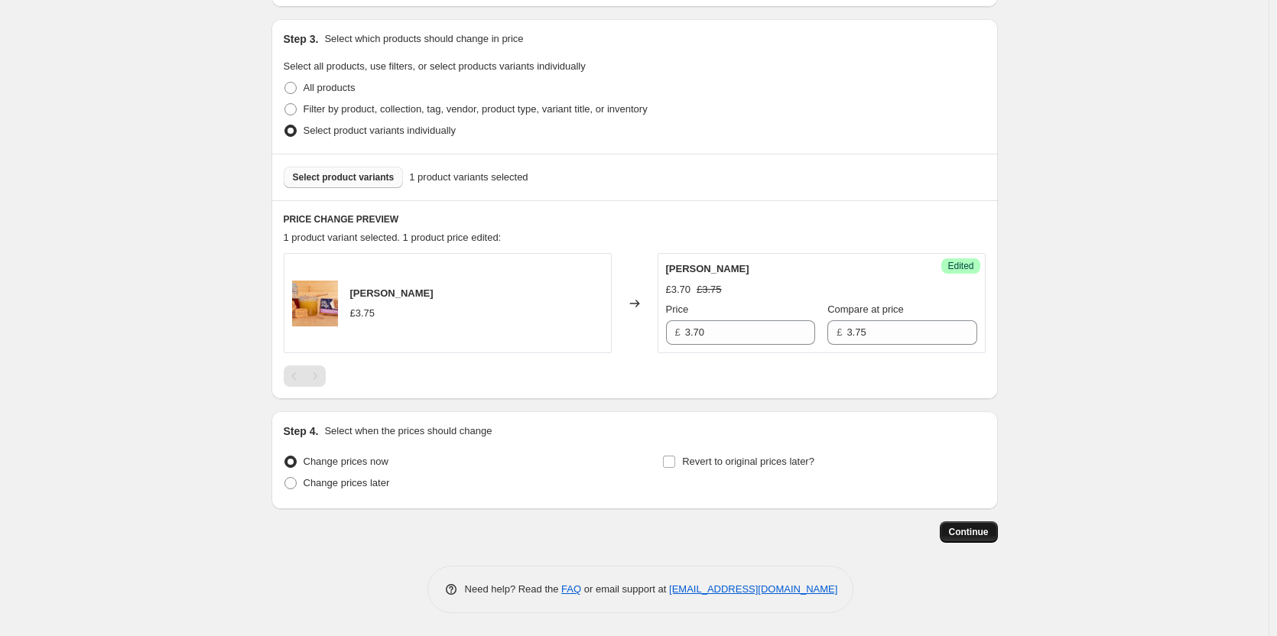
click at [949, 533] on button "Continue" at bounding box center [968, 531] width 58 height 21
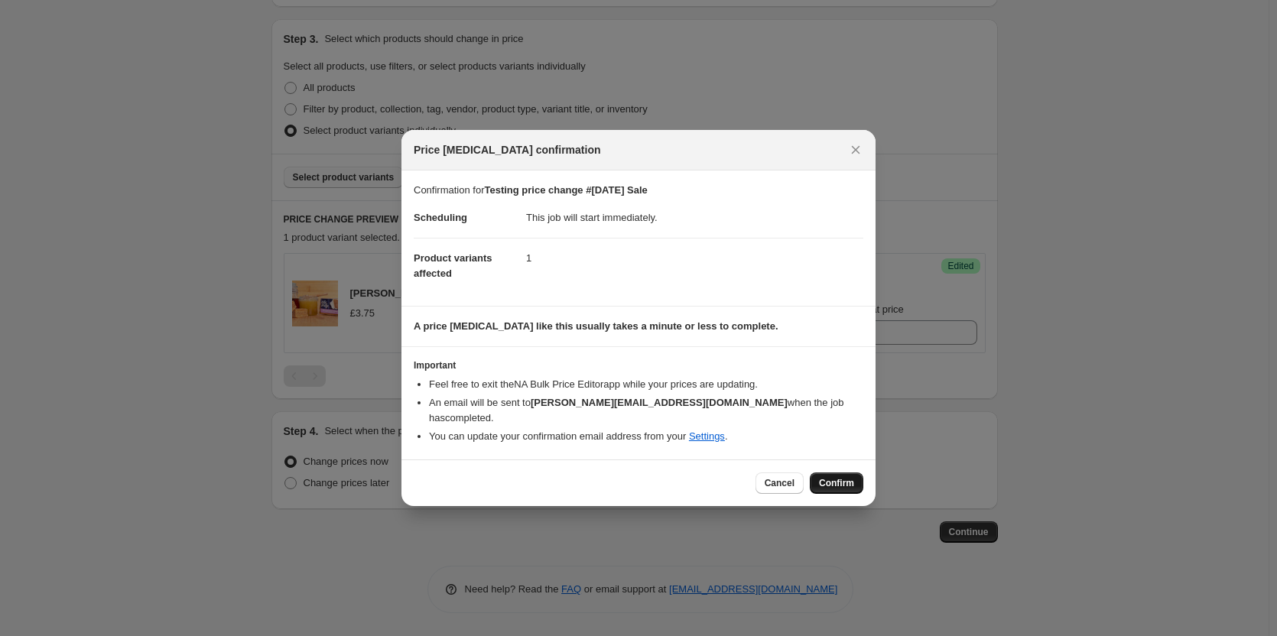
click at [826, 477] on span "Confirm" at bounding box center [836, 483] width 35 height 12
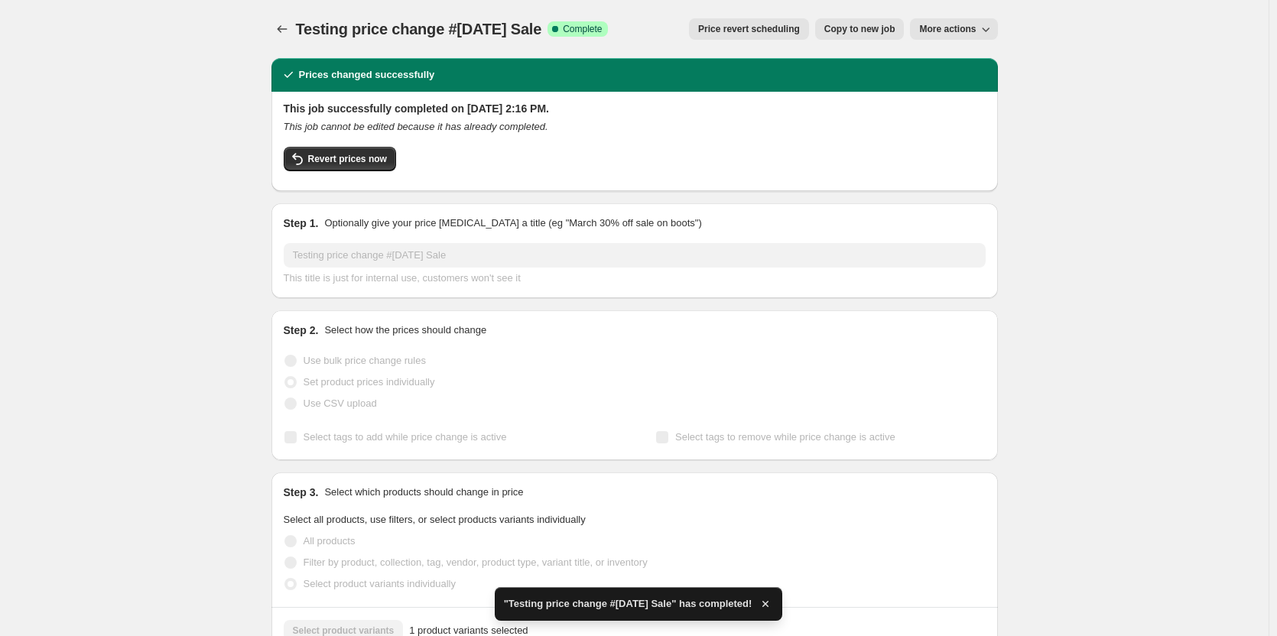
click at [1123, 294] on div "Testing price change #2 September Sale. This page is ready Testing price change…" at bounding box center [634, 528] width 1268 height 1056
click at [956, 26] on span "More actions" at bounding box center [947, 29] width 57 height 12
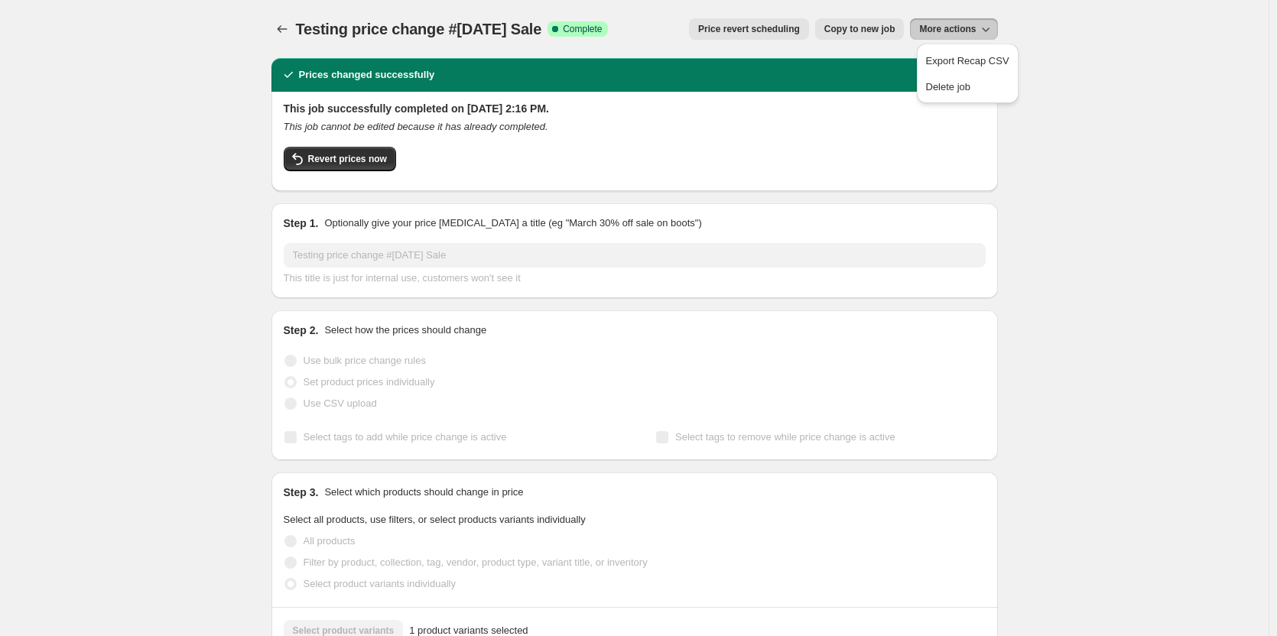
click at [956, 26] on span "More actions" at bounding box center [947, 29] width 57 height 12
click at [277, 37] on button "Price change jobs" at bounding box center [281, 28] width 21 height 21
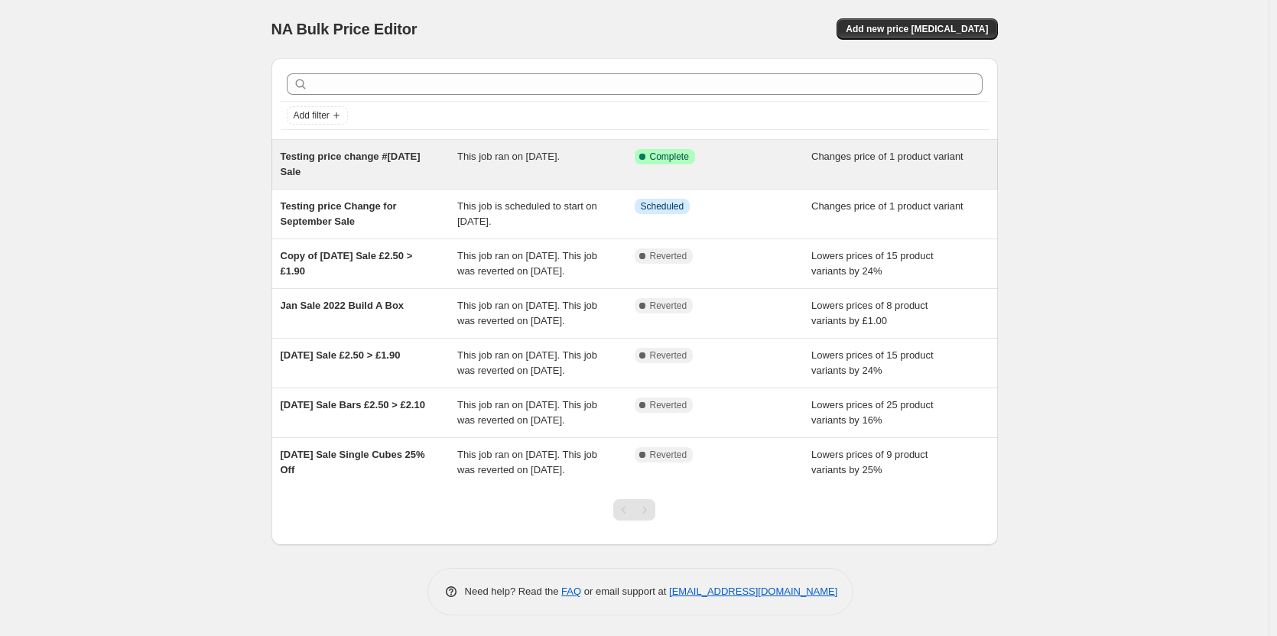
click at [650, 162] on icon at bounding box center [641, 156] width 15 height 15
click at [589, 164] on div "This job ran on September 24, 2025." at bounding box center [545, 164] width 177 height 31
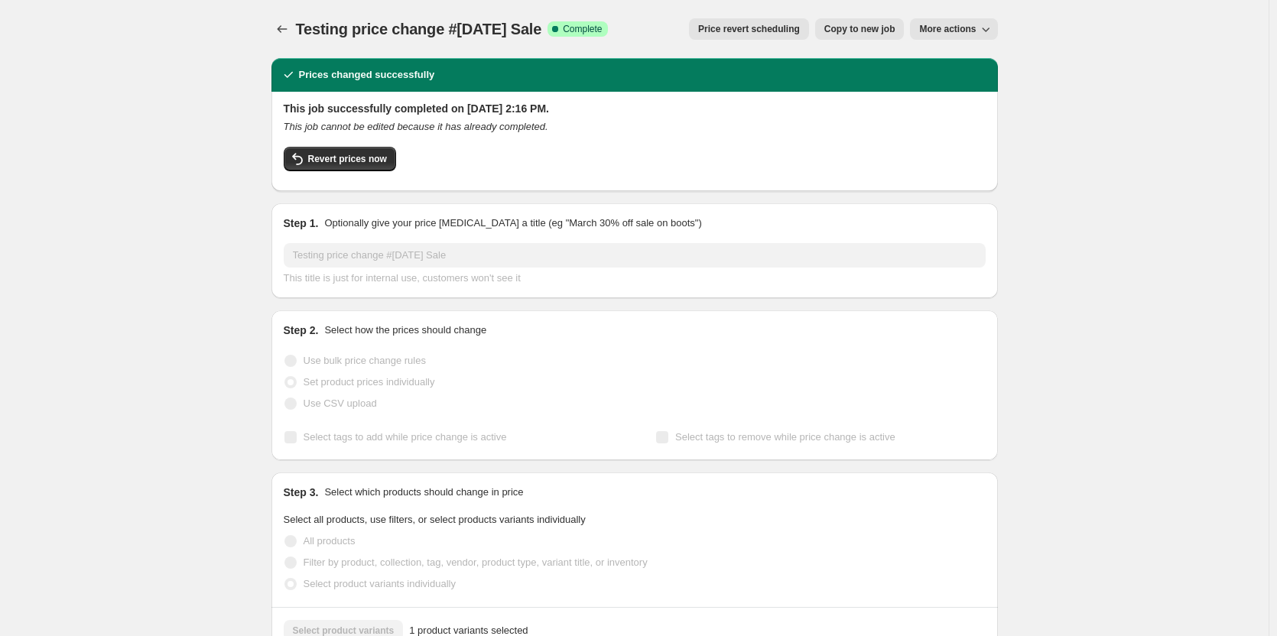
click at [971, 28] on span "More actions" at bounding box center [947, 29] width 57 height 12
click at [332, 147] on button "Revert prices now" at bounding box center [340, 159] width 112 height 24
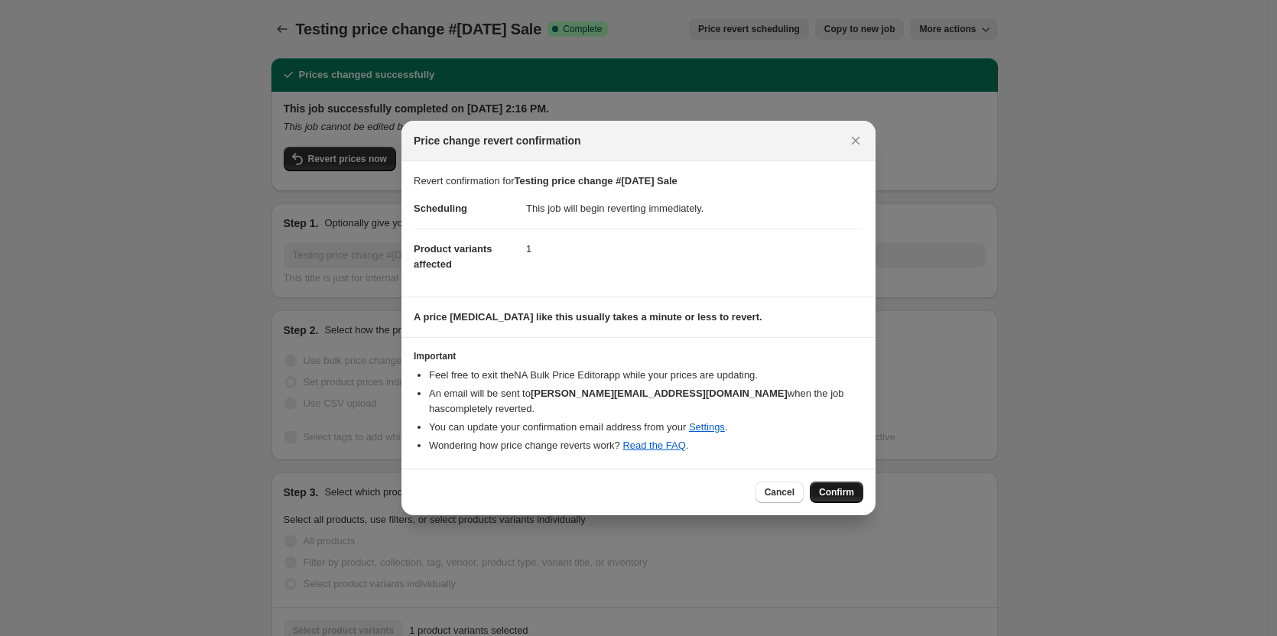
click at [844, 492] on button "Confirm" at bounding box center [837, 492] width 54 height 21
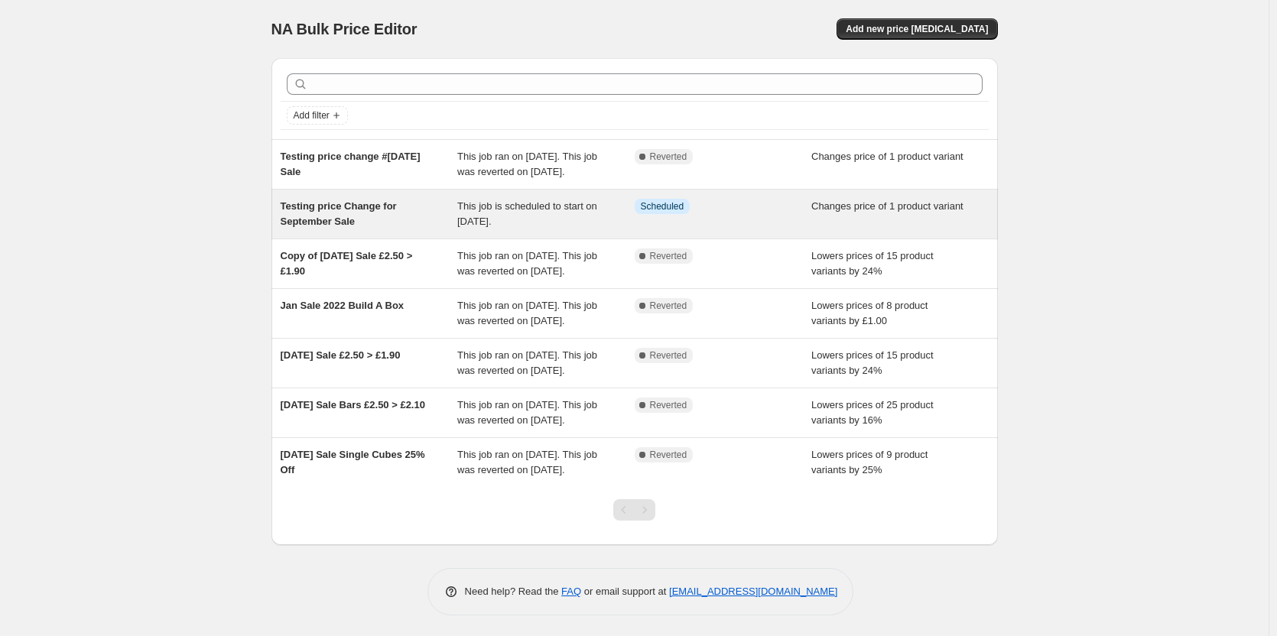
click at [579, 229] on div "This job is scheduled to start on [DATE]." at bounding box center [545, 214] width 177 height 31
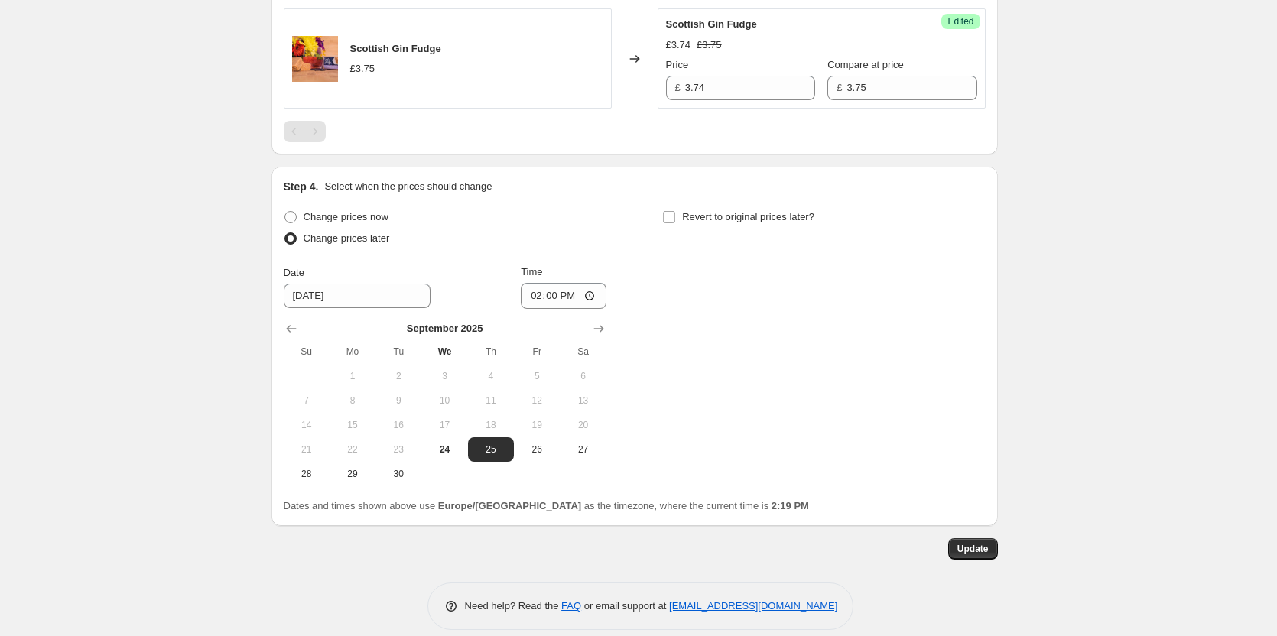
scroll to position [663, 0]
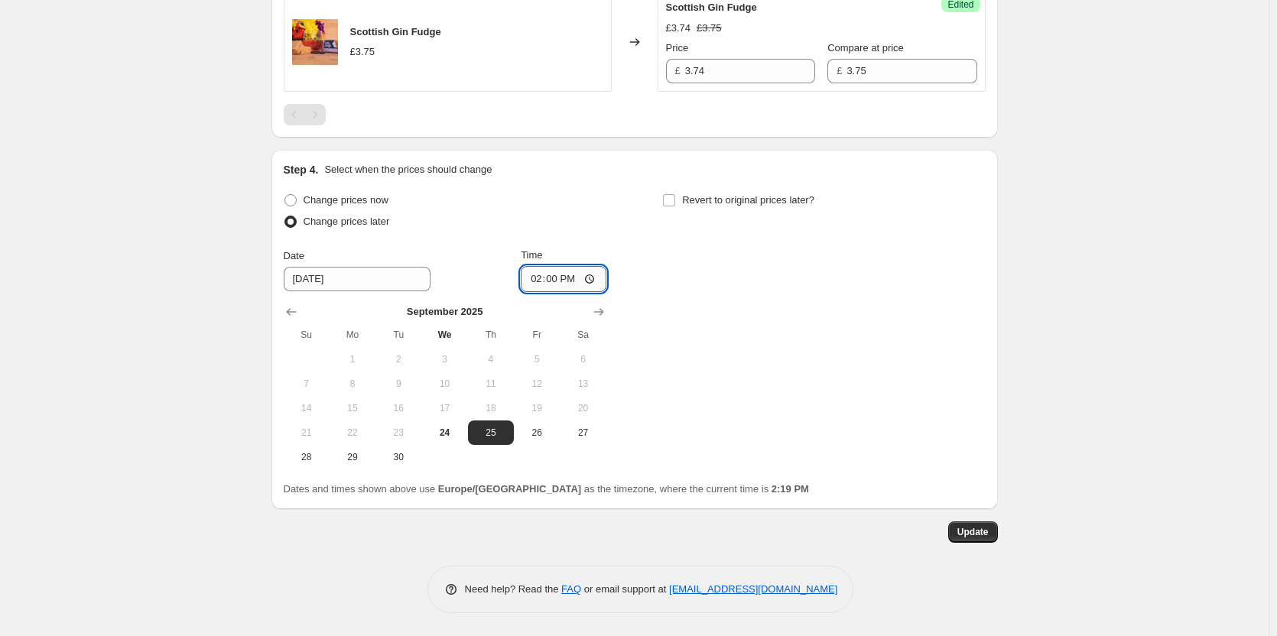
click at [551, 285] on input "14:00" at bounding box center [564, 279] width 86 height 26
click at [445, 435] on span "24" at bounding box center [444, 433] width 34 height 12
type input "[DATE]"
click at [557, 284] on input "14:00" at bounding box center [564, 279] width 86 height 26
type input "14:25"
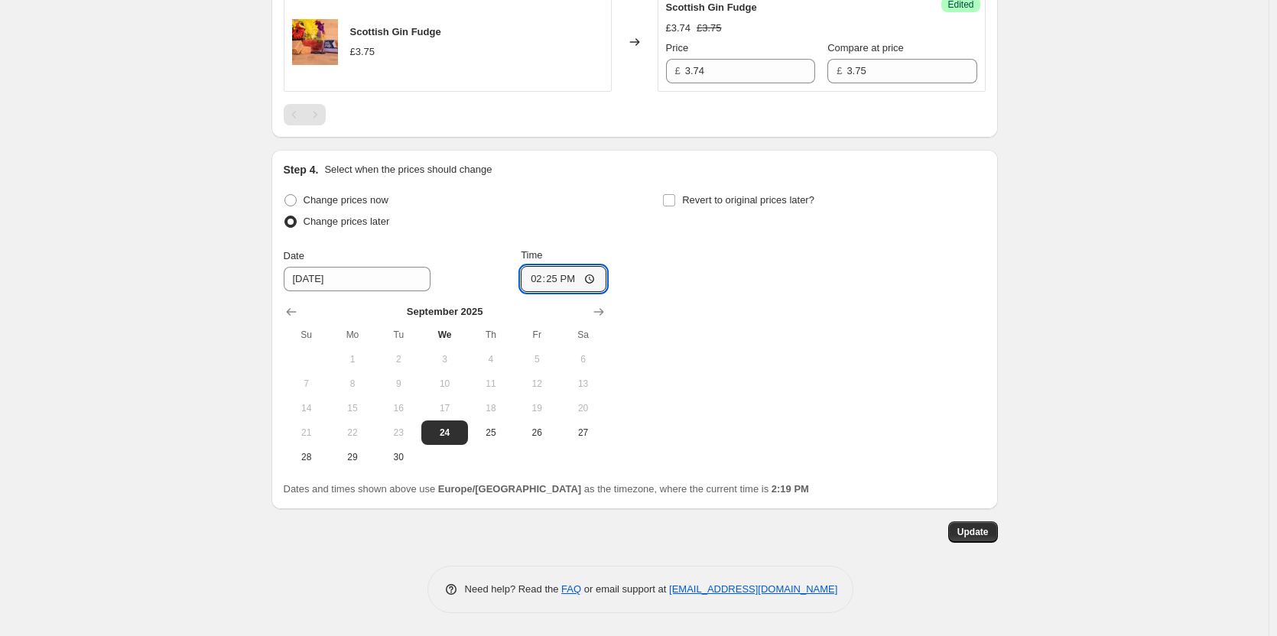
click at [962, 531] on span "Update" at bounding box center [972, 532] width 31 height 12
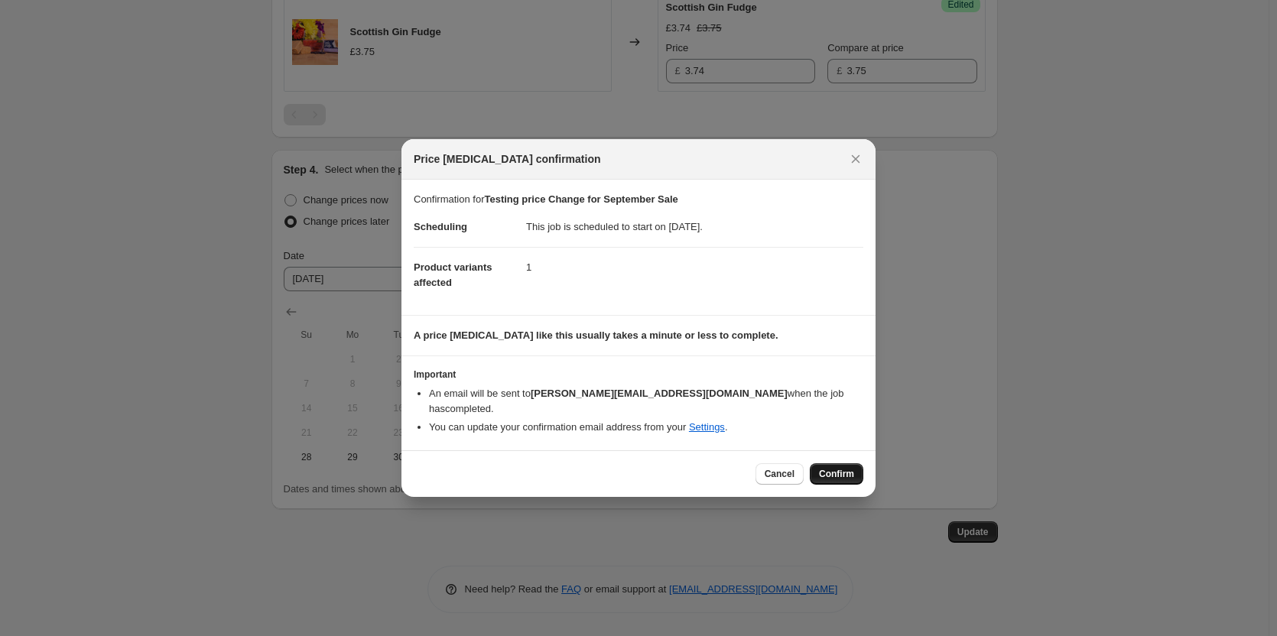
click at [828, 468] on span "Confirm" at bounding box center [836, 474] width 35 height 12
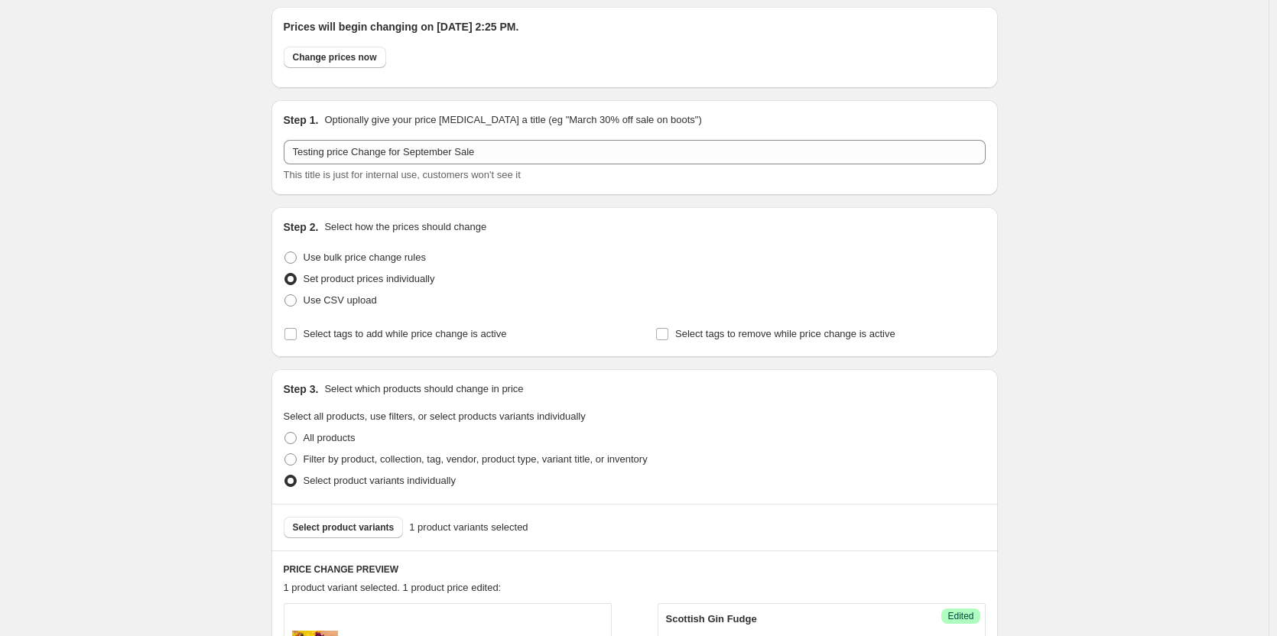
scroll to position [0, 0]
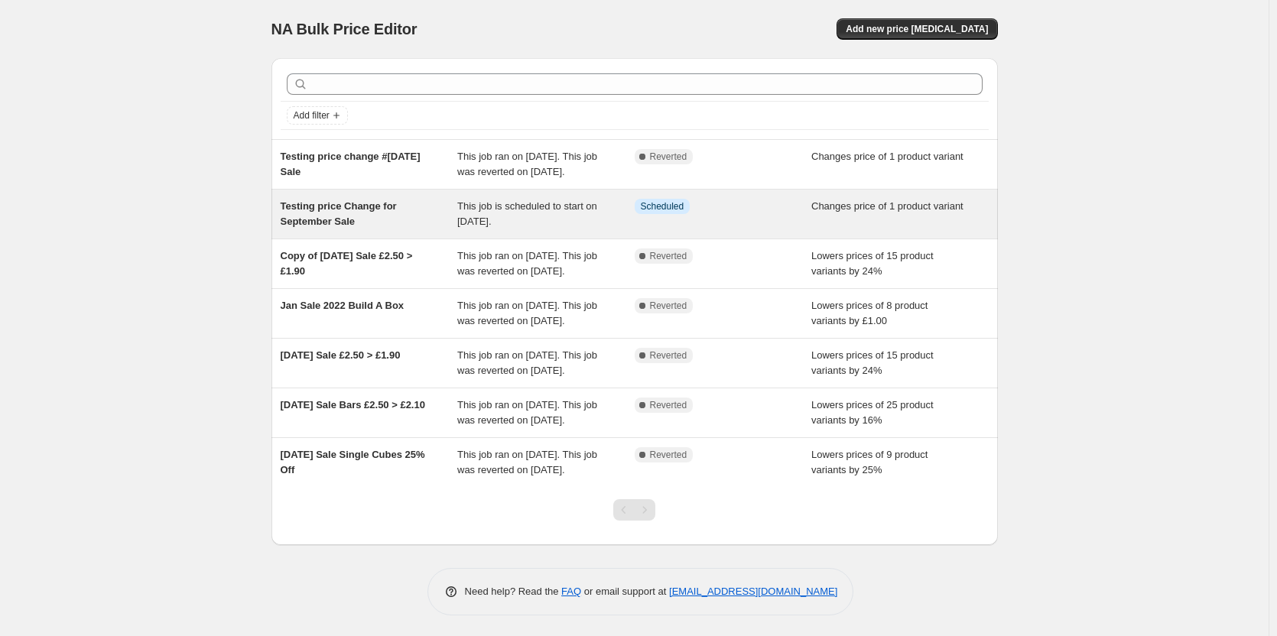
click at [456, 226] on div "Testing price Change for September Sale" at bounding box center [369, 214] width 177 height 31
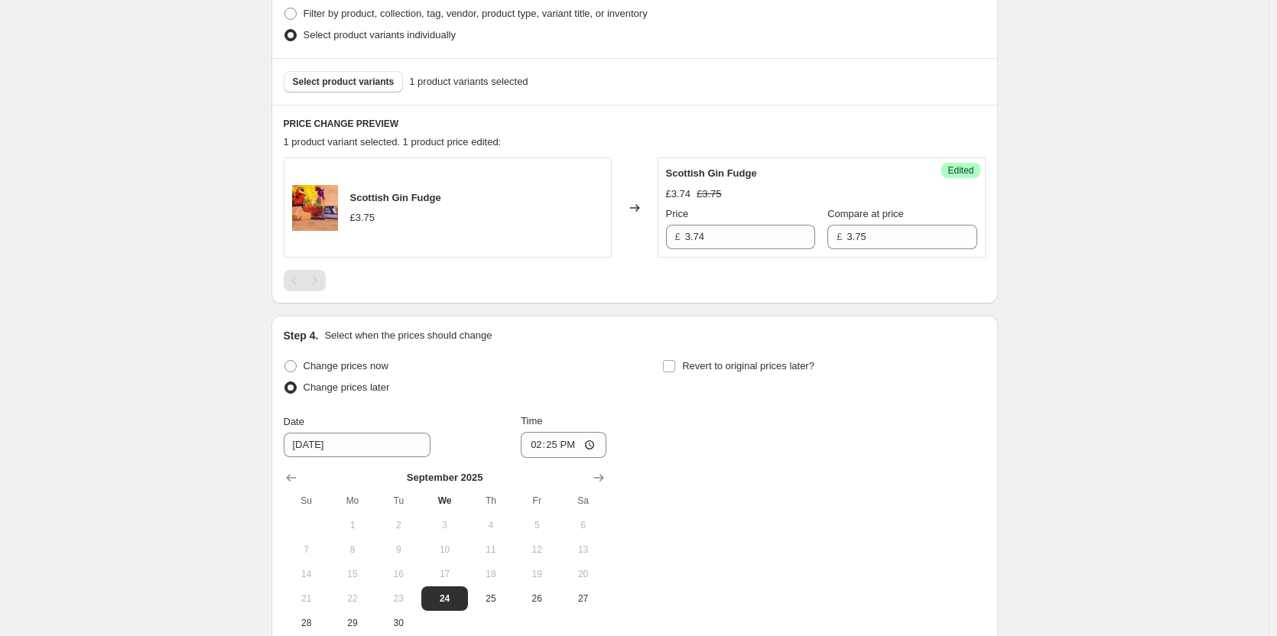
scroll to position [510, 0]
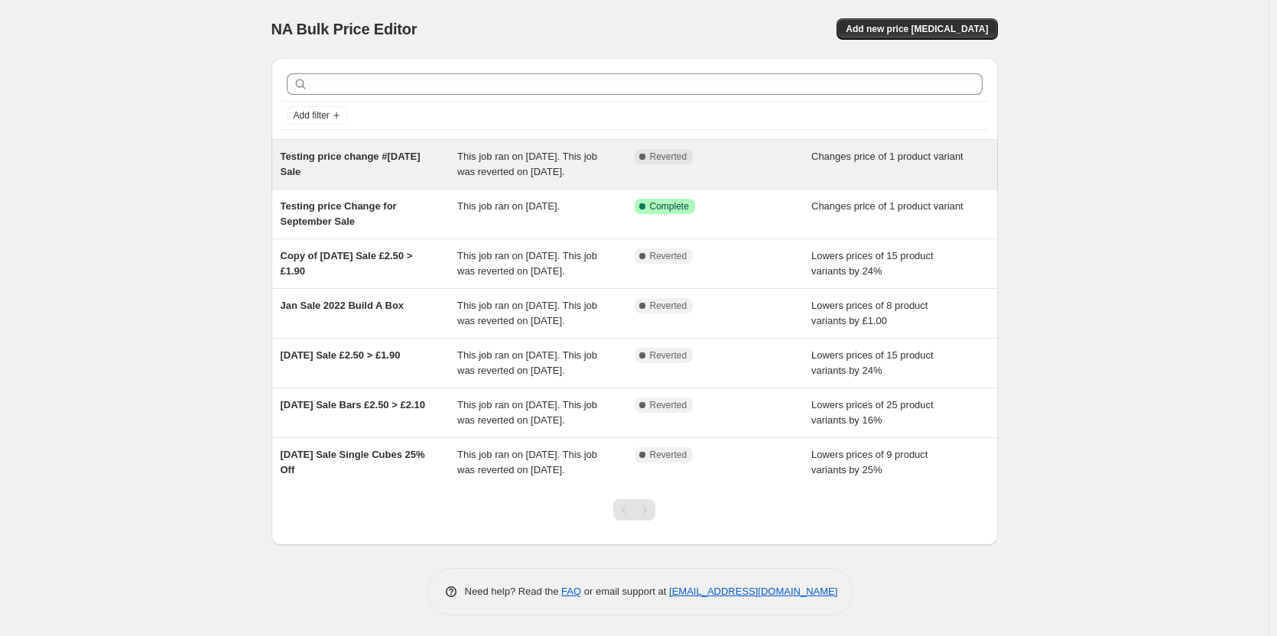
click at [566, 167] on span "This job ran on [DATE]. This job was reverted on [DATE]." at bounding box center [527, 164] width 140 height 27
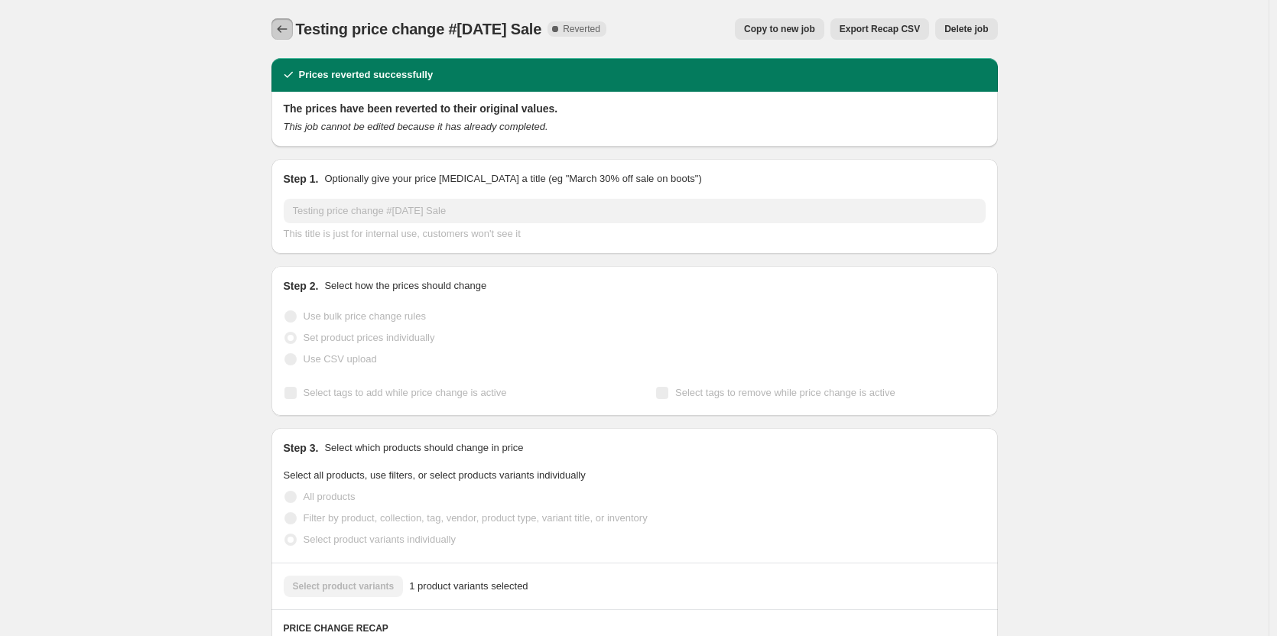
click at [284, 25] on icon "Price change jobs" at bounding box center [281, 28] width 15 height 15
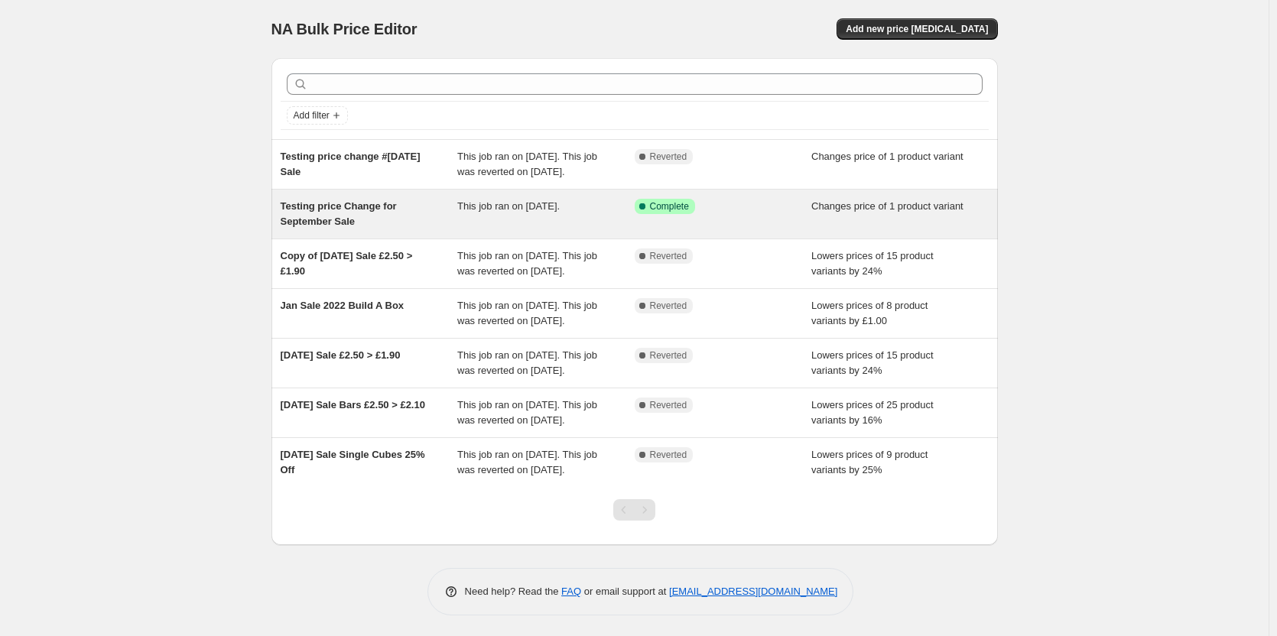
click at [548, 229] on div "This job ran on [DATE]." at bounding box center [545, 214] width 177 height 31
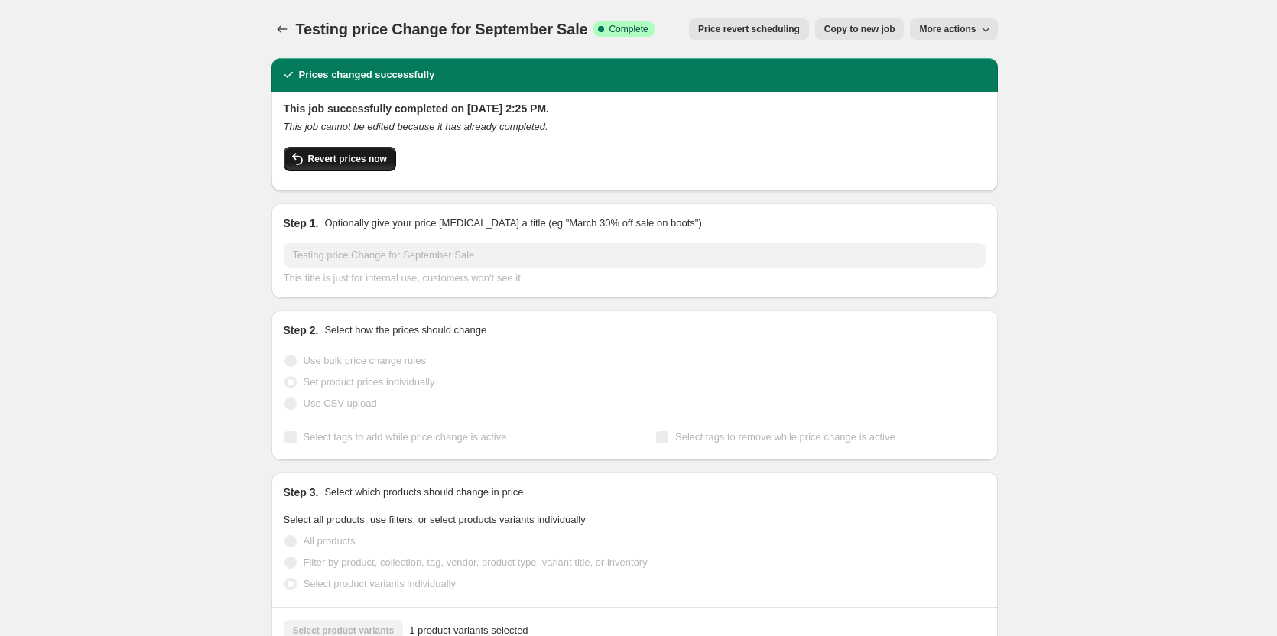
click at [322, 169] on button "Revert prices now" at bounding box center [340, 159] width 112 height 24
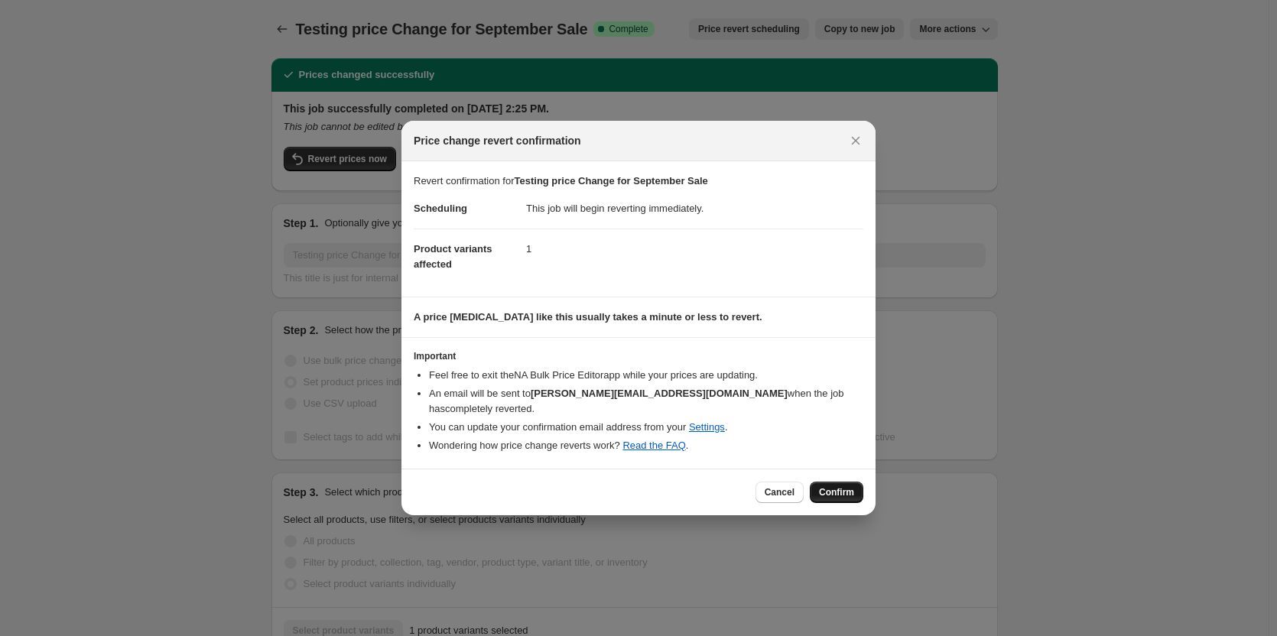
click at [823, 486] on span "Confirm" at bounding box center [836, 492] width 35 height 12
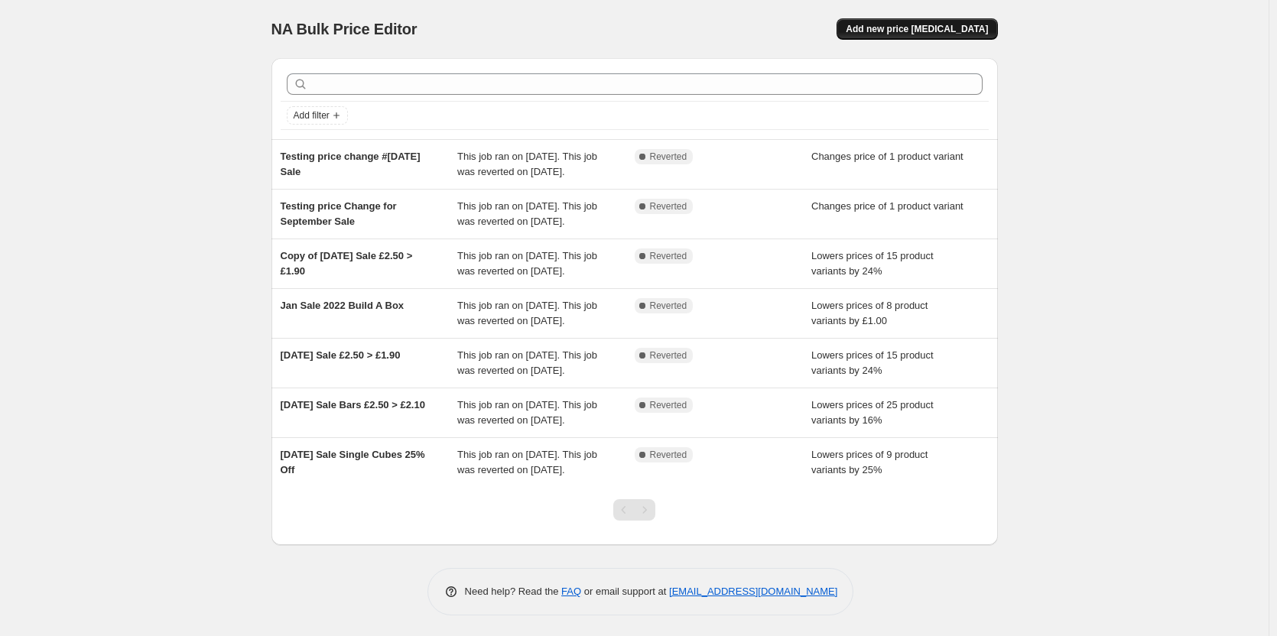
click at [961, 24] on span "Add new price [MEDICAL_DATA]" at bounding box center [916, 29] width 142 height 12
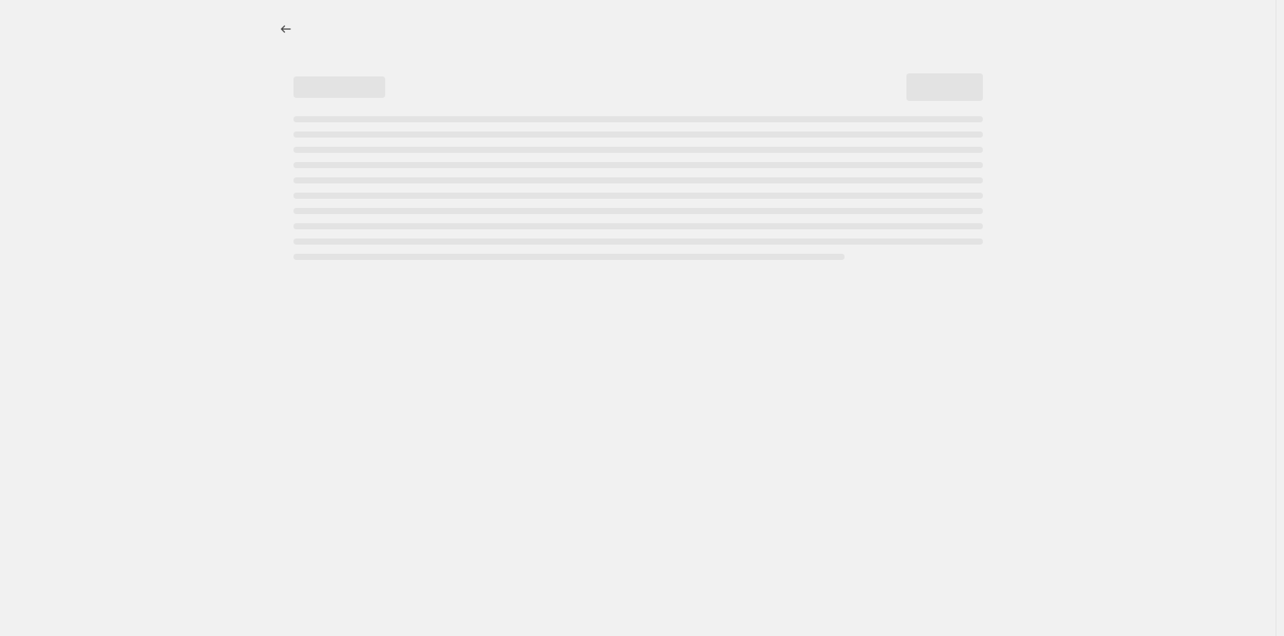
select select "percentage"
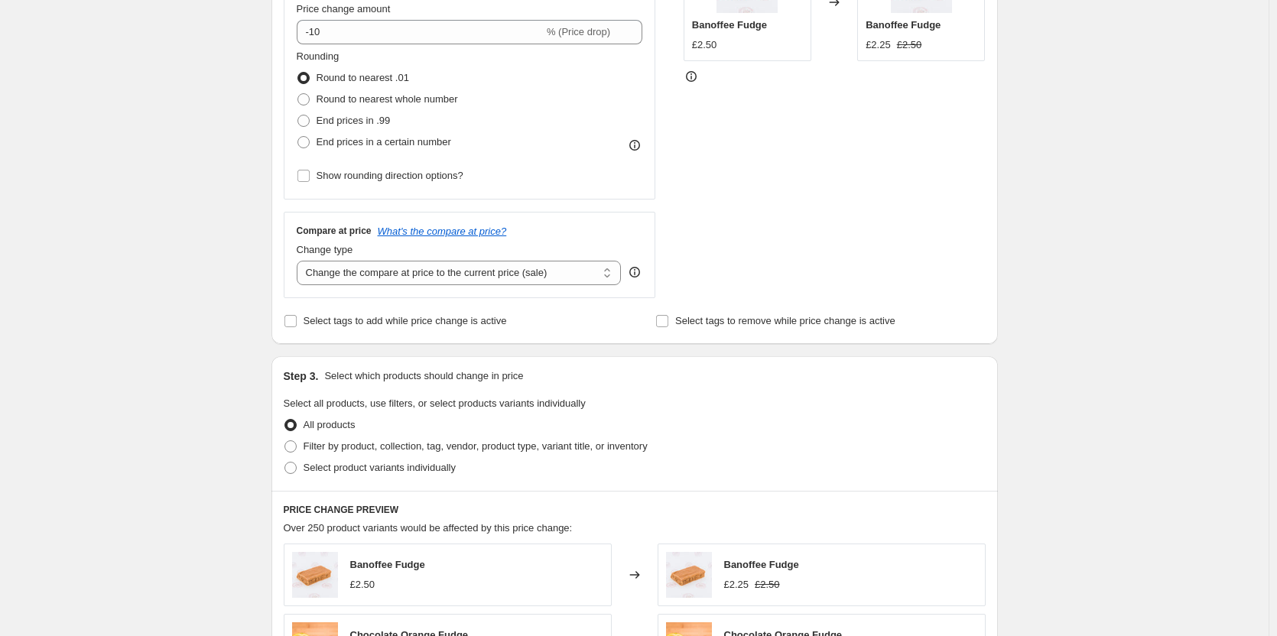
scroll to position [382, 0]
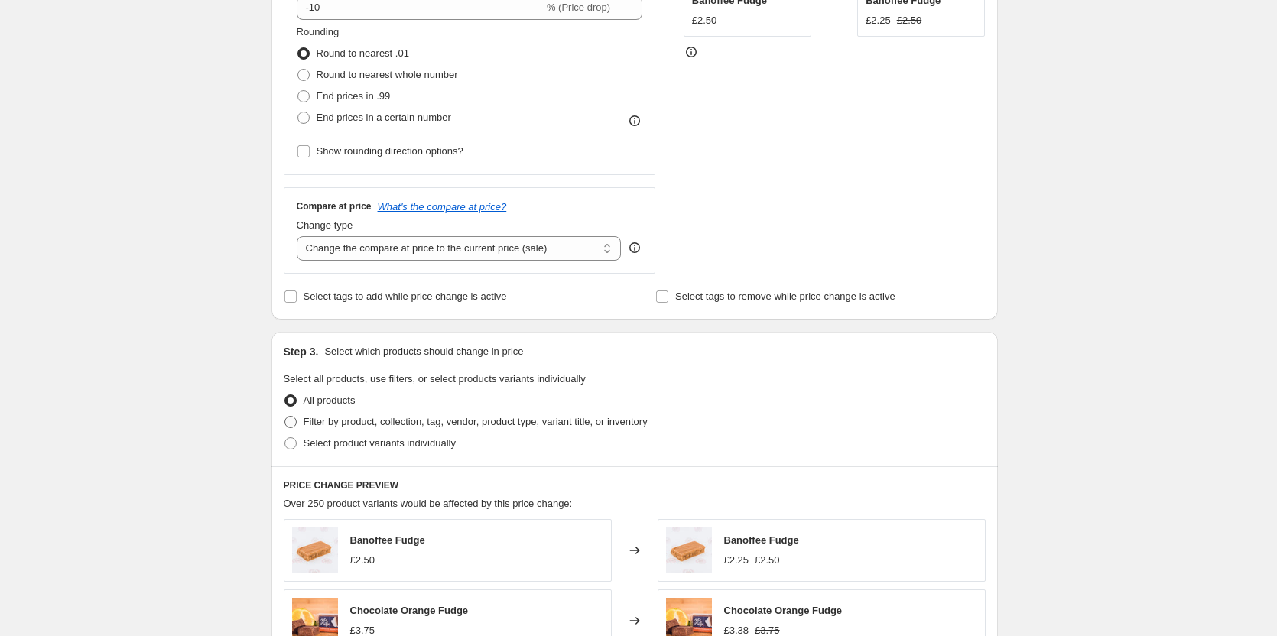
click at [296, 423] on span at bounding box center [290, 422] width 12 height 12
click at [285, 417] on input "Filter by product, collection, tag, vendor, product type, variant title, or inv…" at bounding box center [284, 416] width 1 height 1
radio input "true"
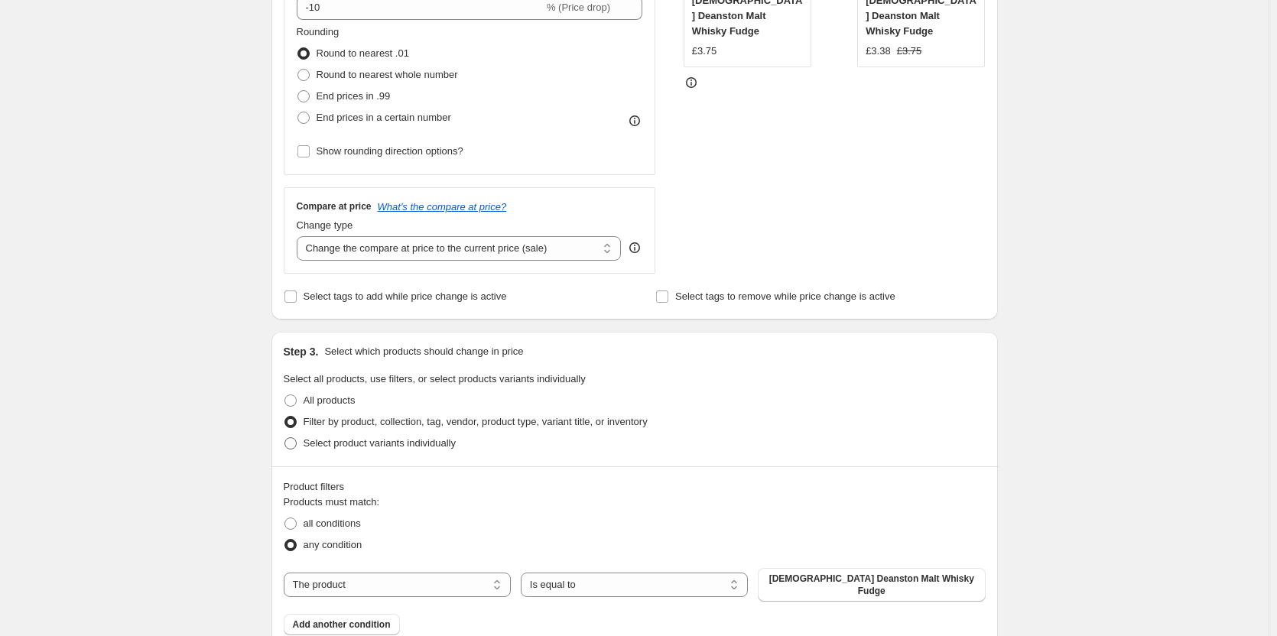
click at [301, 437] on label "Select product variants individually" at bounding box center [370, 443] width 172 height 21
click at [285, 437] on input "Select product variants individually" at bounding box center [284, 437] width 1 height 1
radio input "true"
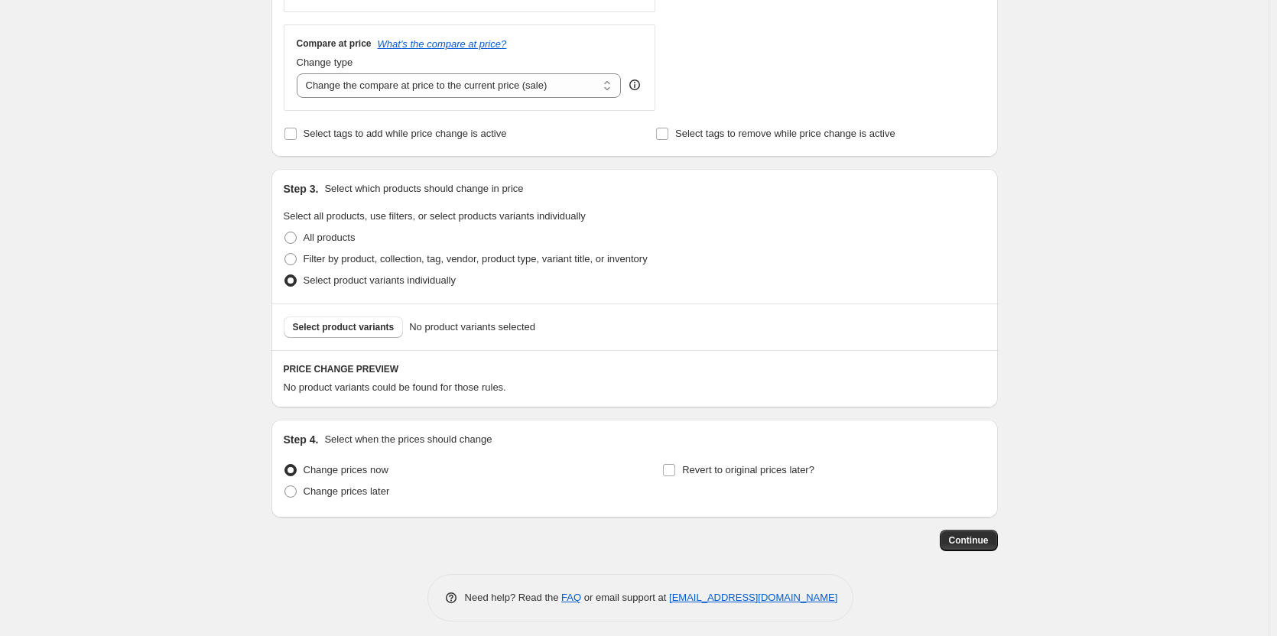
scroll to position [554, 0]
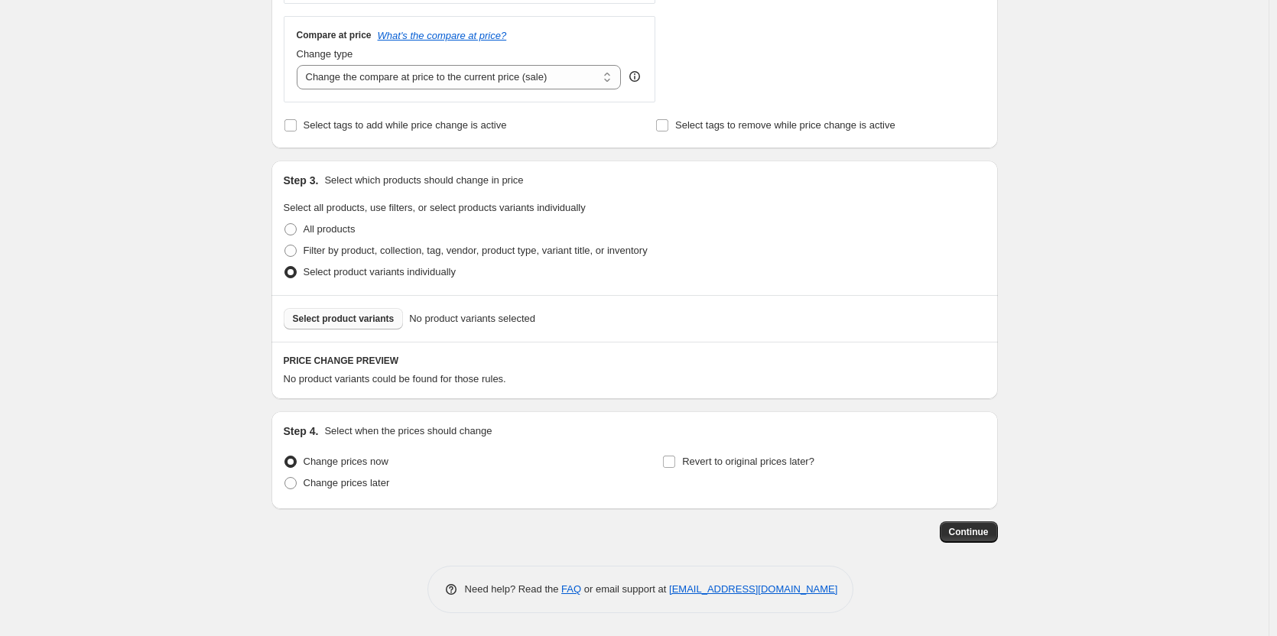
click at [302, 318] on span "Select product variants" at bounding box center [344, 319] width 102 height 12
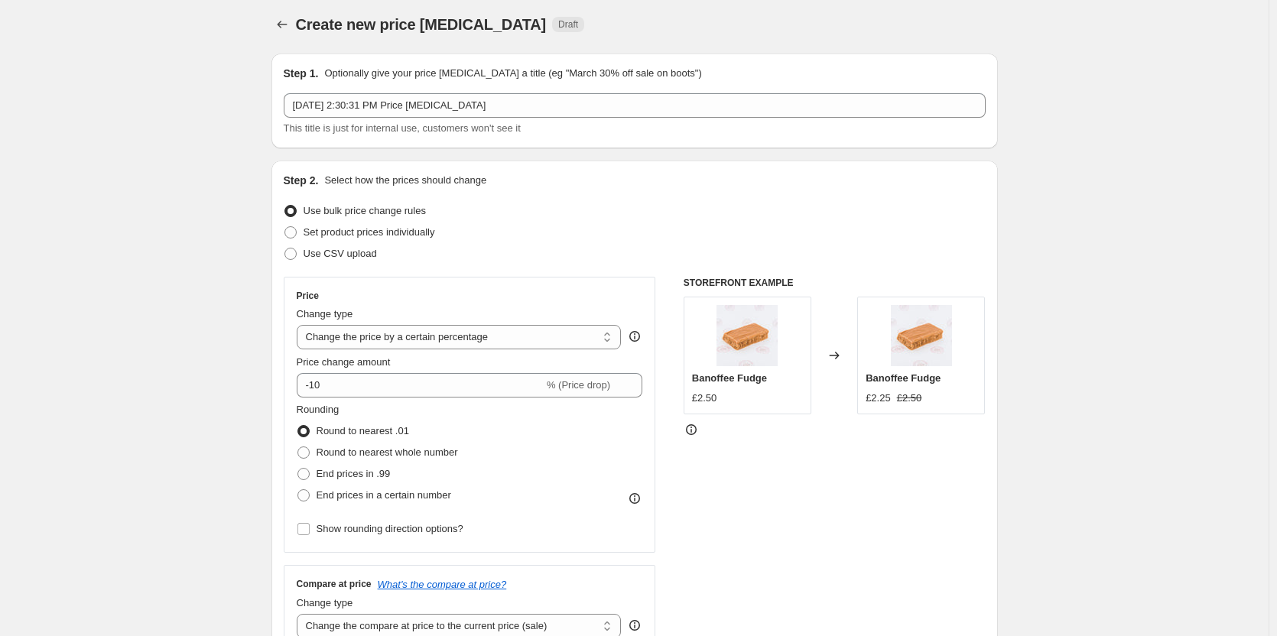
scroll to position [0, 0]
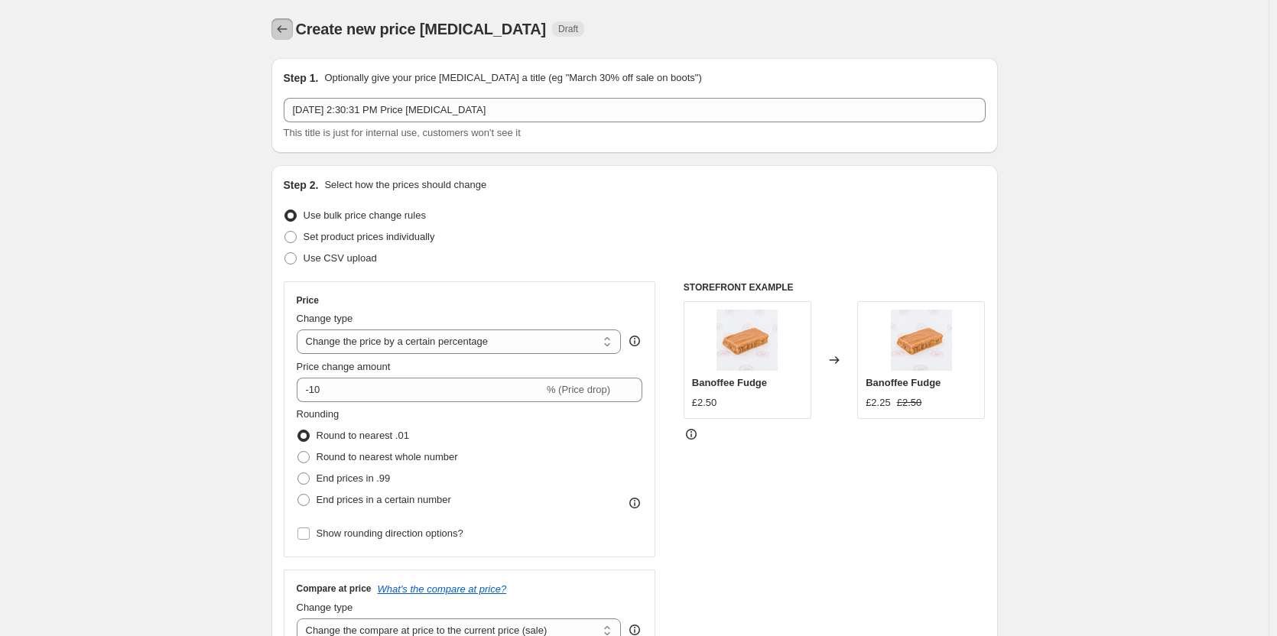
click at [280, 32] on icon "Price change jobs" at bounding box center [281, 28] width 15 height 15
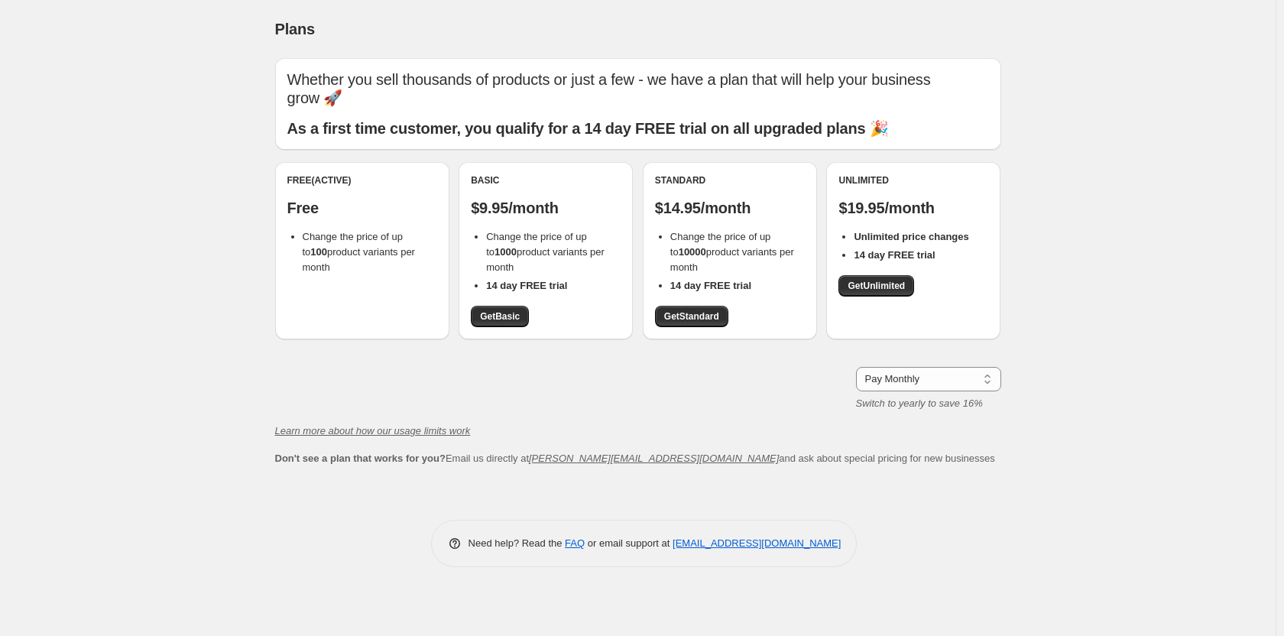
click at [210, 576] on div "Plans. This page is ready Plans Whether you sell thousands of products or just …" at bounding box center [638, 318] width 1276 height 636
click at [180, 555] on div "Plans. This page is ready Plans Whether you sell thousands of products or just …" at bounding box center [638, 318] width 1276 height 636
